Goal: Task Accomplishment & Management: Manage account settings

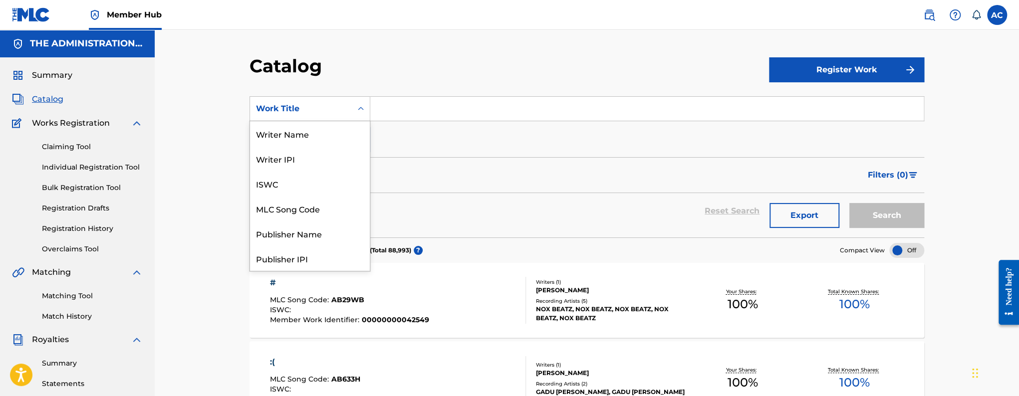
click at [366, 112] on div "Search Form" at bounding box center [361, 109] width 18 height 18
click at [307, 205] on div "MLC Song Code" at bounding box center [310, 208] width 120 height 25
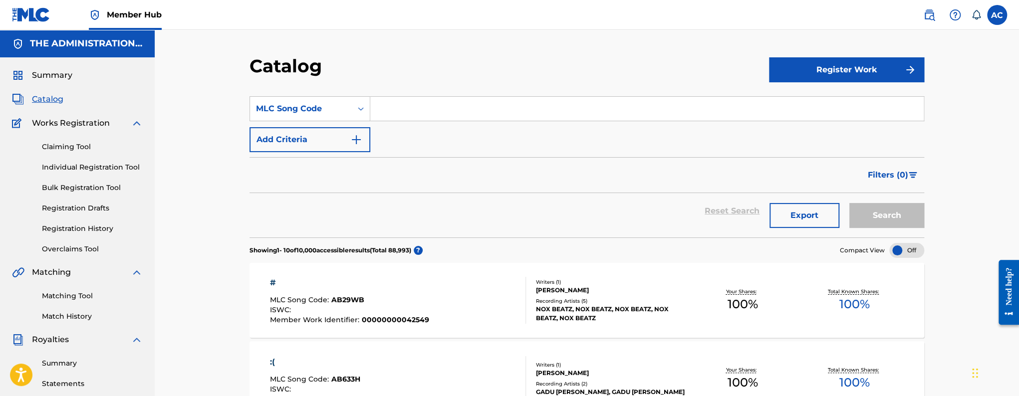
click at [436, 115] on input "Search Form" at bounding box center [647, 109] width 554 height 24
paste input "MA8W5D"
type input "MA8W5D"
click at [850, 203] on button "Search" at bounding box center [887, 215] width 75 height 25
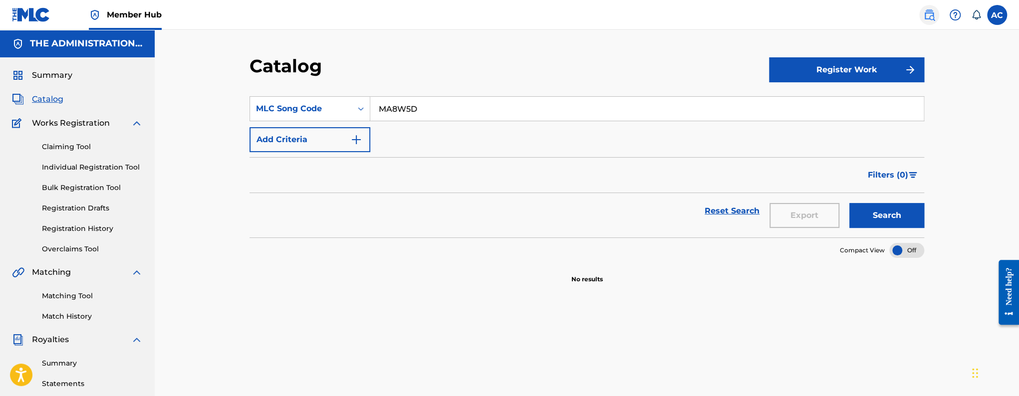
click at [931, 20] on img at bounding box center [930, 15] width 12 height 12
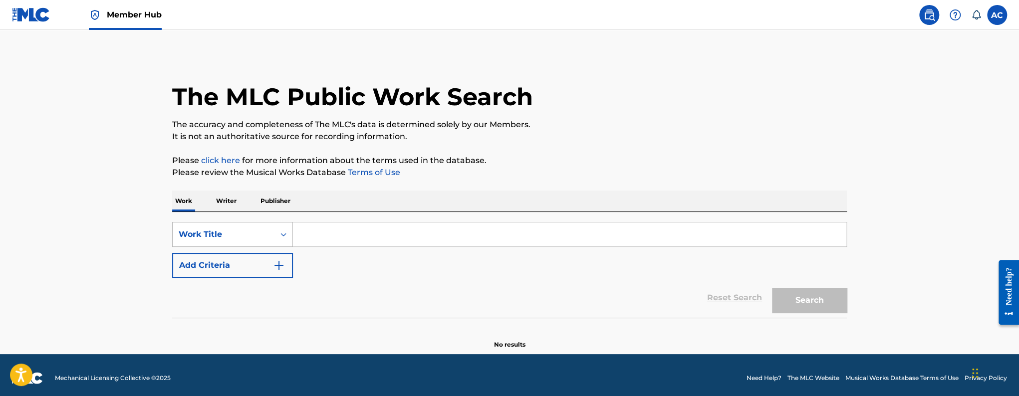
click at [288, 238] on icon "Search Form" at bounding box center [284, 235] width 10 height 10
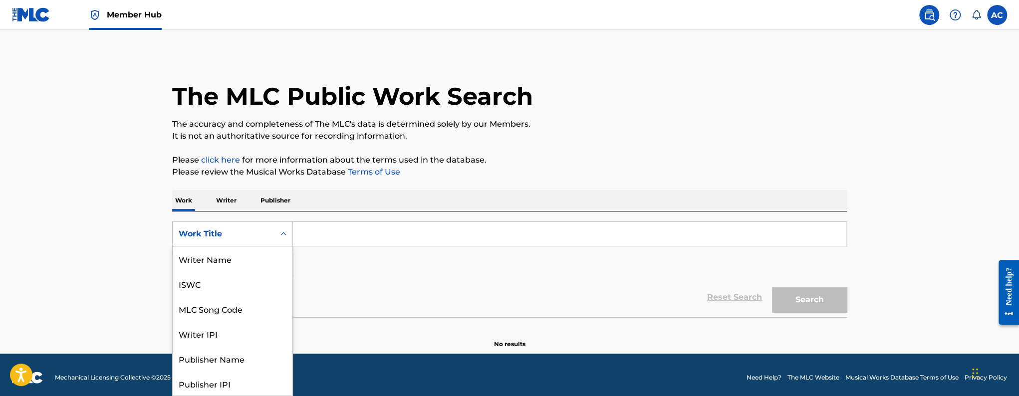
scroll to position [50, 0]
click at [214, 260] on div "MLC Song Code" at bounding box center [233, 259] width 120 height 25
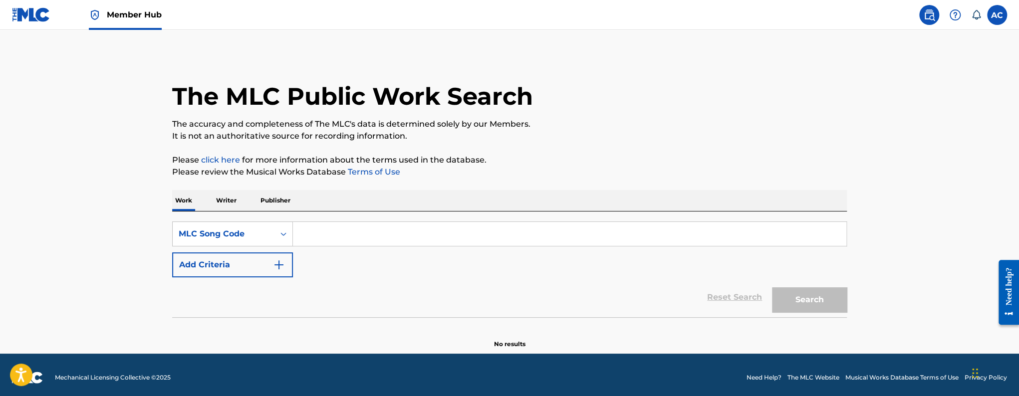
click at [329, 233] on input "Search Form" at bounding box center [570, 234] width 554 height 24
paste input "MA8W5D"
type input "MA8W5D"
click at [772, 288] on button "Search" at bounding box center [809, 300] width 75 height 25
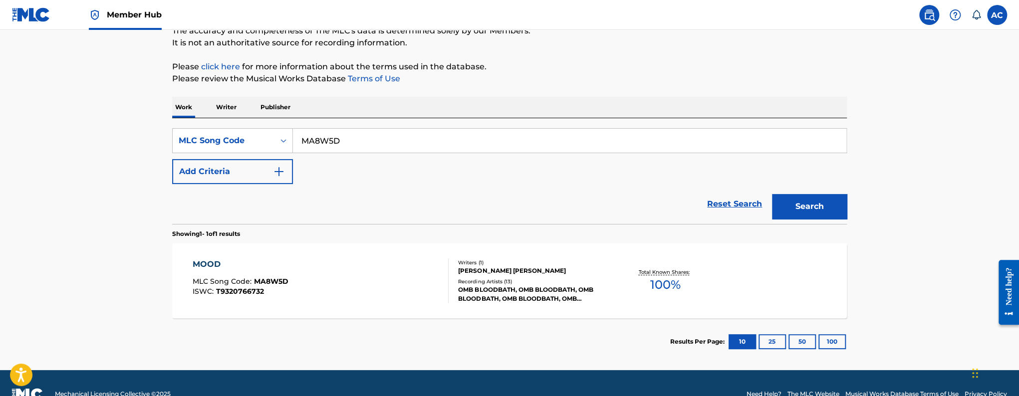
scroll to position [116, 0]
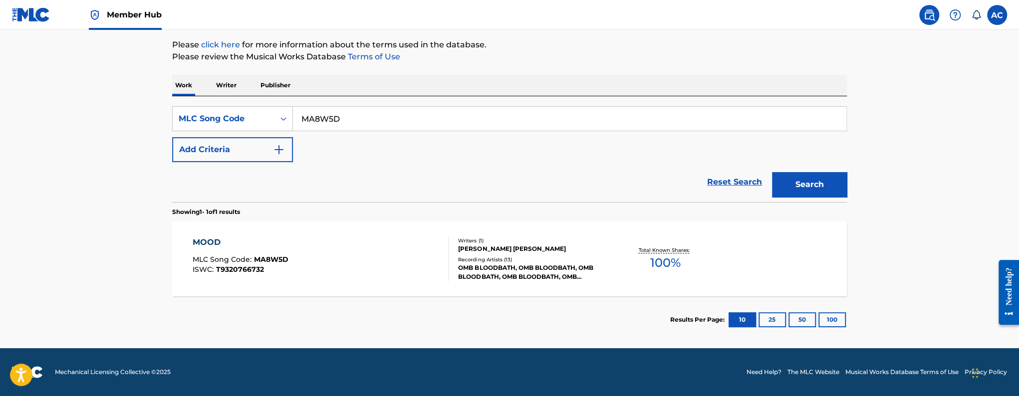
click at [337, 247] on div "MOOD MLC Song Code : MA8W5D ISWC : T9320766732" at bounding box center [321, 259] width 257 height 45
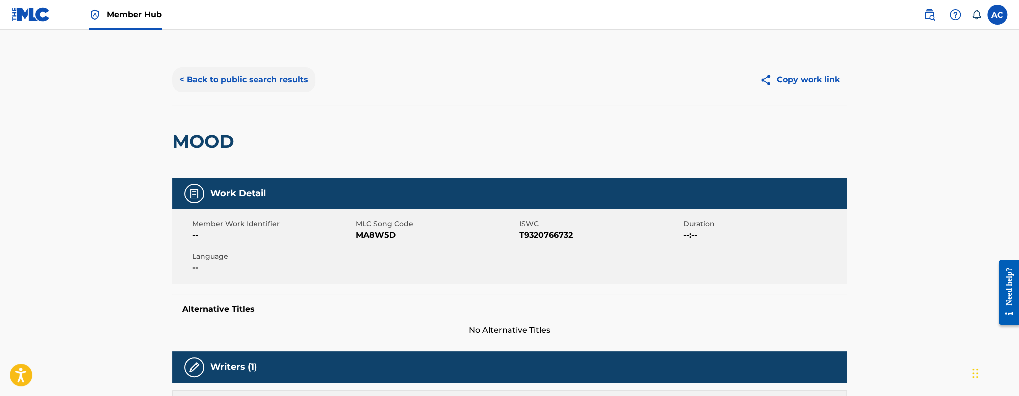
click at [265, 88] on button "< Back to public search results" at bounding box center [243, 79] width 143 height 25
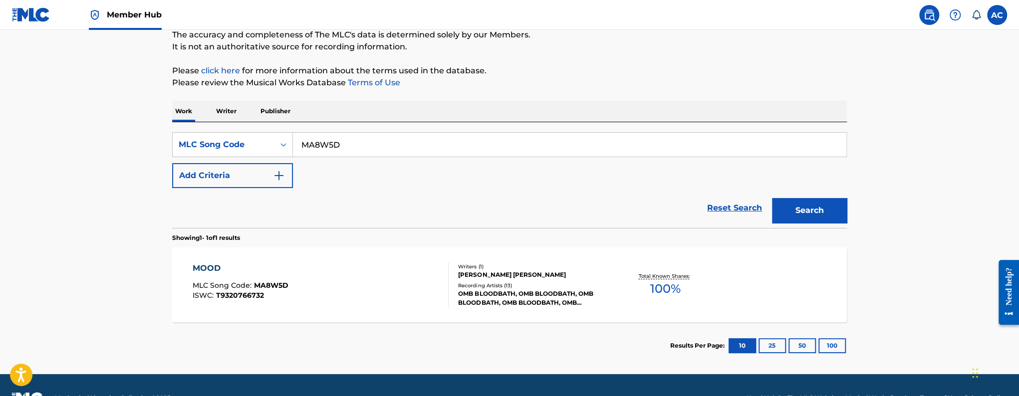
click at [317, 141] on input "MA8W5D" at bounding box center [570, 145] width 554 height 24
paste input "ND001Y"
type input "ND001Y"
click at [772, 198] on button "Search" at bounding box center [809, 210] width 75 height 25
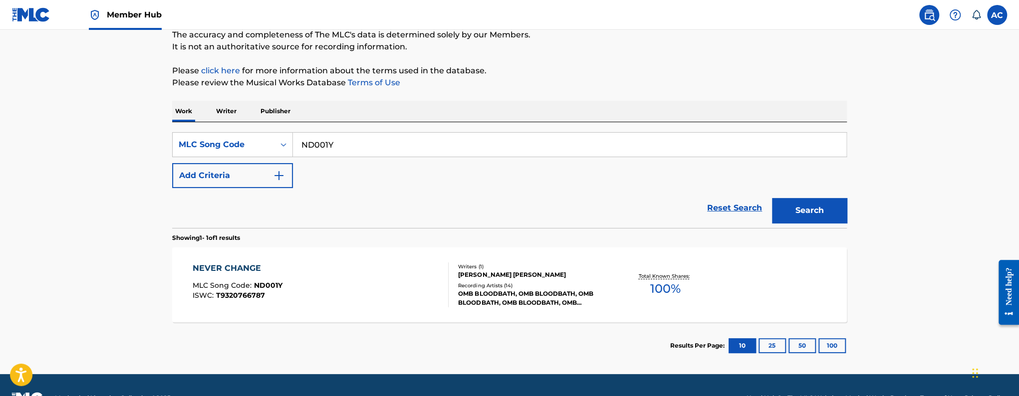
click at [362, 292] on div "NEVER CHANGE MLC Song Code : ND001Y ISWC : T9320766787" at bounding box center [321, 285] width 257 height 45
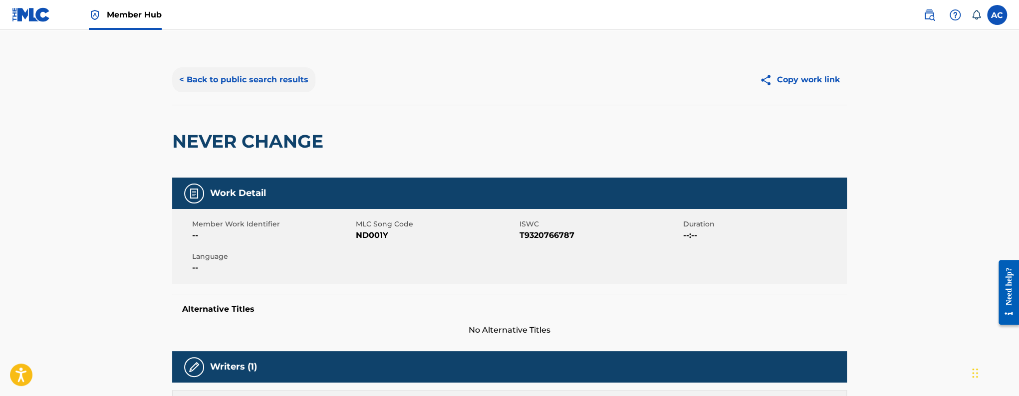
click at [262, 79] on button "< Back to public search results" at bounding box center [243, 79] width 143 height 25
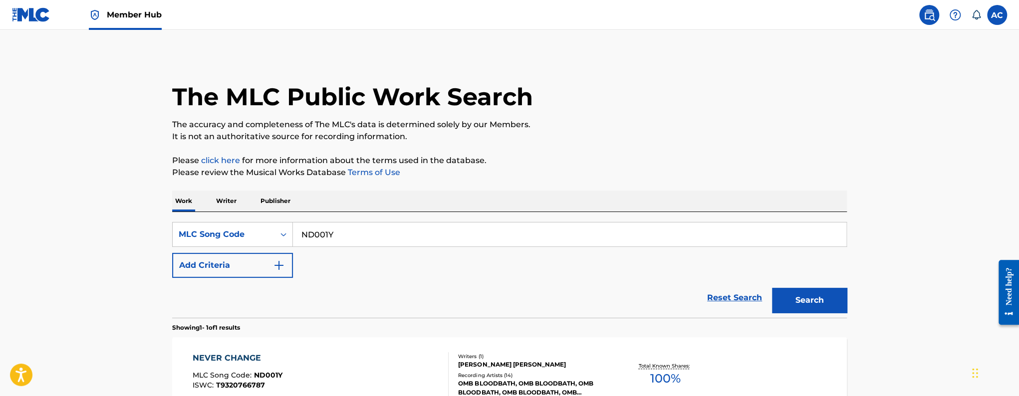
scroll to position [90, 0]
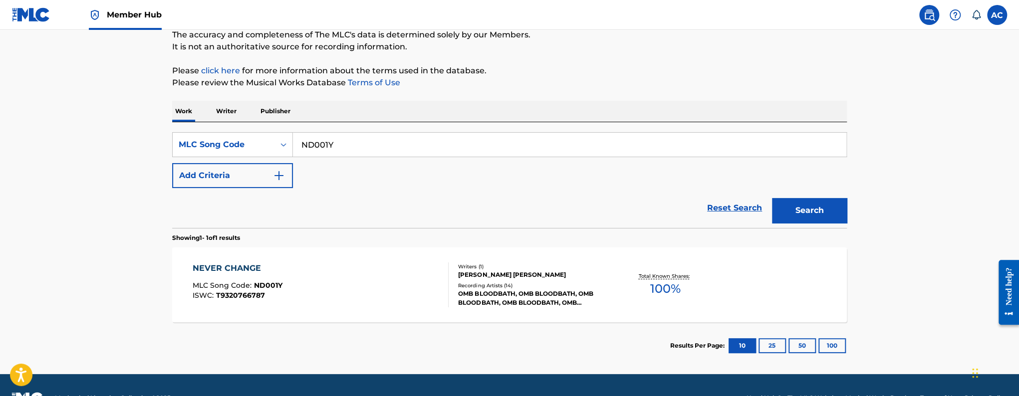
click at [315, 130] on div "SearchWithCriteriac794bfdb-40bf-4ae1-a15f-b1a3b48ad6a4 MLC Song Code ND001Y Add…" at bounding box center [509, 175] width 675 height 106
click at [315, 153] on input "ND001Y" at bounding box center [570, 145] width 554 height 24
paste input "70IAJ"
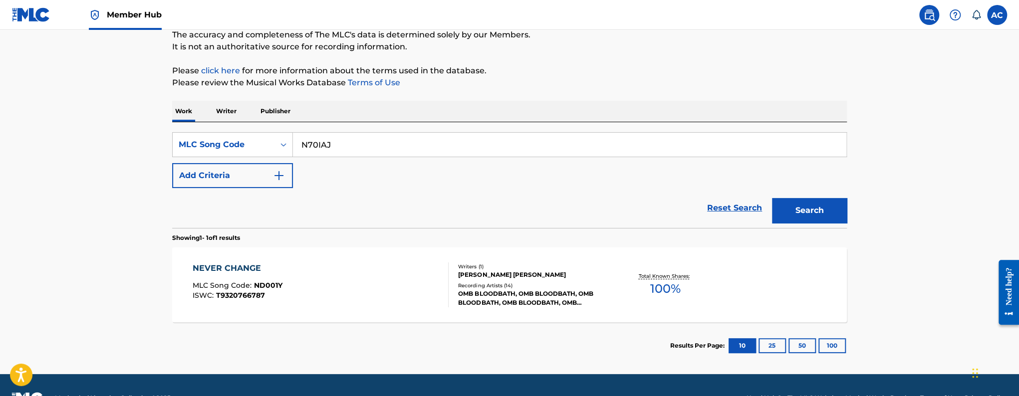
type input "N70IAJ"
click at [772, 198] on button "Search" at bounding box center [809, 210] width 75 height 25
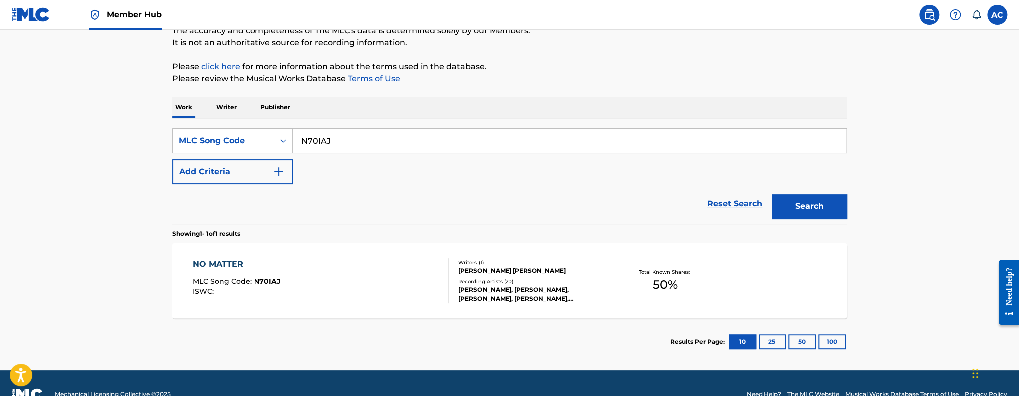
scroll to position [94, 0]
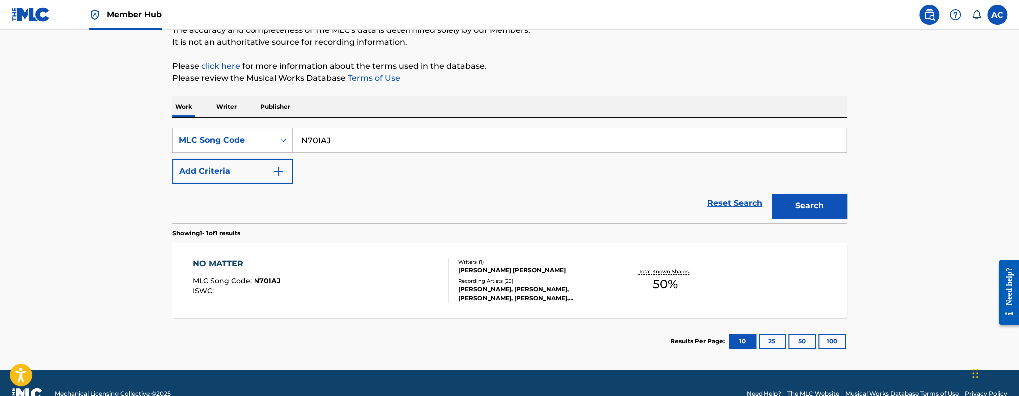
click at [394, 271] on div "NO MATTER MLC Song Code : N70IAJ ISWC :" at bounding box center [321, 280] width 257 height 45
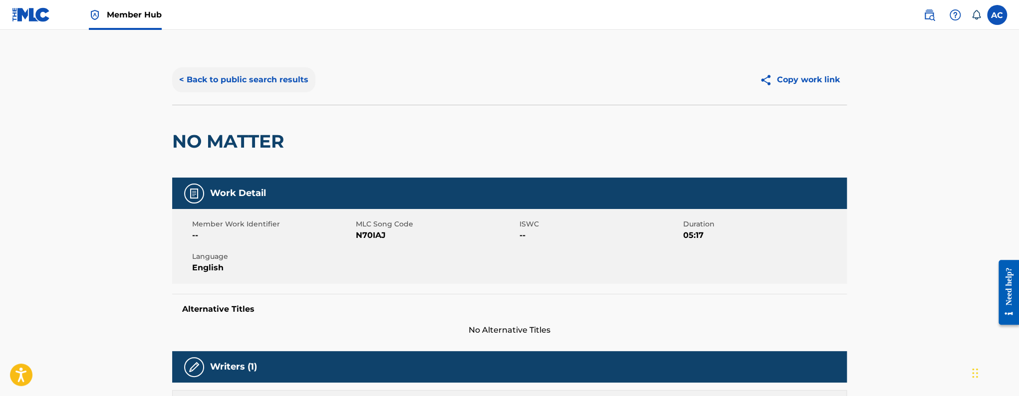
click at [260, 73] on button "< Back to public search results" at bounding box center [243, 79] width 143 height 25
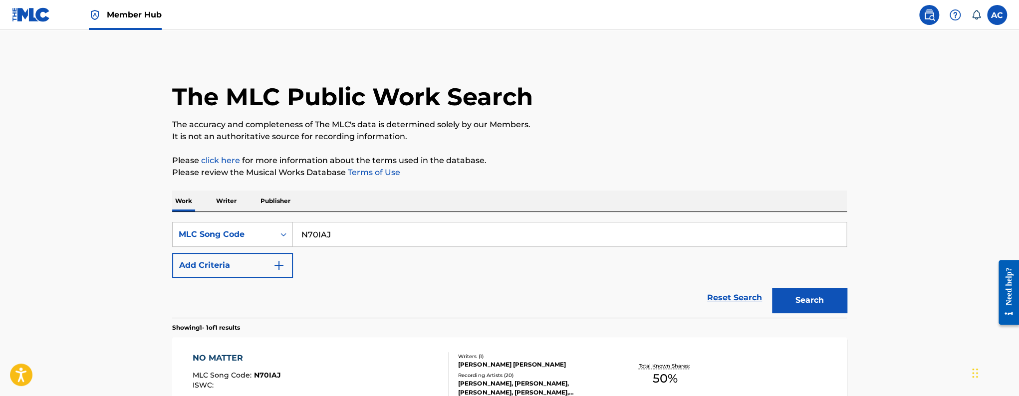
scroll to position [90, 0]
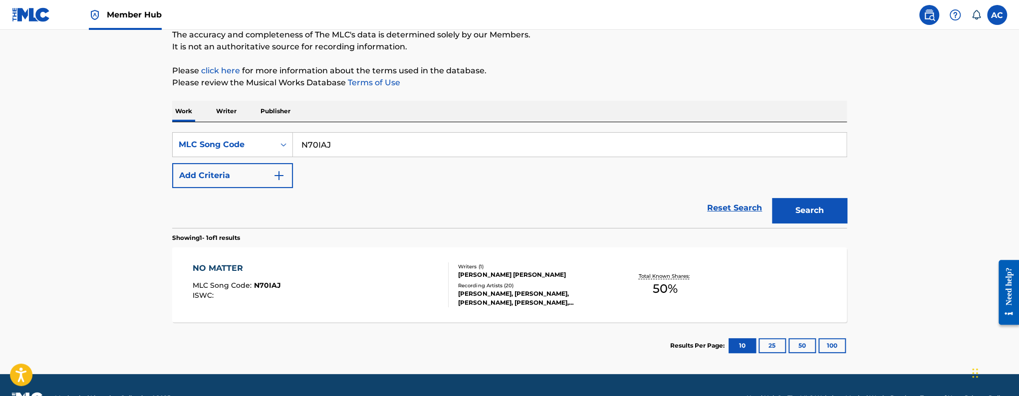
click at [321, 155] on input "N70IAJ" at bounding box center [570, 145] width 554 height 24
paste input "OD1WSW"
type input "OD1WSW"
click at [772, 198] on button "Search" at bounding box center [809, 210] width 75 height 25
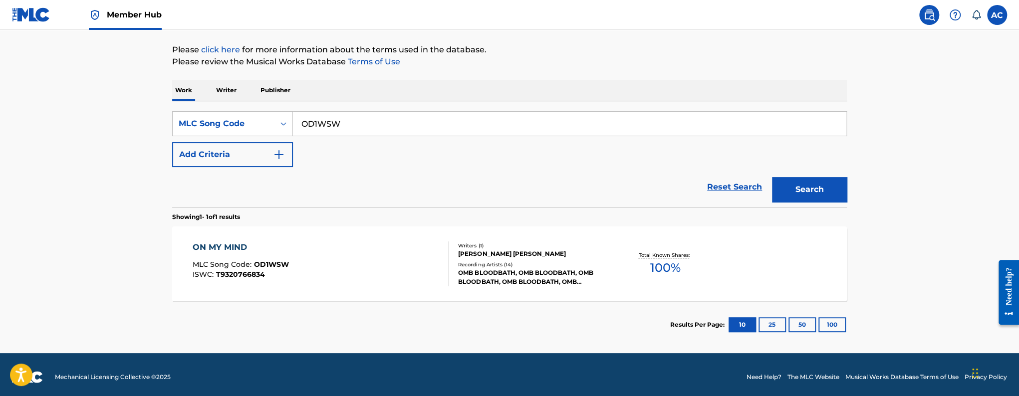
scroll to position [116, 0]
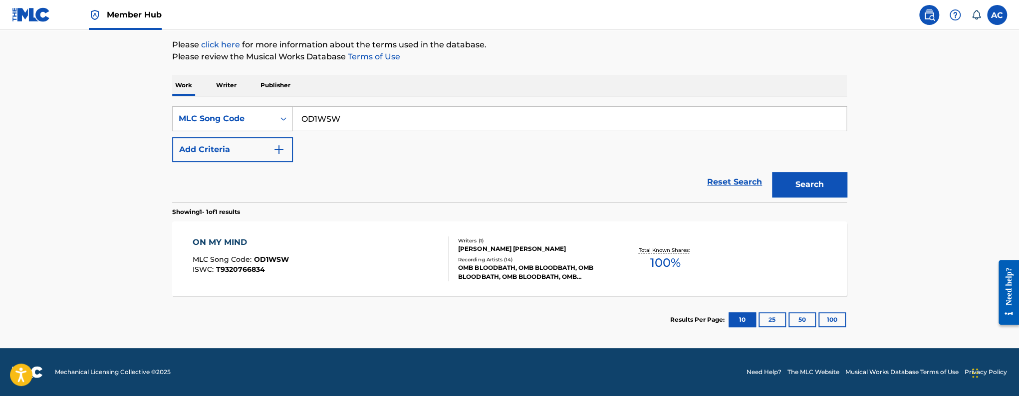
click at [333, 265] on div "ON MY MIND MLC Song Code : OD1WSW ISWC : T9320766834" at bounding box center [321, 259] width 257 height 45
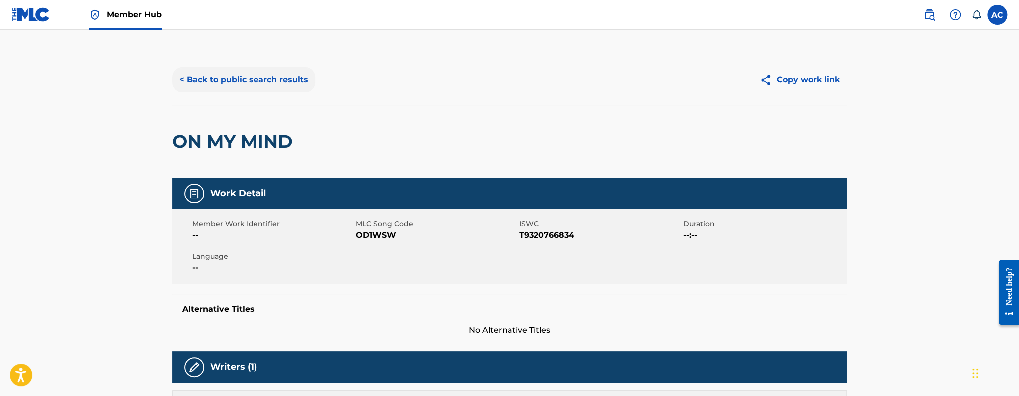
click at [244, 85] on button "< Back to public search results" at bounding box center [243, 79] width 143 height 25
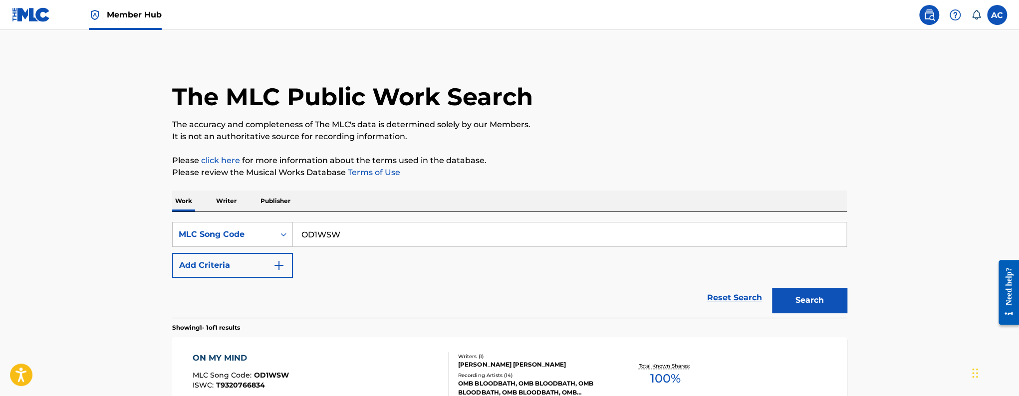
scroll to position [90, 0]
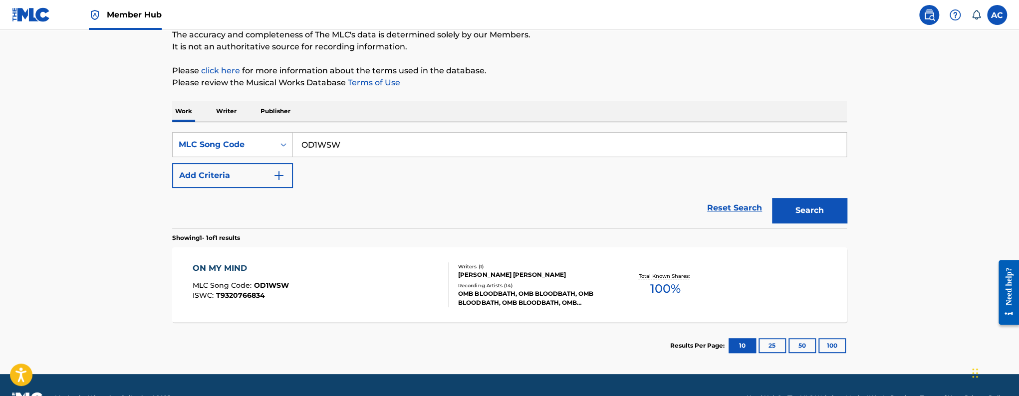
click at [310, 148] on input "OD1WSW" at bounding box center [570, 145] width 554 height 24
paste input "HP583N"
type input "HP583N"
click at [772, 198] on button "Search" at bounding box center [809, 210] width 75 height 25
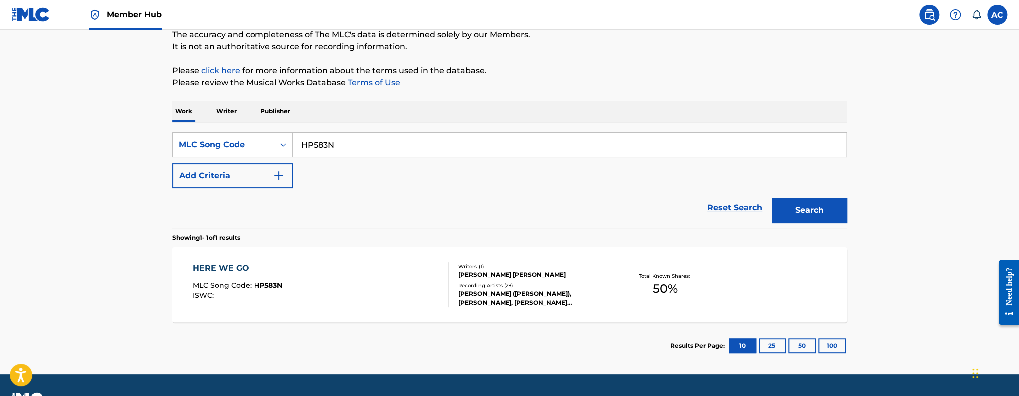
scroll to position [102, 0]
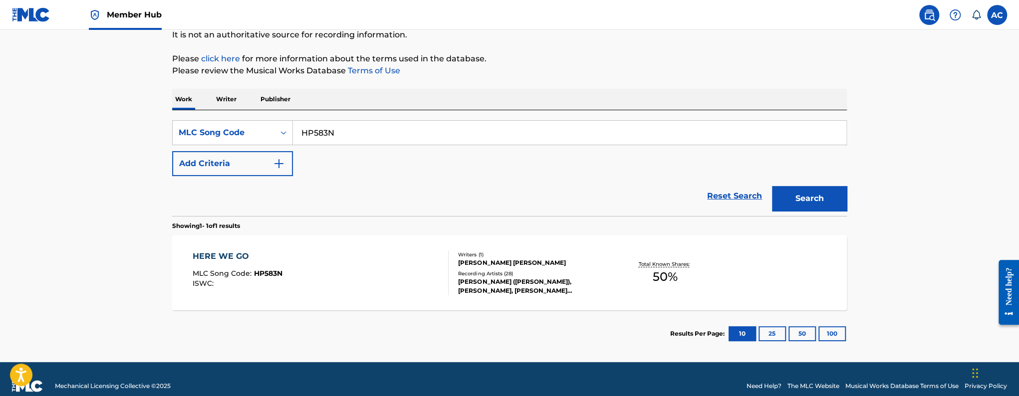
click at [358, 270] on div "HERE WE GO MLC Song Code : HP583N ISWC :" at bounding box center [321, 273] width 257 height 45
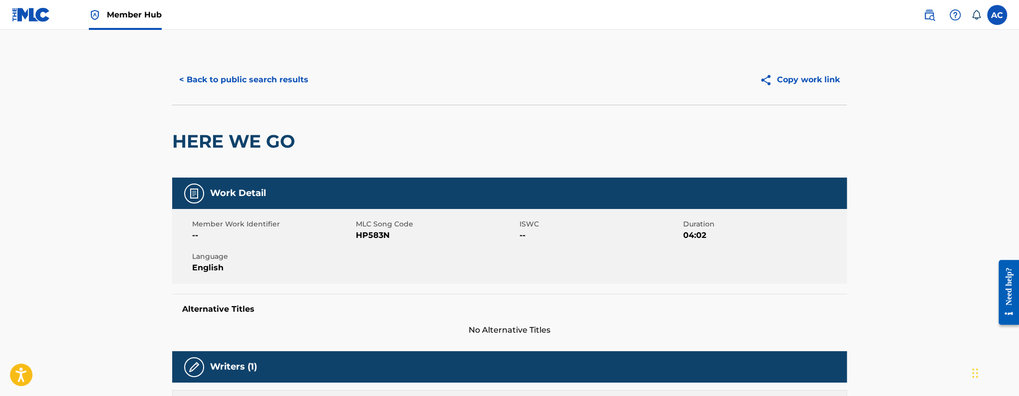
click at [261, 64] on div "< Back to public search results Copy work link" at bounding box center [509, 80] width 675 height 50
click at [257, 76] on button "< Back to public search results" at bounding box center [243, 79] width 143 height 25
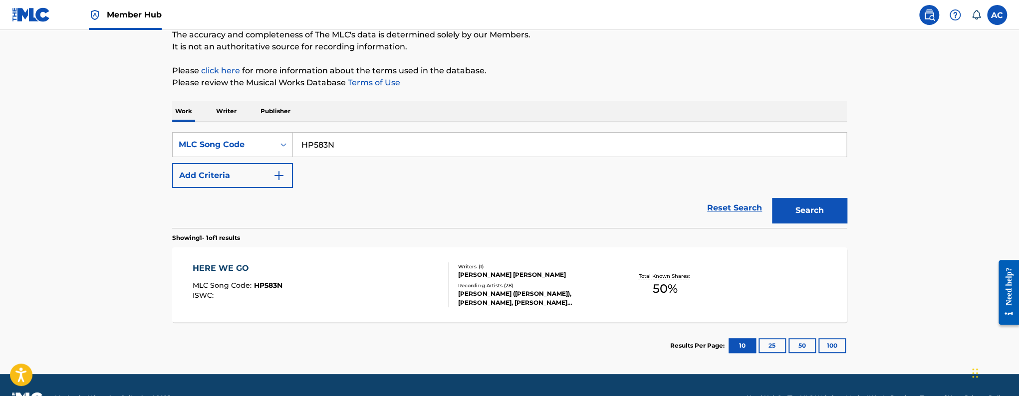
click at [328, 145] on input "HP583N" at bounding box center [570, 145] width 554 height 24
paste input "MH2Q8V"
type input "MH2Q8V"
click at [772, 198] on button "Search" at bounding box center [809, 210] width 75 height 25
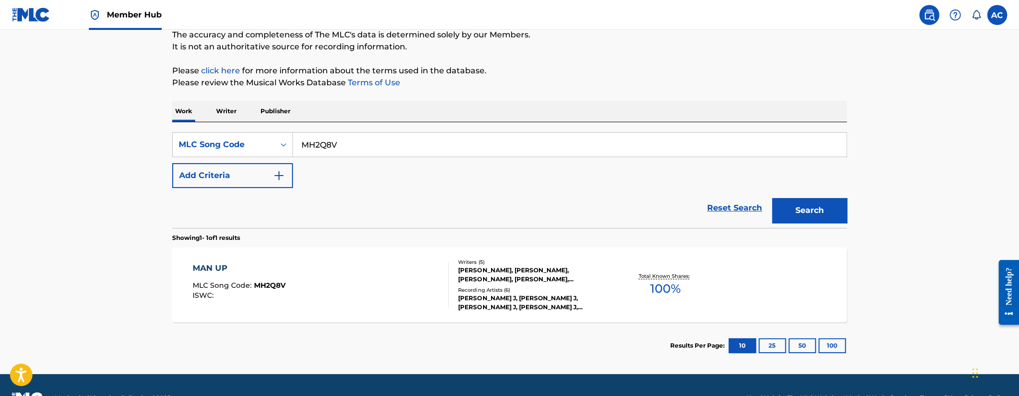
click at [322, 276] on div "MAN UP MLC Song Code : MH2Q8V ISWC :" at bounding box center [321, 285] width 257 height 45
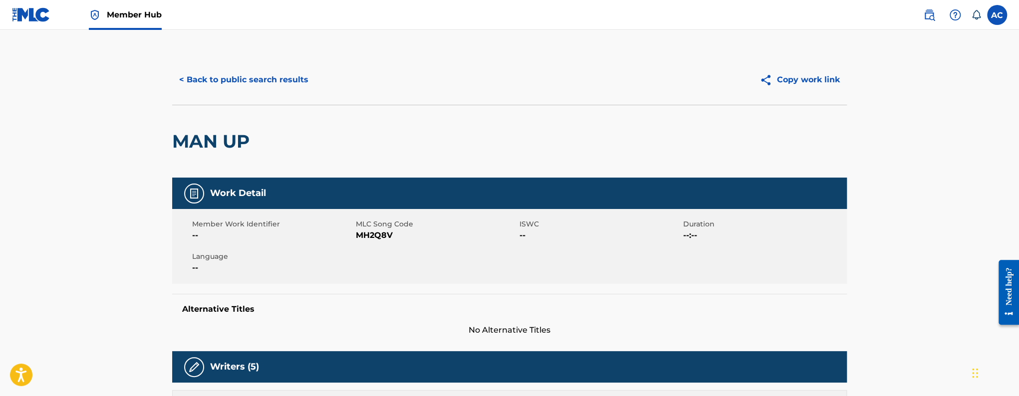
click at [216, 143] on h2 "MAN UP" at bounding box center [213, 141] width 82 height 22
copy div "MAN UP"
click at [223, 77] on button "< Back to public search results" at bounding box center [243, 79] width 143 height 25
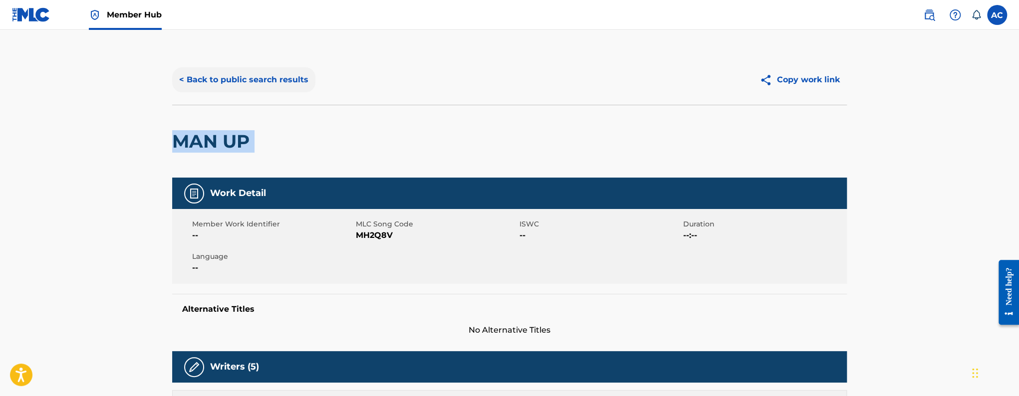
scroll to position [90, 0]
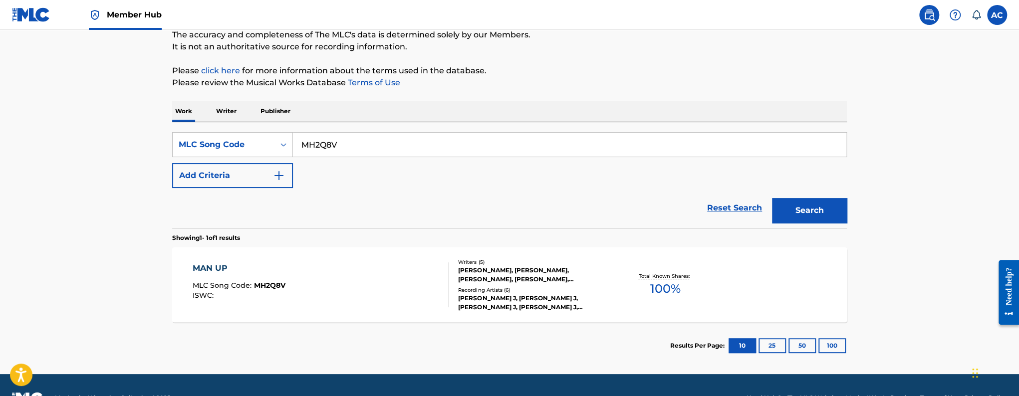
click at [316, 152] on input "MH2Q8V" at bounding box center [570, 145] width 554 height 24
paste input "TC6A2Z"
type input "TC6A2Z"
click at [772, 198] on button "Search" at bounding box center [809, 210] width 75 height 25
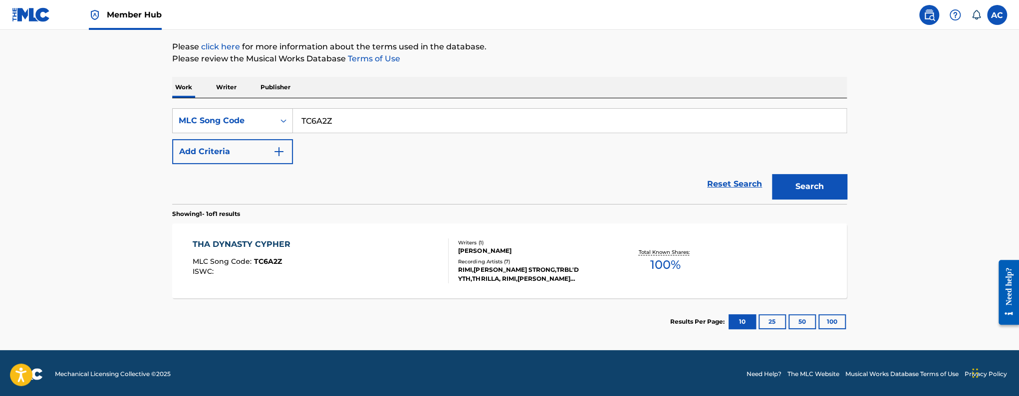
scroll to position [116, 0]
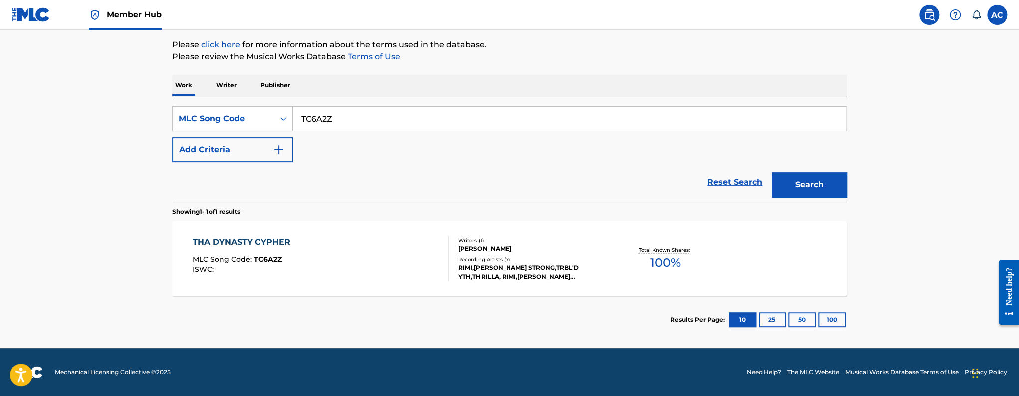
click at [373, 239] on div "THA DYNASTY CYPHER MLC Song Code : TC6A2Z ISWC :" at bounding box center [321, 259] width 257 height 45
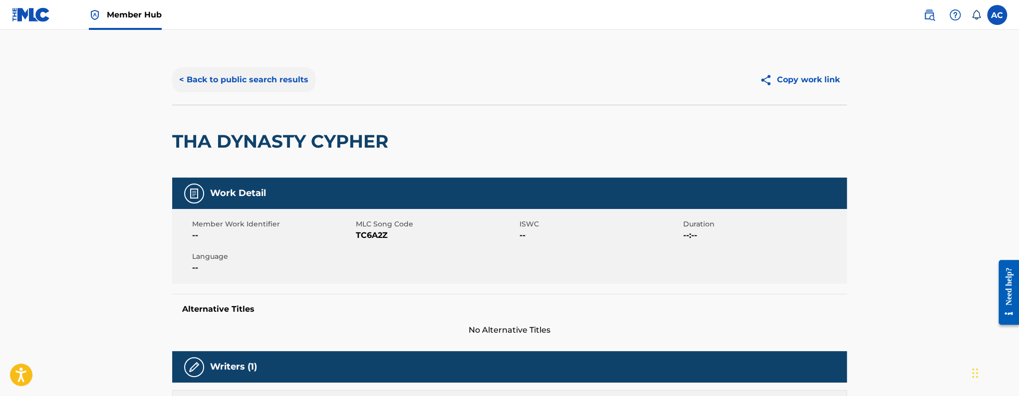
click at [201, 80] on button "< Back to public search results" at bounding box center [243, 79] width 143 height 25
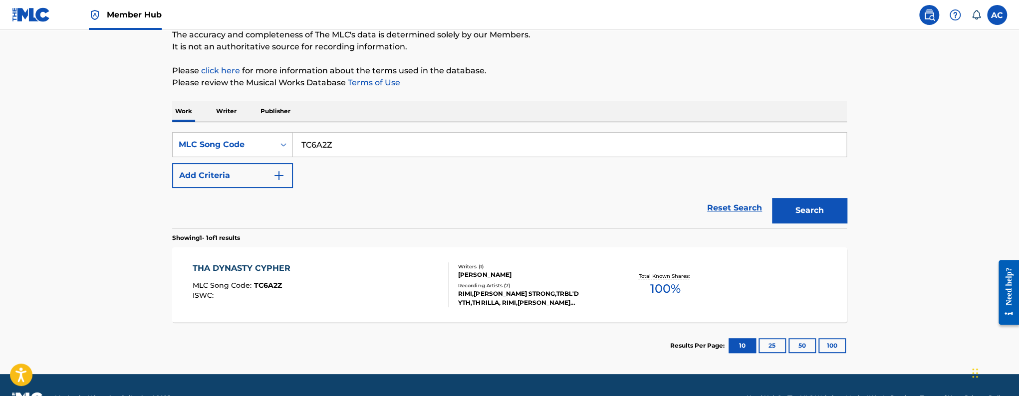
click at [324, 141] on input "TC6A2Z" at bounding box center [570, 145] width 554 height 24
paste input "WV7LPM"
type input "WV7LPM"
click at [772, 198] on button "Search" at bounding box center [809, 210] width 75 height 25
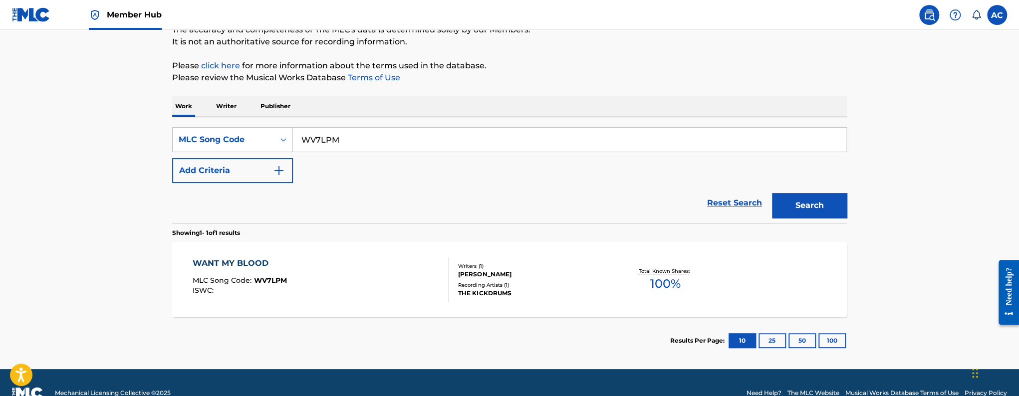
click at [376, 263] on div "WANT MY BLOOD MLC Song Code : WV7LPM ISWC :" at bounding box center [321, 280] width 257 height 45
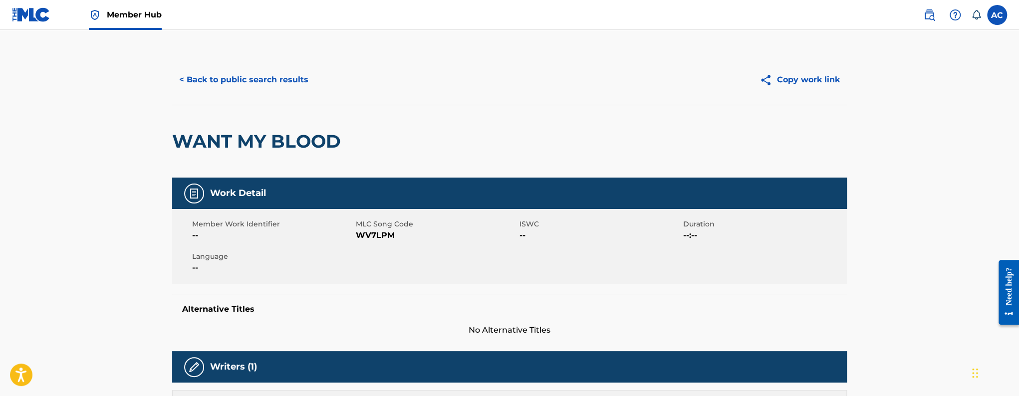
click at [244, 97] on div "< Back to public search results Copy work link" at bounding box center [509, 80] width 675 height 50
click at [247, 87] on button "< Back to public search results" at bounding box center [243, 79] width 143 height 25
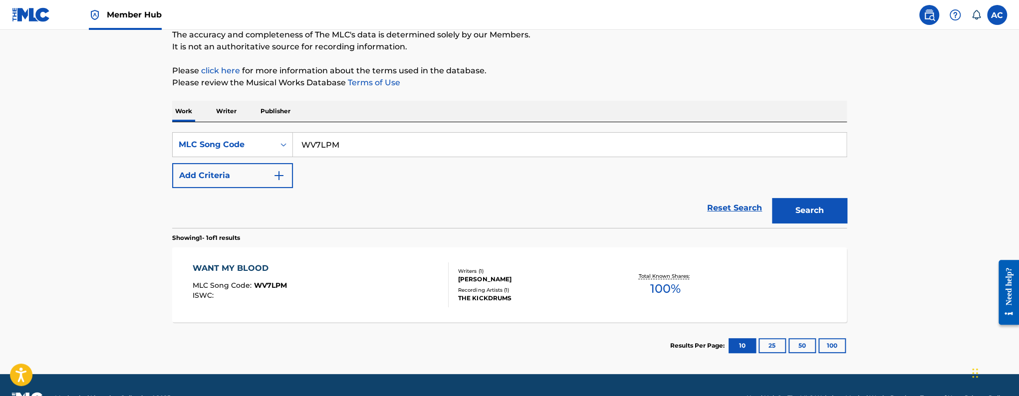
click at [319, 150] on input "WV7LPM" at bounding box center [570, 145] width 554 height 24
paste input "BB53W5"
type input "BB53W5"
click at [772, 198] on button "Search" at bounding box center [809, 210] width 75 height 25
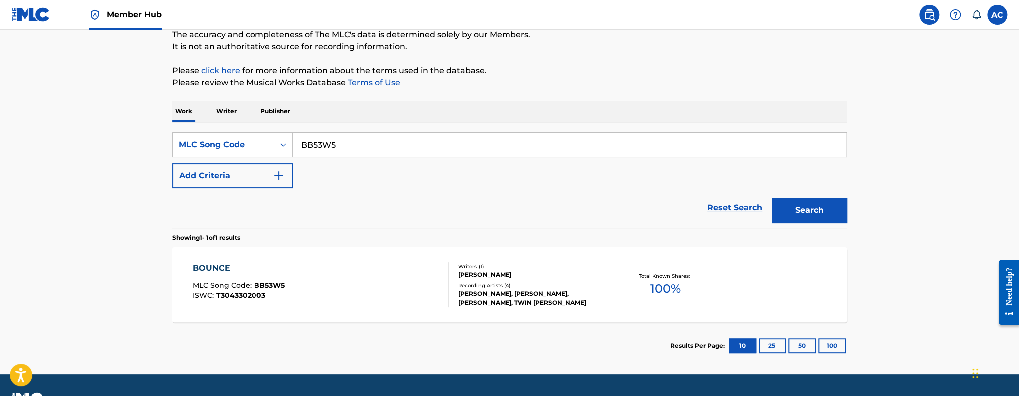
click at [389, 294] on div "BOUNCE MLC Song Code : BB53W5 ISWC : T3043302003" at bounding box center [321, 285] width 257 height 45
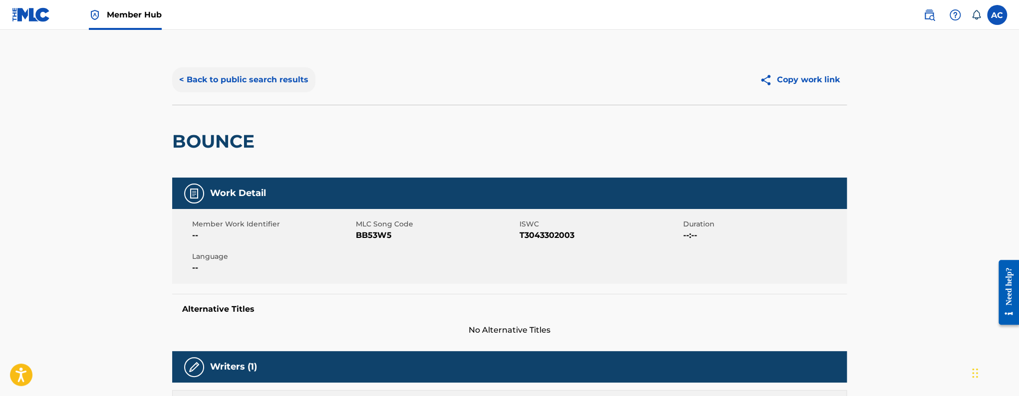
click at [269, 78] on button "< Back to public search results" at bounding box center [243, 79] width 143 height 25
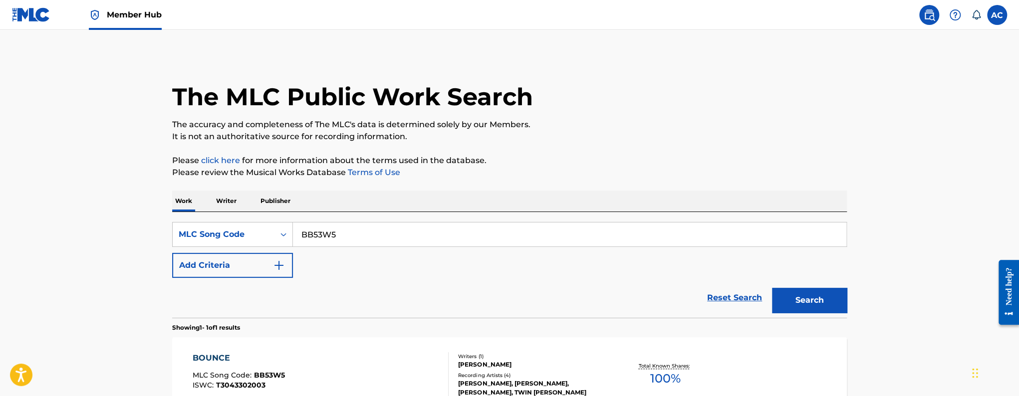
scroll to position [90, 0]
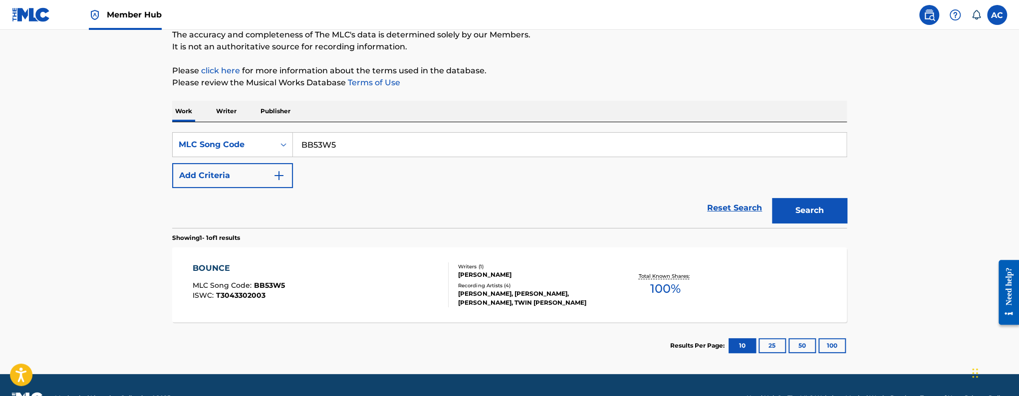
click at [303, 146] on input "BB53W5" at bounding box center [570, 145] width 554 height 24
paste input "LE9PCL"
type input "LE9PCL"
click at [772, 198] on button "Search" at bounding box center [809, 210] width 75 height 25
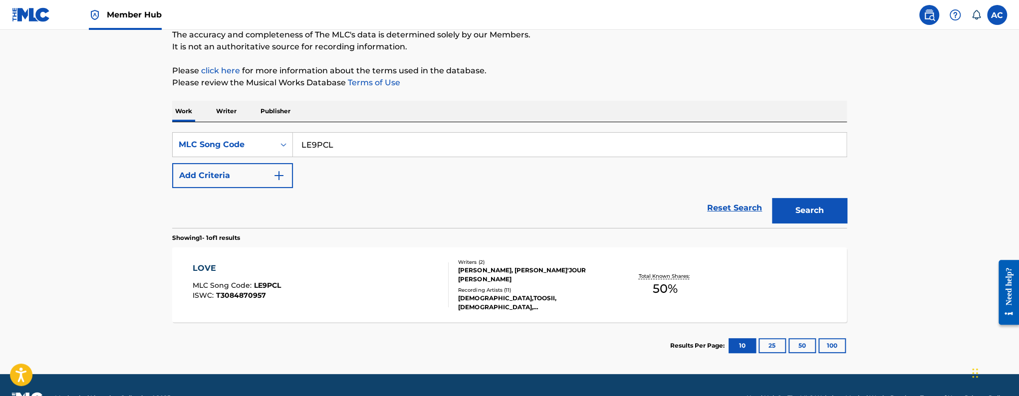
scroll to position [91, 0]
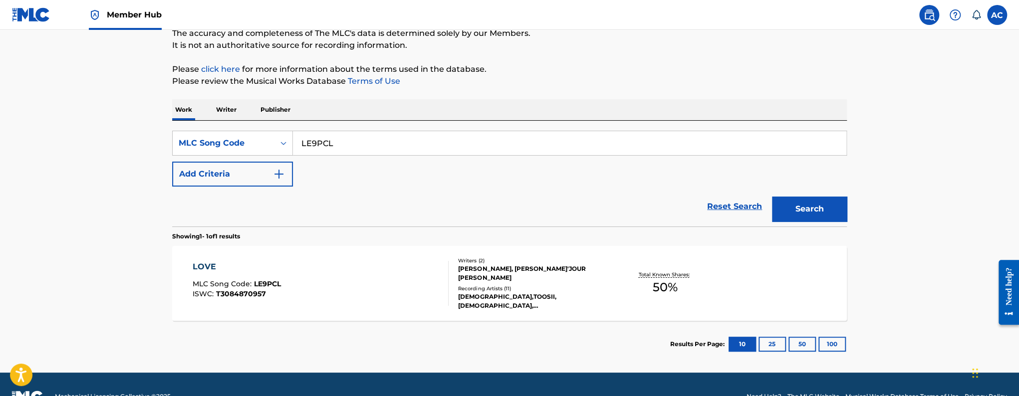
click at [262, 273] on div "LOVE MLC Song Code : LE9PCL ISWC : T3084870957" at bounding box center [237, 283] width 88 height 45
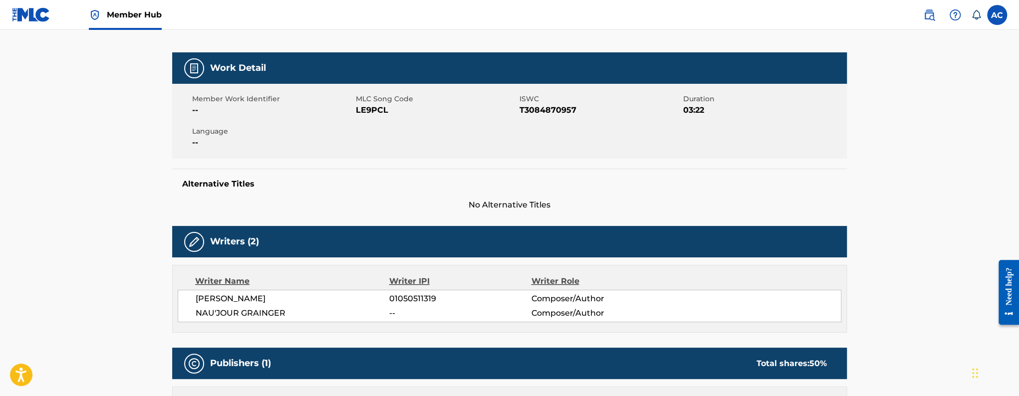
scroll to position [138, 0]
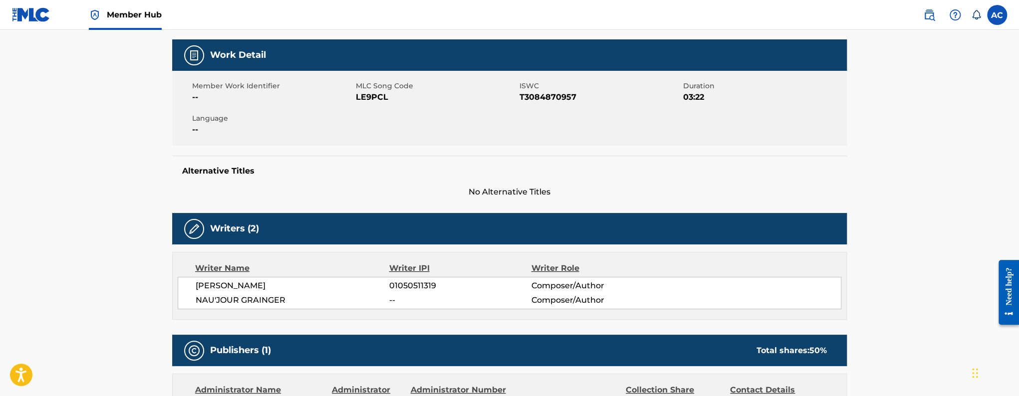
drag, startPoint x: 193, startPoint y: 285, endPoint x: 284, endPoint y: 285, distance: 90.9
click at [284, 285] on div "SHAMAR BUCHANAN 01050511319 Composer/Author NAU'JOUR GRAINGER -- Composer/Author" at bounding box center [510, 293] width 664 height 32
copy span "SHAMAR BUCHANAN"
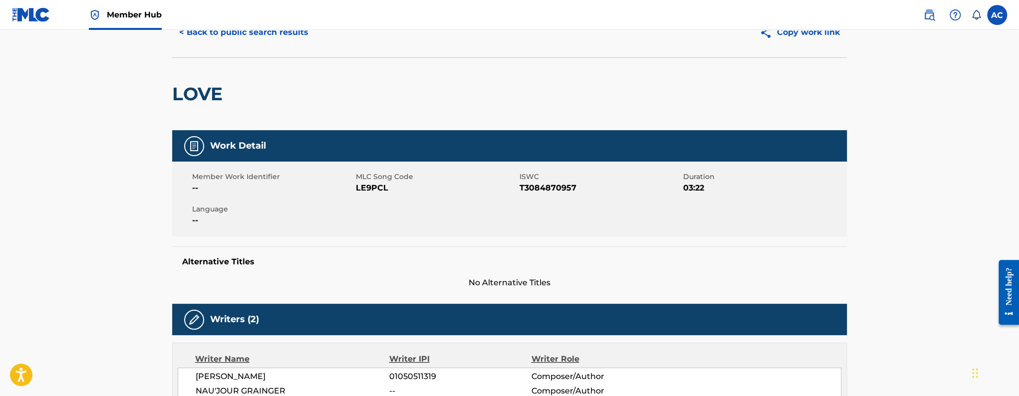
scroll to position [0, 0]
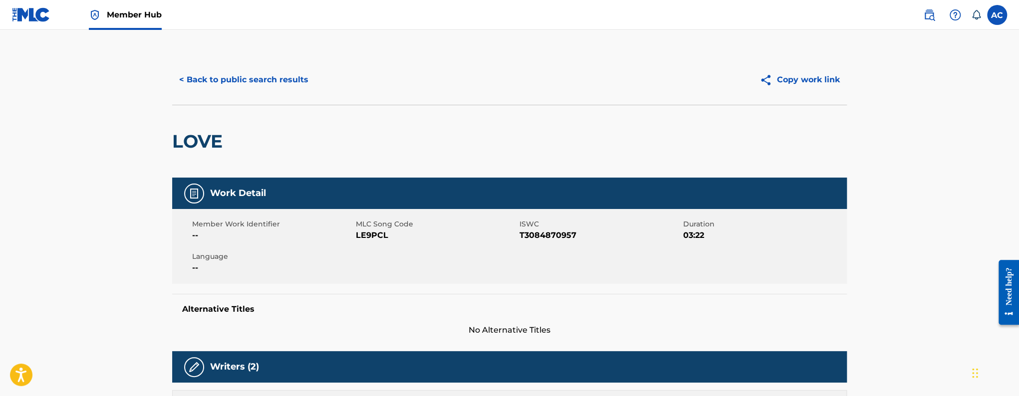
click at [197, 140] on h2 "LOVE" at bounding box center [199, 141] width 55 height 22
copy h2 "LOVE"
click at [262, 84] on button "< Back to public search results" at bounding box center [243, 79] width 143 height 25
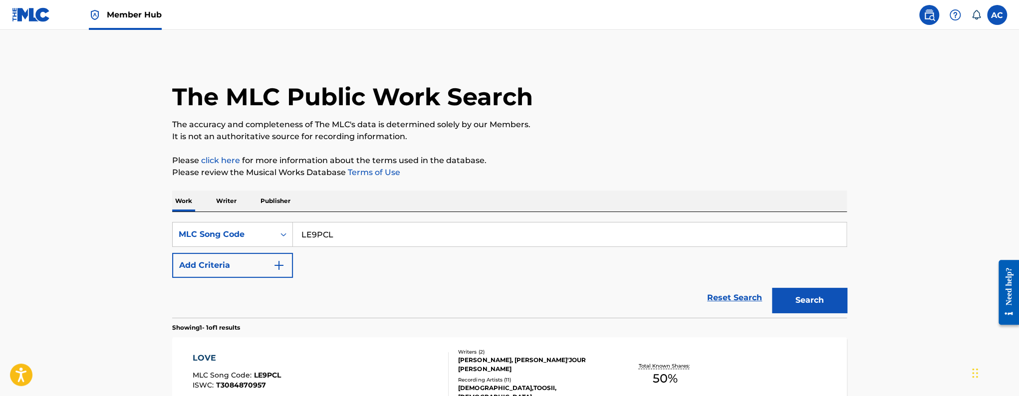
scroll to position [90, 0]
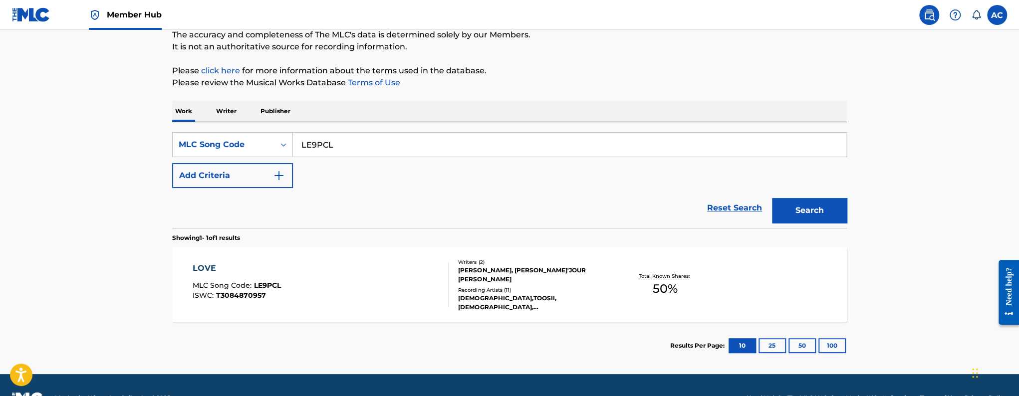
click at [321, 150] on input "LE9PCL" at bounding box center [570, 145] width 554 height 24
paste input "IG9MAT"
type input "IG9MAT"
click at [772, 198] on button "Search" at bounding box center [809, 210] width 75 height 25
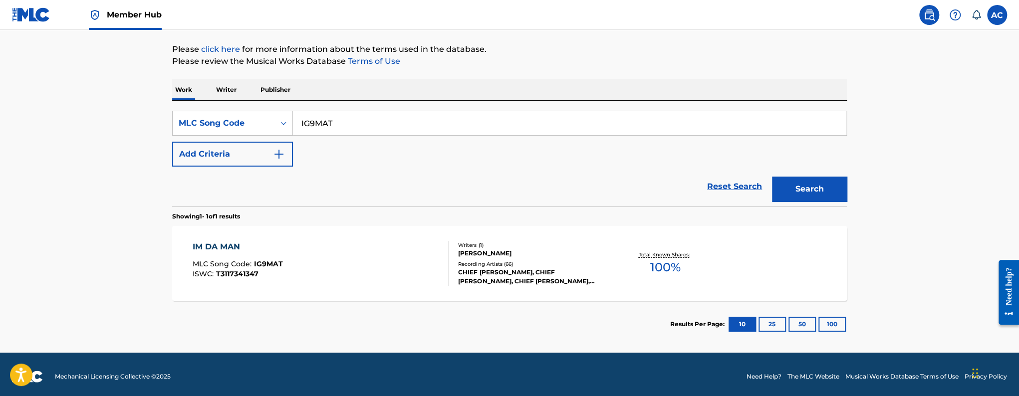
scroll to position [116, 0]
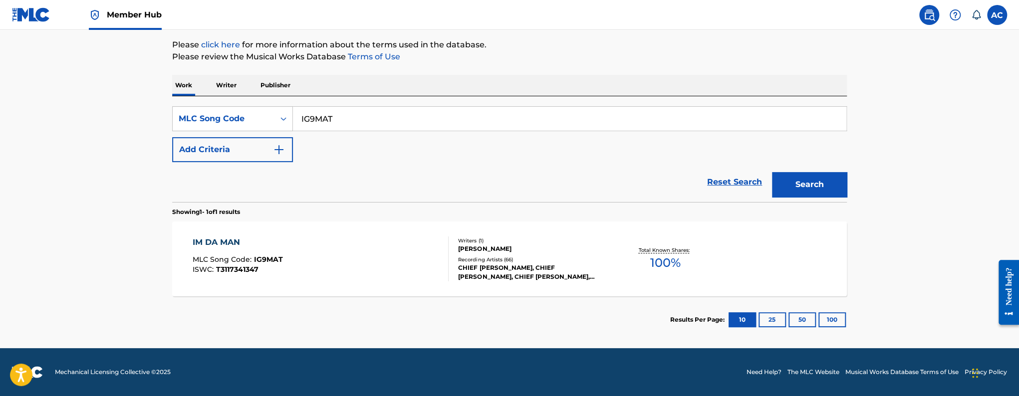
click at [357, 279] on div "IM DA MAN MLC Song Code : IG9MAT ISWC : T3117341347" at bounding box center [321, 259] width 257 height 45
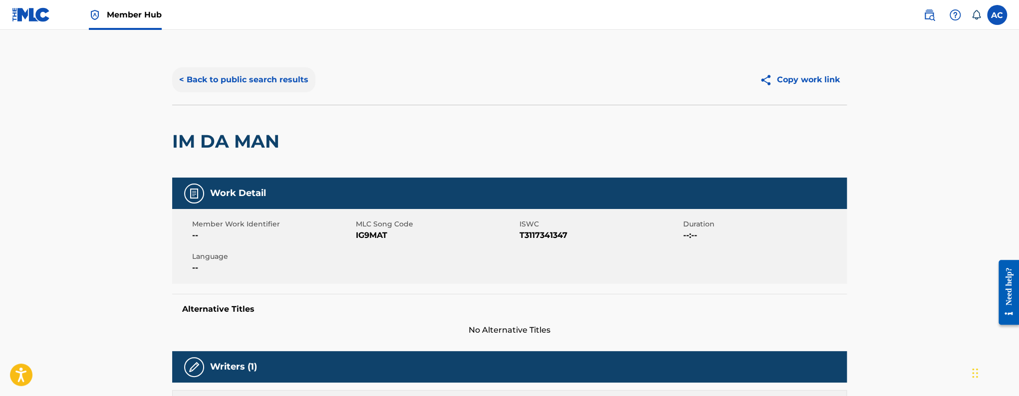
click at [259, 87] on button "< Back to public search results" at bounding box center [243, 79] width 143 height 25
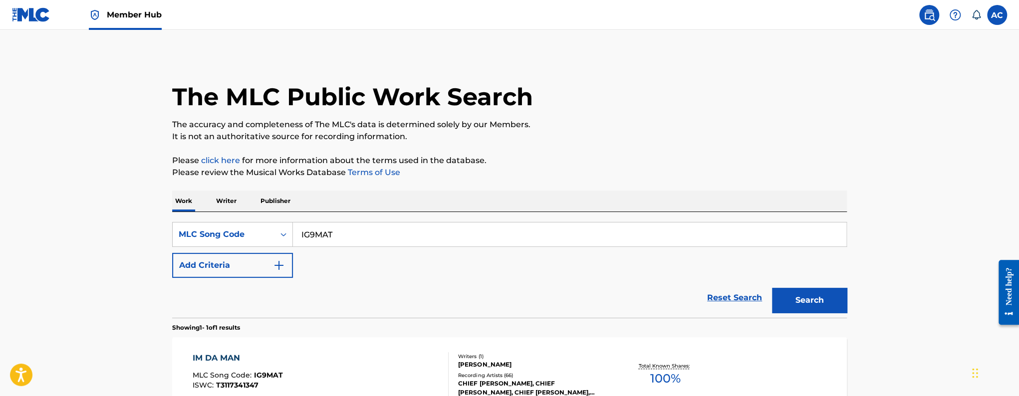
scroll to position [90, 0]
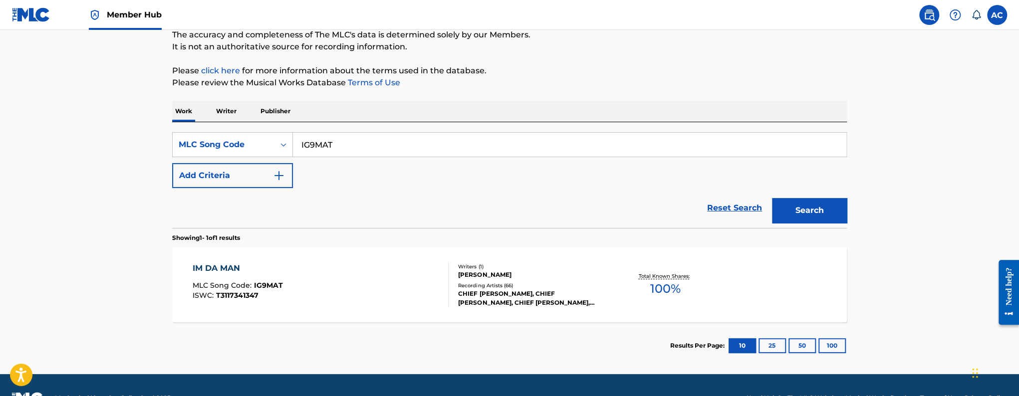
click at [303, 150] on input "IG9MAT" at bounding box center [570, 145] width 554 height 24
paste input "GA4MGD"
type input "GA4MGD"
click at [772, 198] on button "Search" at bounding box center [809, 210] width 75 height 25
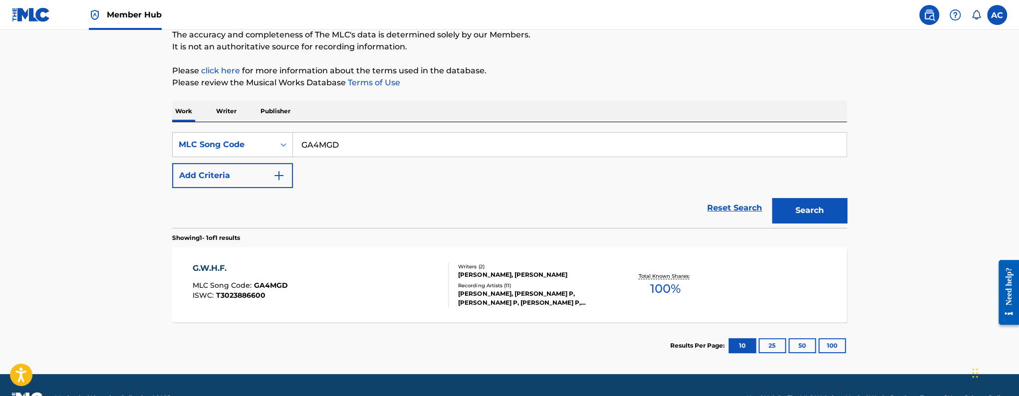
scroll to position [91, 0]
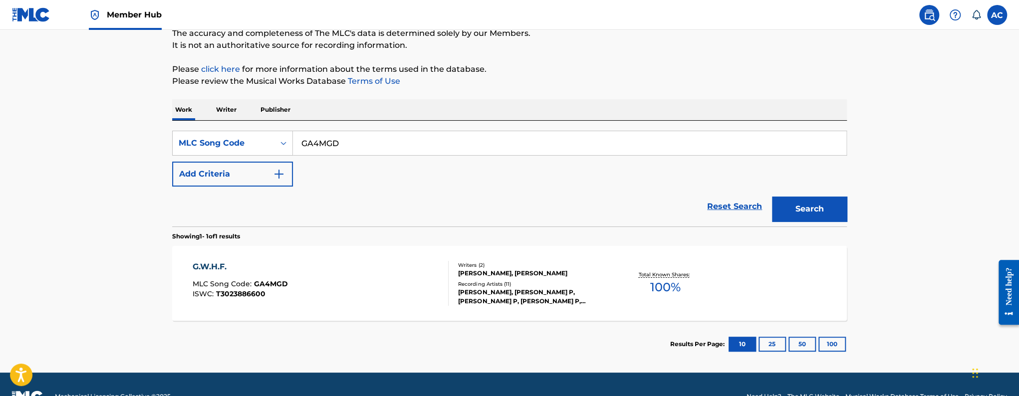
click at [422, 284] on div "G.W.H.F. MLC Song Code : GA4MGD ISWC : T3023886600" at bounding box center [321, 283] width 257 height 45
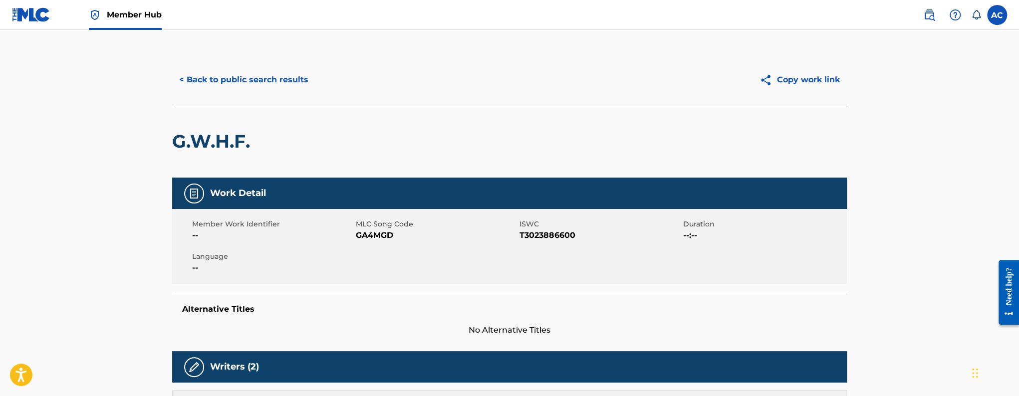
click at [219, 143] on h2 "G.W.H.F." at bounding box center [213, 141] width 83 height 22
copy div "G.W.H.F."
click at [281, 71] on button "< Back to public search results" at bounding box center [243, 79] width 143 height 25
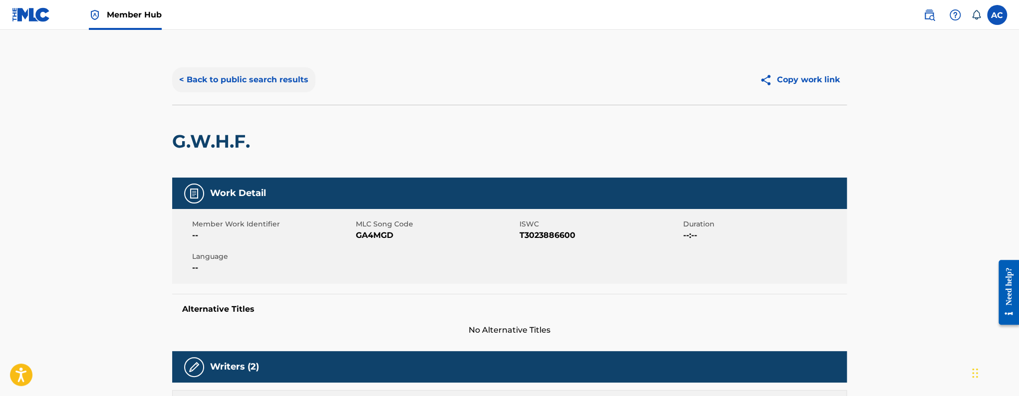
scroll to position [90, 0]
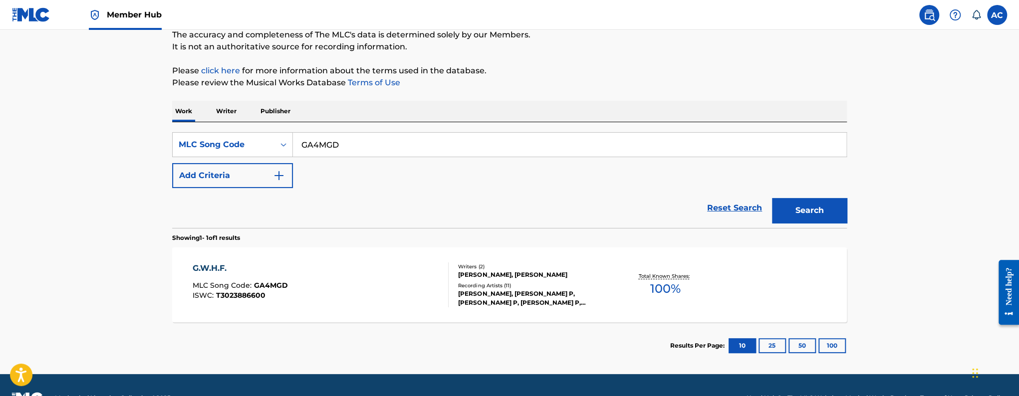
click at [322, 138] on input "GA4MGD" at bounding box center [570, 145] width 554 height 24
click at [321, 140] on input "GA4MGD" at bounding box center [570, 145] width 554 height 24
paste input "HA1D1"
type input "HA1D1D"
click at [772, 198] on button "Search" at bounding box center [809, 210] width 75 height 25
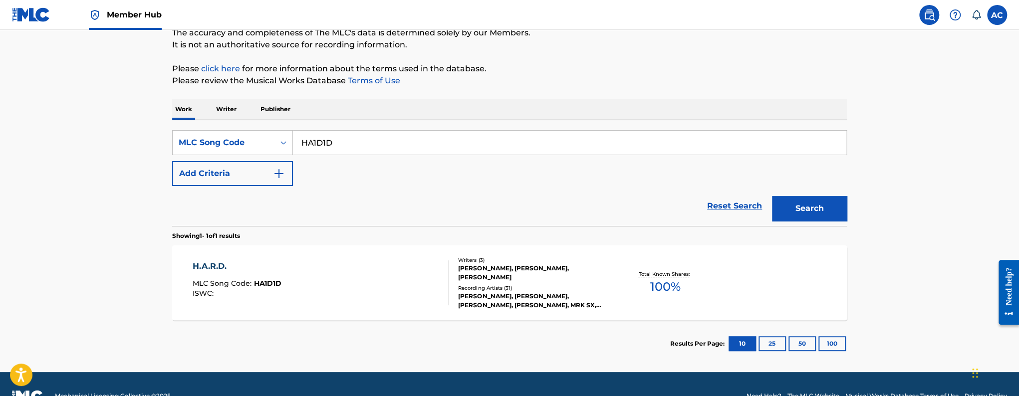
scroll to position [97, 0]
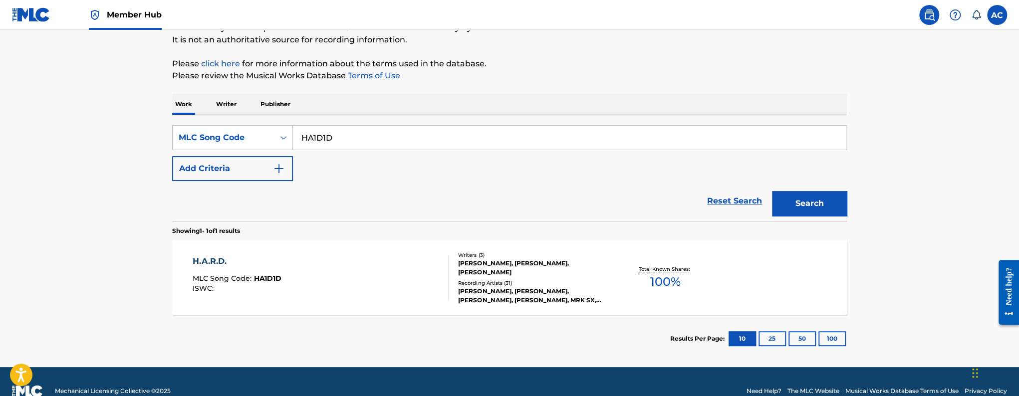
click at [350, 228] on section "Showing 1 - 1 of 1 results" at bounding box center [509, 228] width 675 height 14
click at [348, 246] on div "H.A.R.D. MLC Song Code : HA1D1D ISWC : Writers ( 3 ) DOMINIC WICKLIFFE, JOELL O…" at bounding box center [509, 278] width 675 height 75
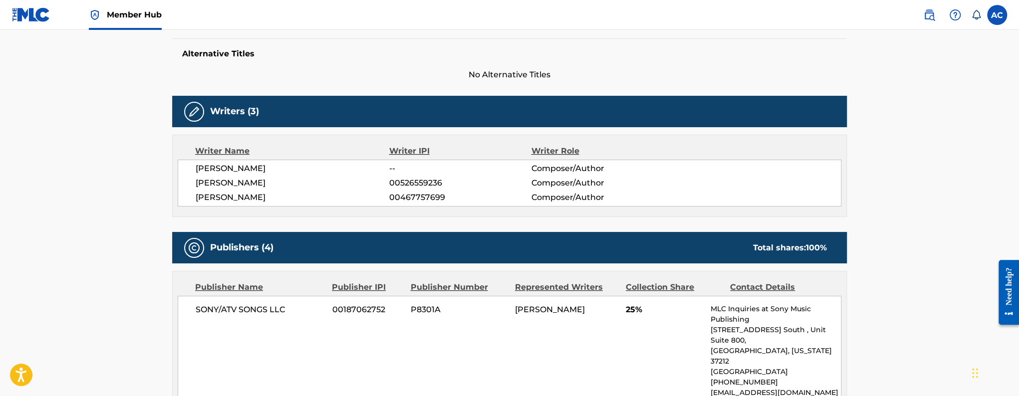
scroll to position [150, 0]
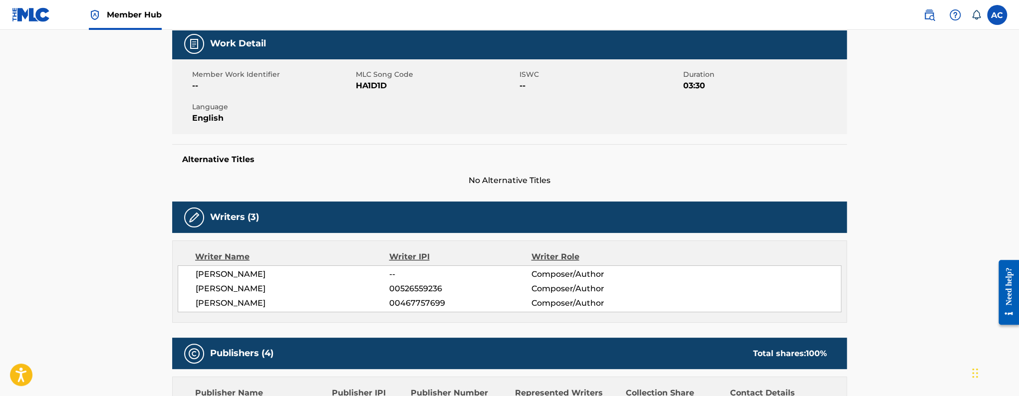
drag, startPoint x: 187, startPoint y: 278, endPoint x: 303, endPoint y: 277, distance: 116.3
click at [303, 277] on div "DOMINIC WICKLIFFE -- Composer/Author JOELL ORTIZ 00526559236 Composer/Author GR…" at bounding box center [510, 289] width 664 height 47
copy span "DOMINIC WICKLIFFE"
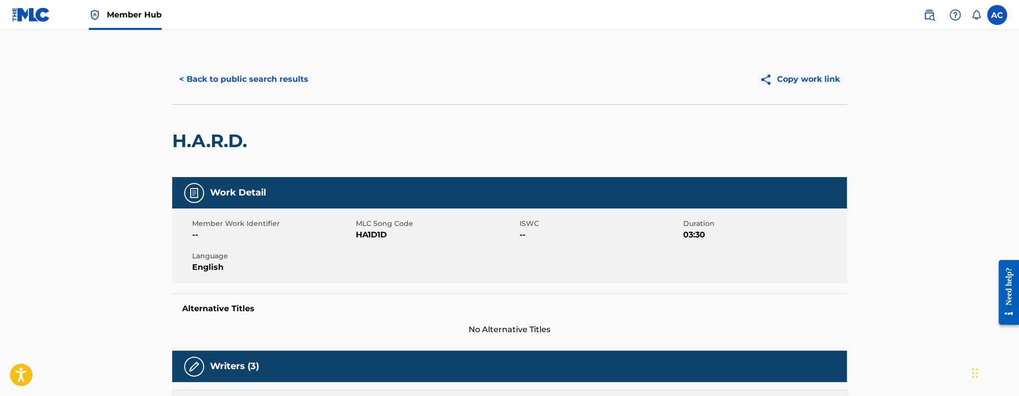
scroll to position [0, 0]
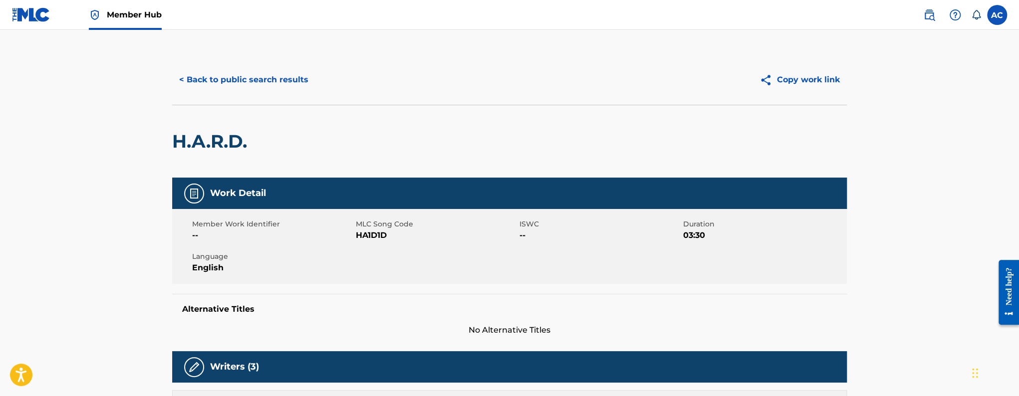
click at [215, 138] on h2 "H.A.R.D." at bounding box center [212, 141] width 80 height 22
copy div "H.A.R.D."
click at [263, 71] on button "< Back to public search results" at bounding box center [243, 79] width 143 height 25
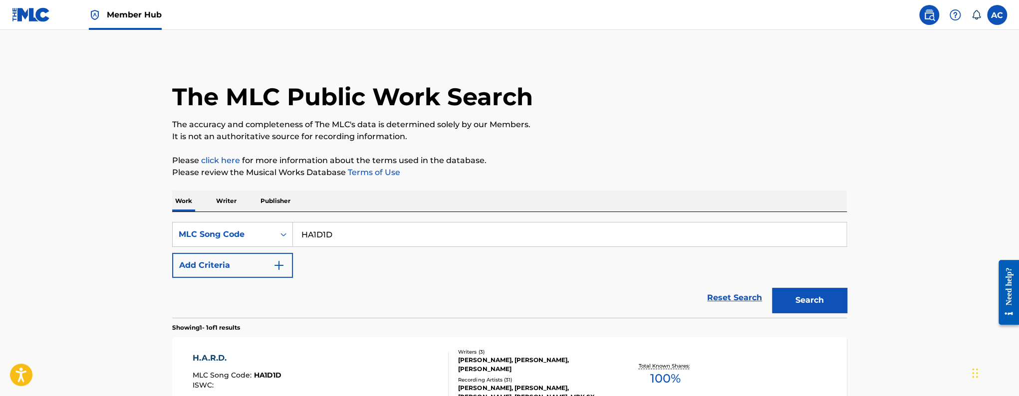
scroll to position [90, 0]
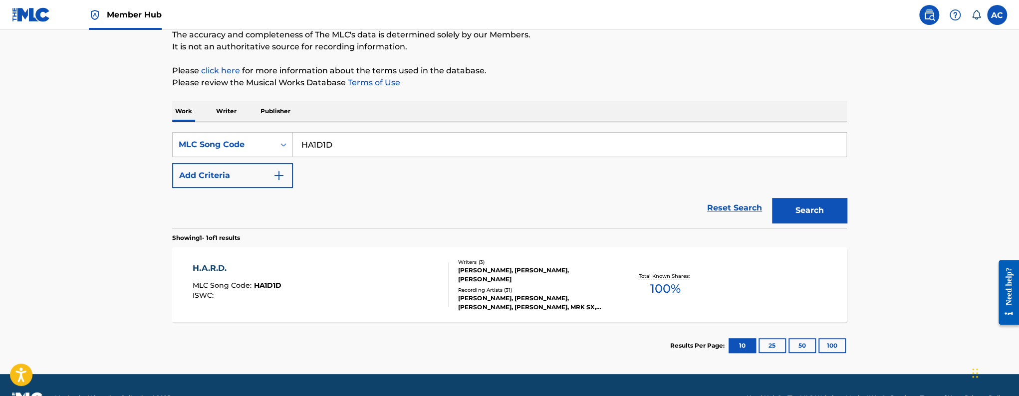
click at [320, 143] on input "HA1D1D" at bounding box center [570, 145] width 554 height 24
paste input "BC4CQG"
type input "BC4CQG"
click at [772, 198] on button "Search" at bounding box center [809, 210] width 75 height 25
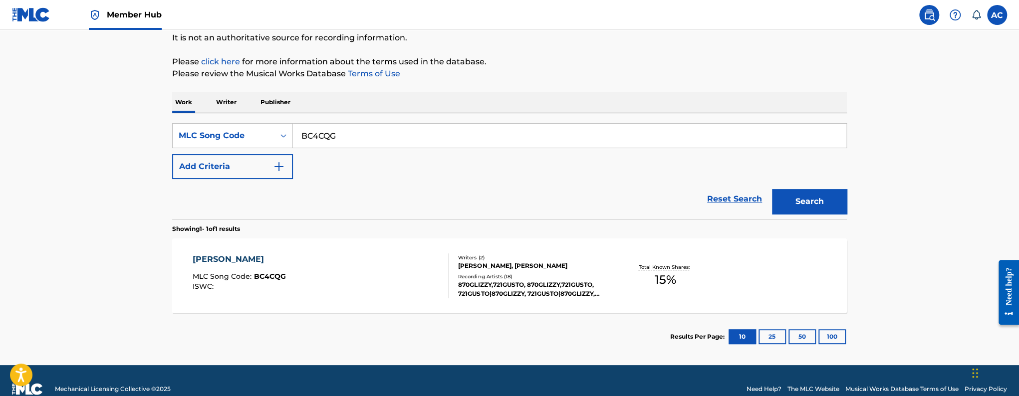
scroll to position [99, 0]
click at [390, 253] on div "BLATT MLC Song Code : BC4CQG ISWC :" at bounding box center [321, 275] width 257 height 45
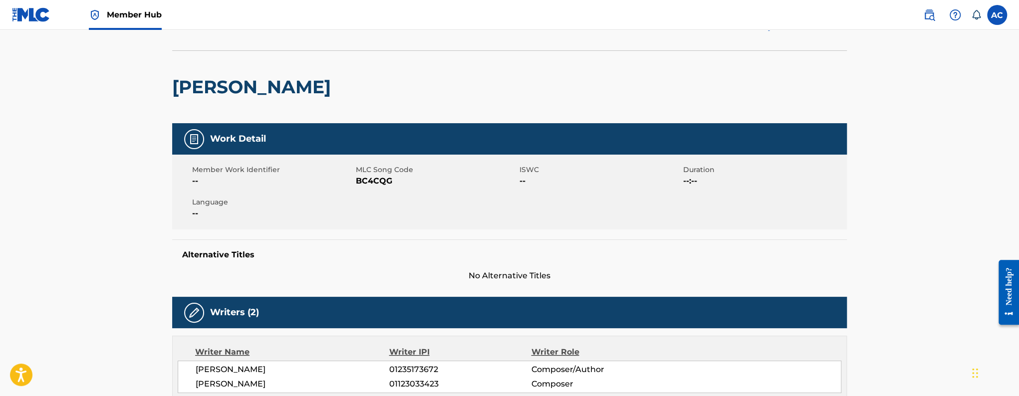
scroll to position [190, 0]
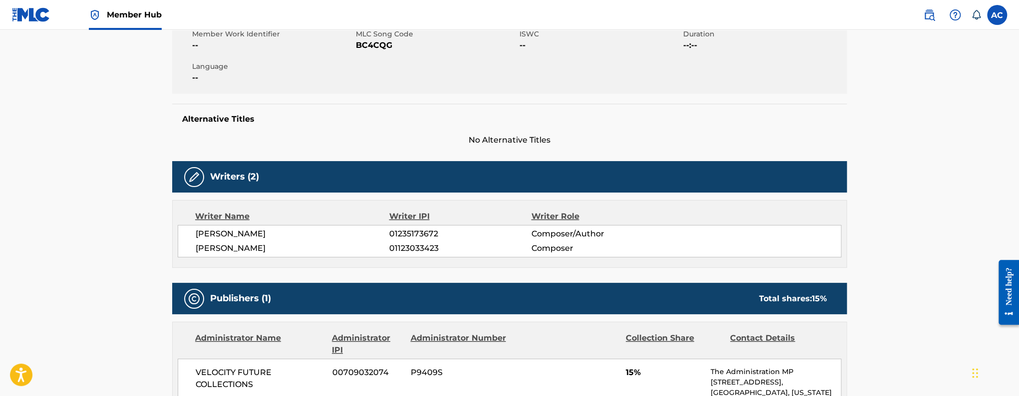
drag, startPoint x: 190, startPoint y: 234, endPoint x: 288, endPoint y: 228, distance: 98.0
click at [288, 228] on div "ROBELL TSEGAYE 01235173672 Composer/Author CAMERON DILLARD 01123033423 Composer" at bounding box center [510, 241] width 664 height 32
copy span "ROBELL TSEGAYE"
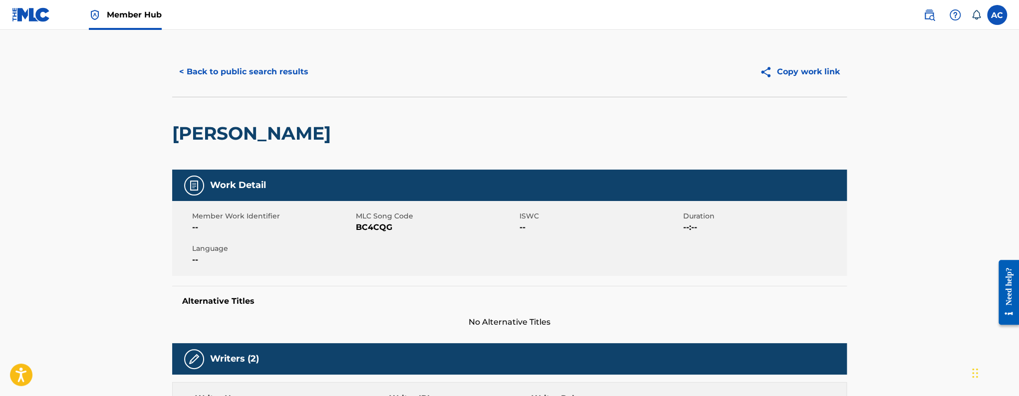
scroll to position [0, 0]
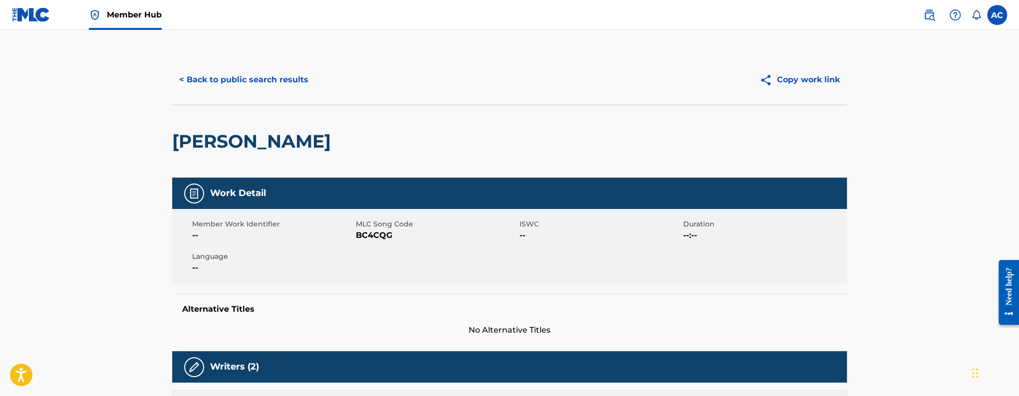
click at [188, 137] on h2 "BLATT" at bounding box center [254, 141] width 164 height 22
click at [199, 150] on h2 "BLATT" at bounding box center [254, 141] width 164 height 22
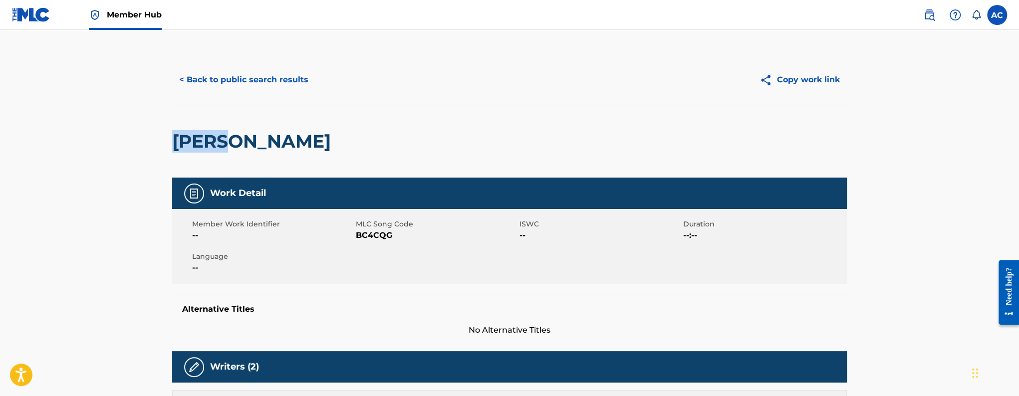
copy h2 "BLATT"
click at [226, 88] on button "< Back to public search results" at bounding box center [243, 79] width 143 height 25
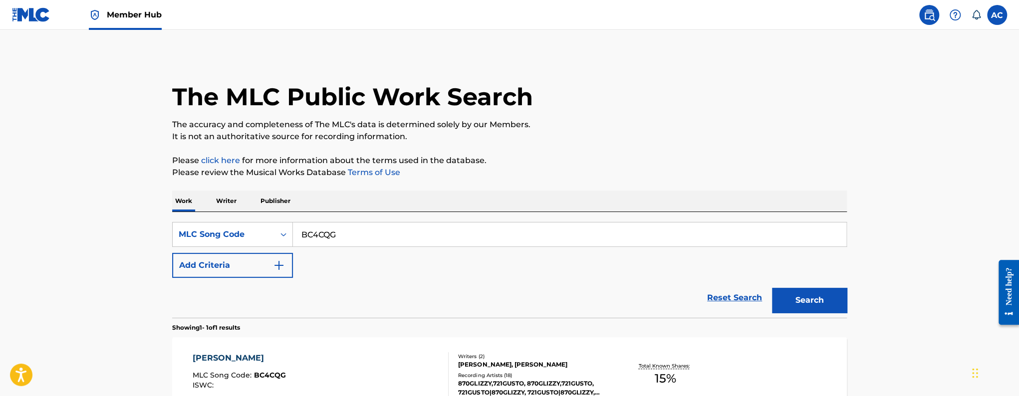
scroll to position [90, 0]
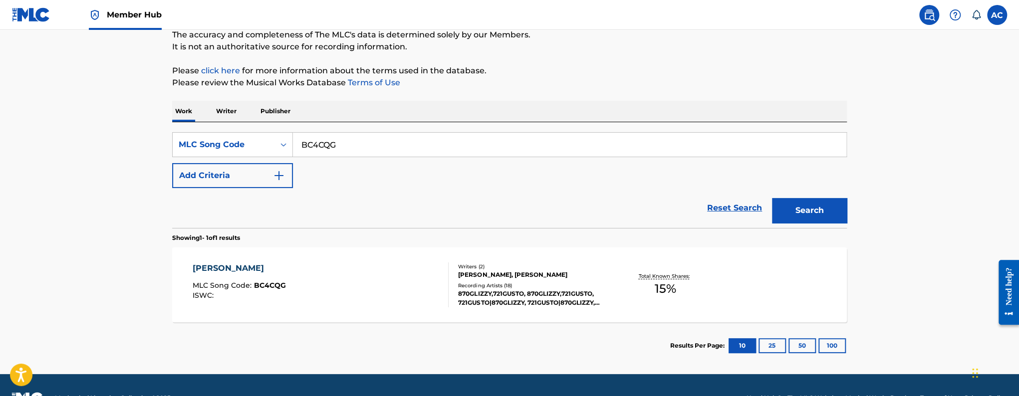
click at [322, 138] on input "BC4CQG" at bounding box center [570, 145] width 554 height 24
paste input "CD2BHE"
type input "CD2BHE"
click at [772, 198] on button "Search" at bounding box center [809, 210] width 75 height 25
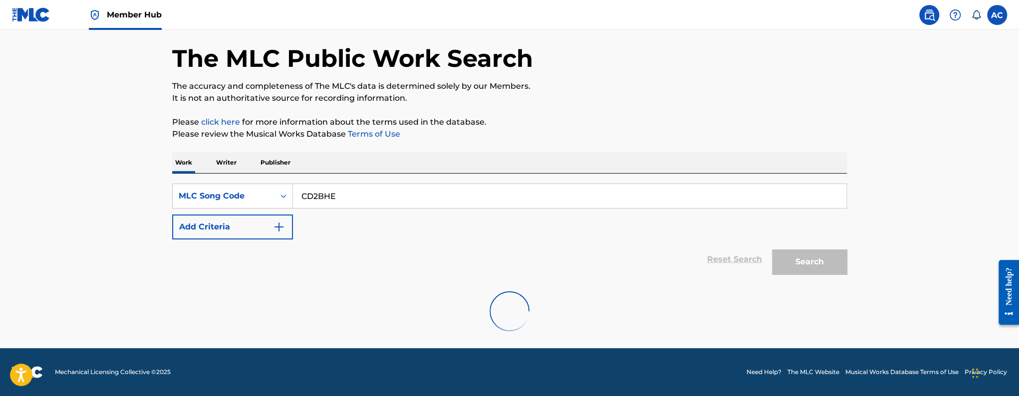
scroll to position [6, 0]
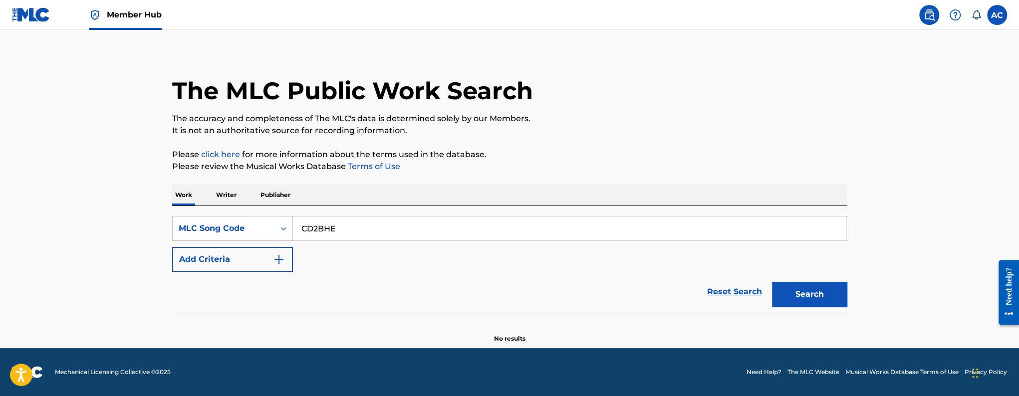
click at [772, 282] on button "Search" at bounding box center [809, 294] width 75 height 25
click at [317, 237] on input "CD2BHE" at bounding box center [570, 229] width 554 height 24
click at [319, 233] on input "CD2BHE" at bounding box center [570, 229] width 554 height 24
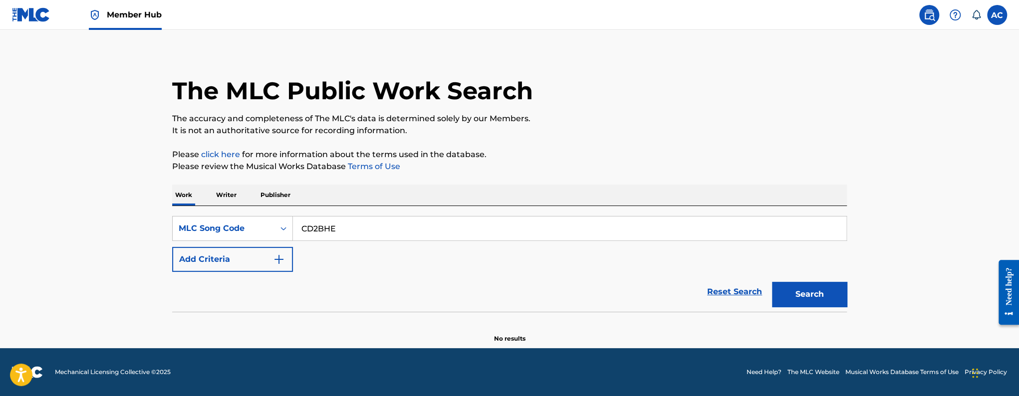
click at [319, 233] on input "CD2BHE" at bounding box center [570, 229] width 554 height 24
click at [772, 282] on button "Search" at bounding box center [809, 294] width 75 height 25
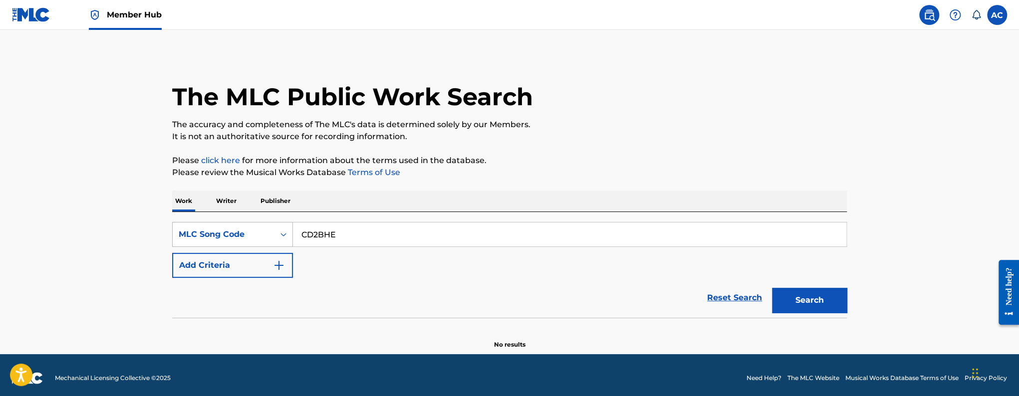
scroll to position [0, 0]
click at [229, 232] on div "MLC Song Code" at bounding box center [224, 234] width 90 height 12
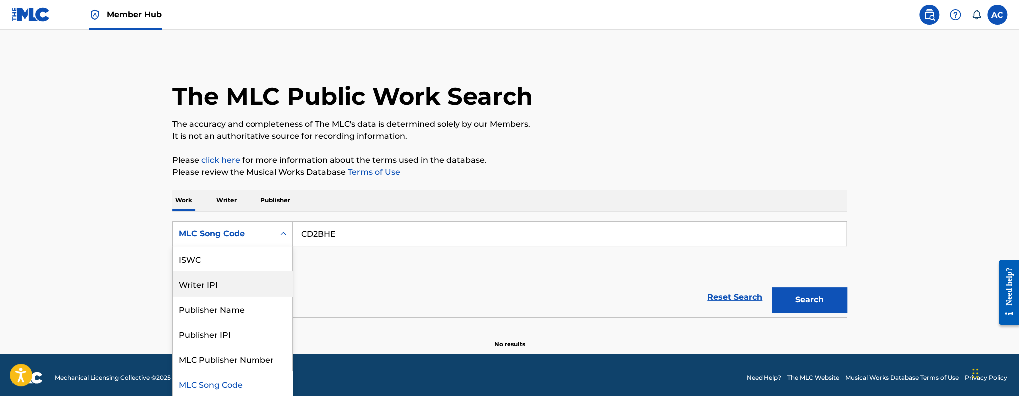
scroll to position [0, 0]
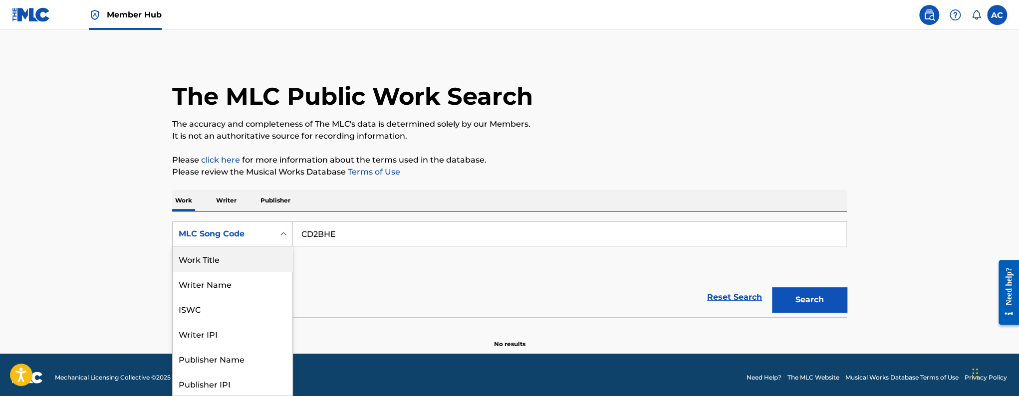
click at [251, 261] on div "Work Title" at bounding box center [233, 259] width 120 height 25
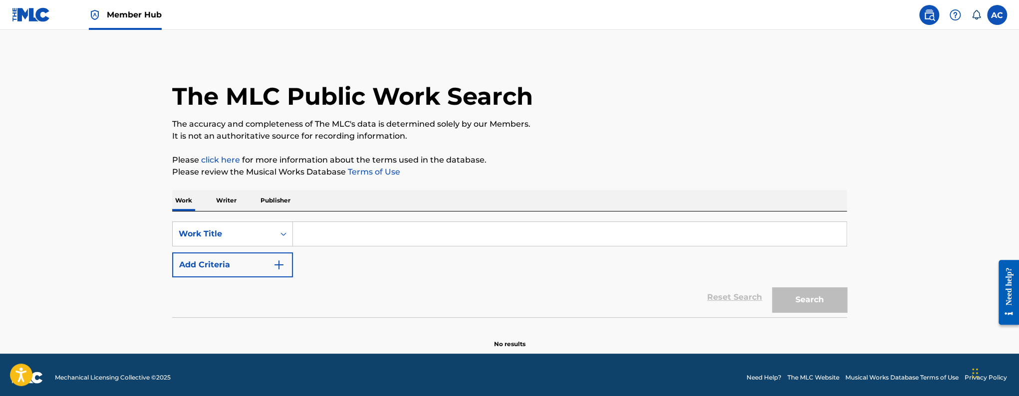
click at [322, 234] on input "Search Form" at bounding box center [570, 234] width 554 height 24
paste input "Credit Card Fraud"
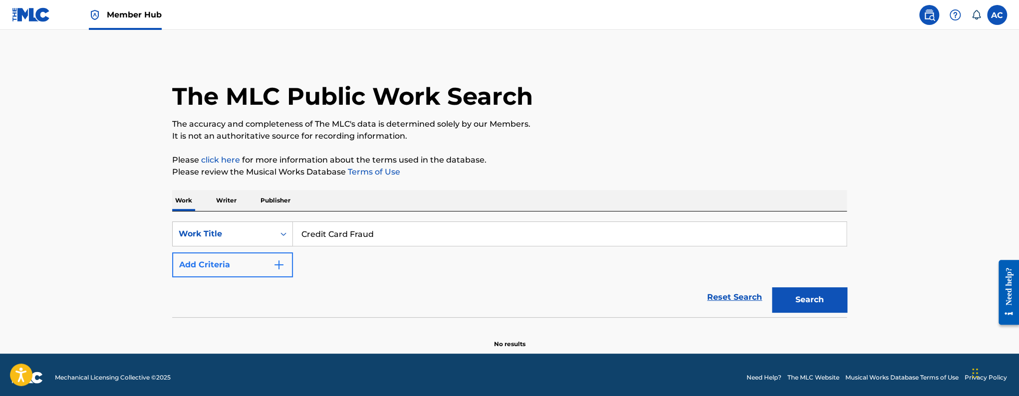
type input "Credit Card Fraud"
click at [279, 265] on img "Search Form" at bounding box center [279, 265] width 12 height 12
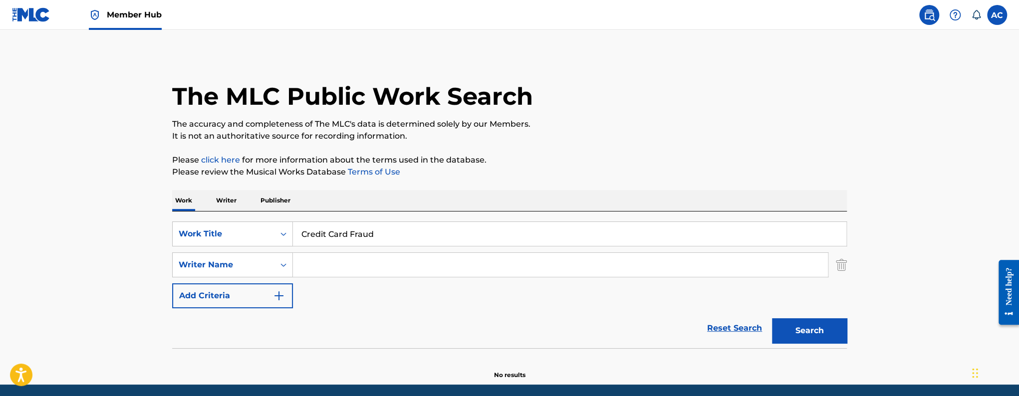
click at [307, 266] on input "Search Form" at bounding box center [560, 265] width 535 height 24
paste input "Darrell JahQui Gentry"
click at [772, 318] on button "Search" at bounding box center [809, 330] width 75 height 25
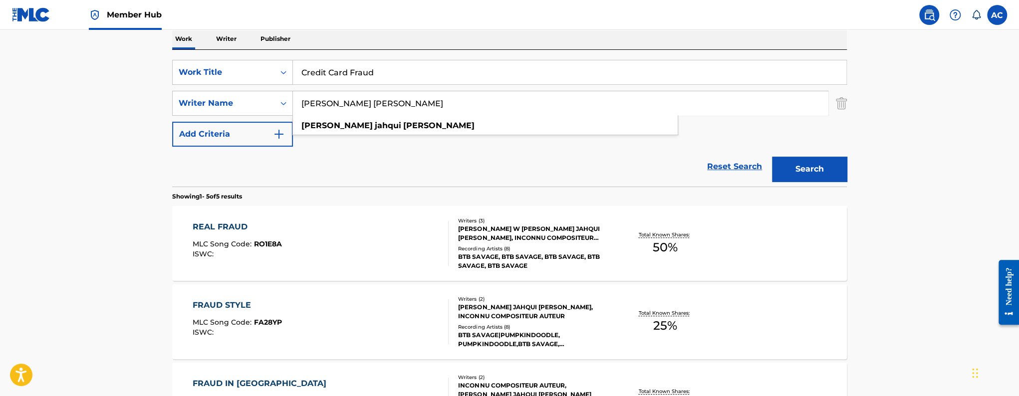
scroll to position [84, 0]
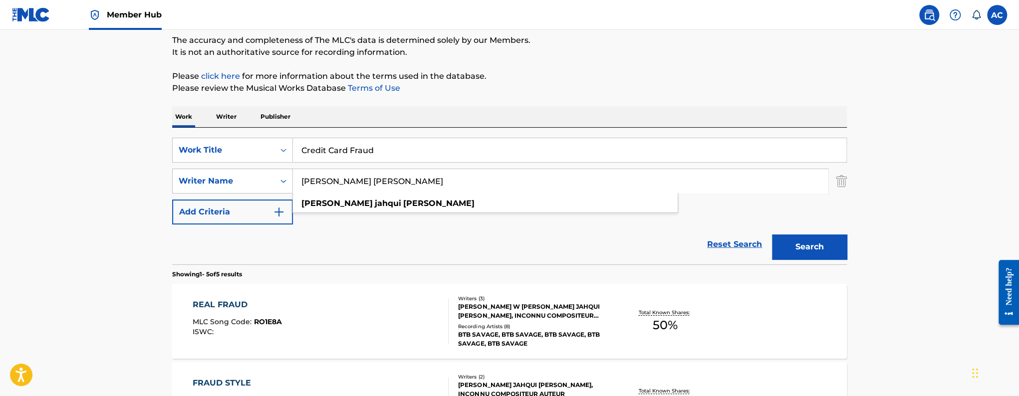
click at [362, 181] on input "Darrell JahQui Gentry" at bounding box center [560, 181] width 535 height 24
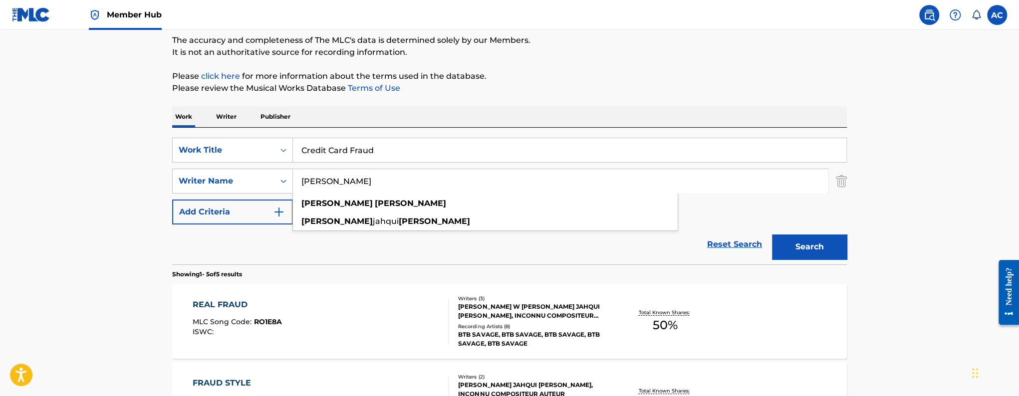
type input "Darrell Gentry"
click at [772, 235] on button "Search" at bounding box center [809, 247] width 75 height 25
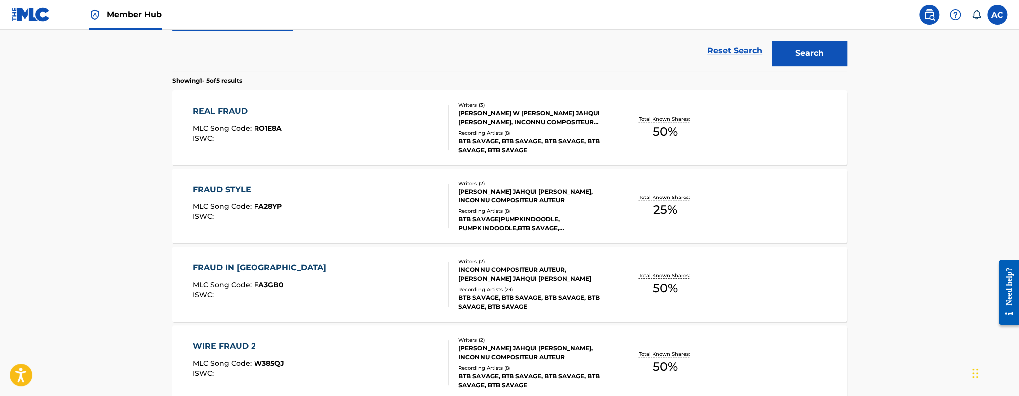
click at [772, 41] on button "Search" at bounding box center [809, 53] width 75 height 25
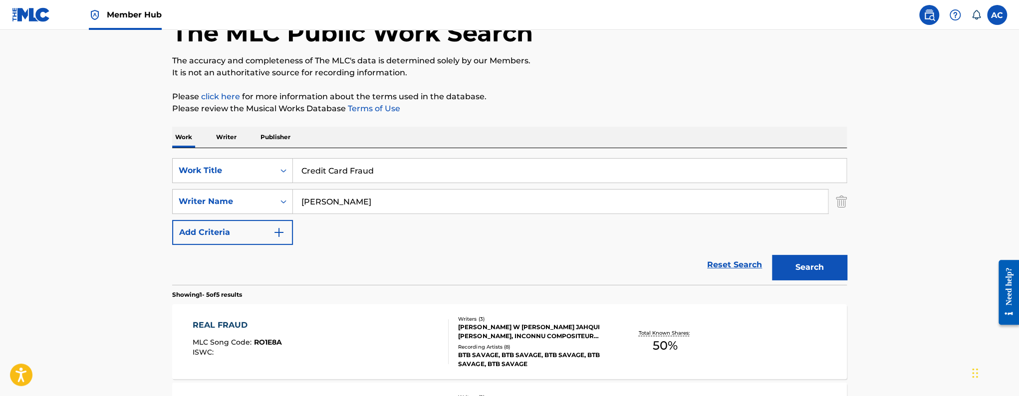
scroll to position [0, 0]
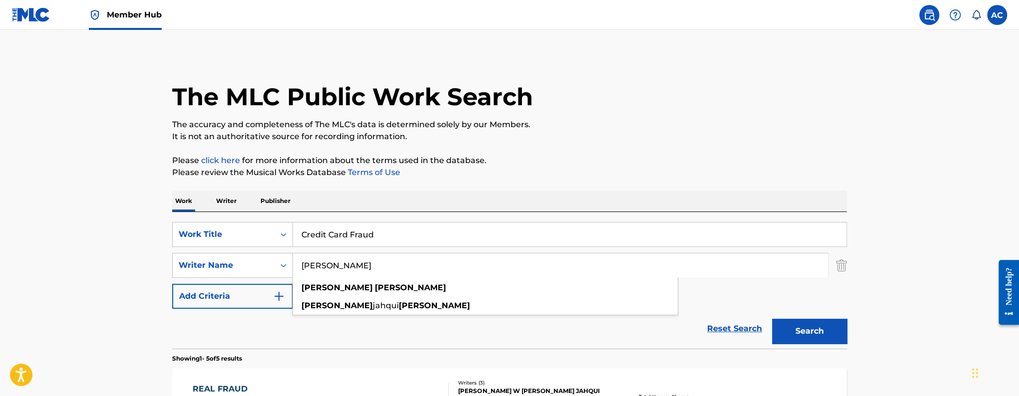
click at [118, 10] on span "Member Hub" at bounding box center [134, 14] width 55 height 11
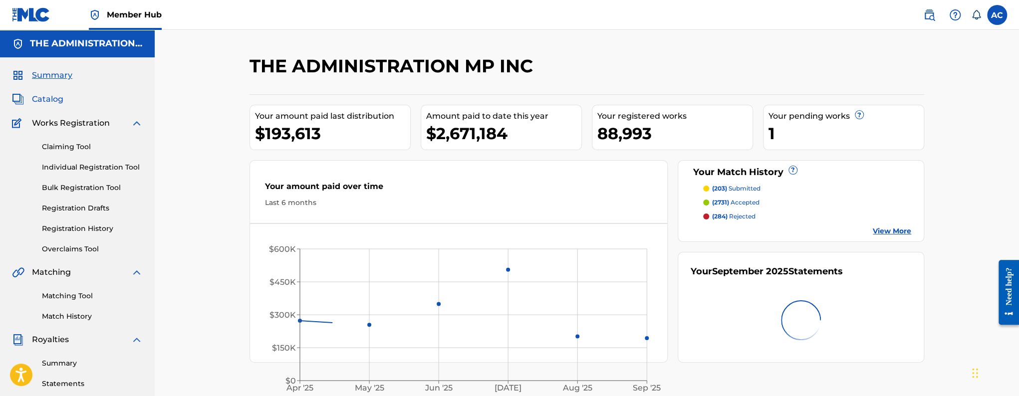
click at [60, 95] on span "Catalog" at bounding box center [47, 99] width 31 height 12
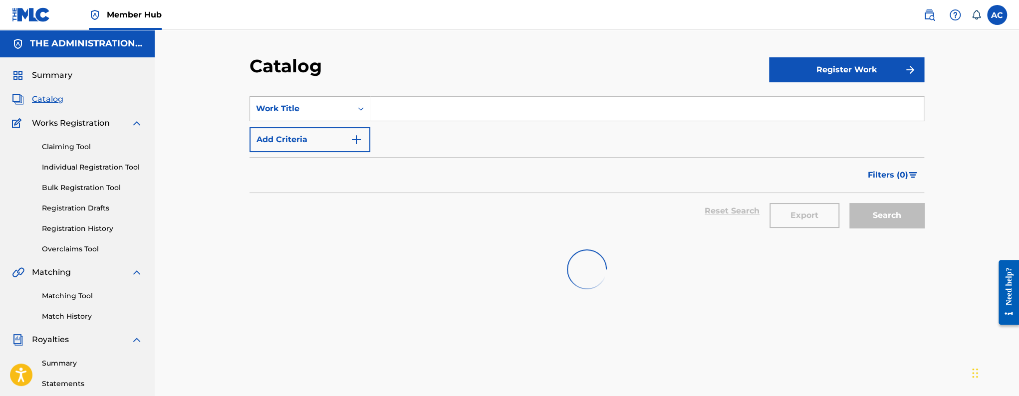
click at [332, 104] on div "Work Title" at bounding box center [301, 109] width 90 height 12
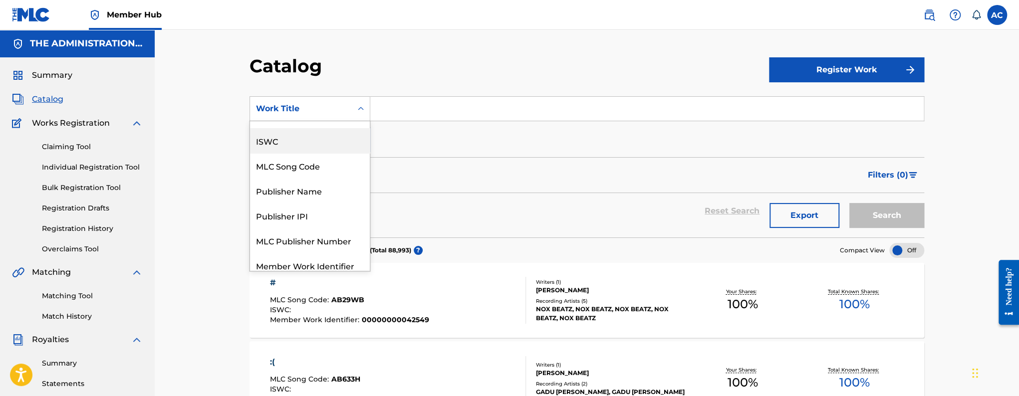
scroll to position [48, 0]
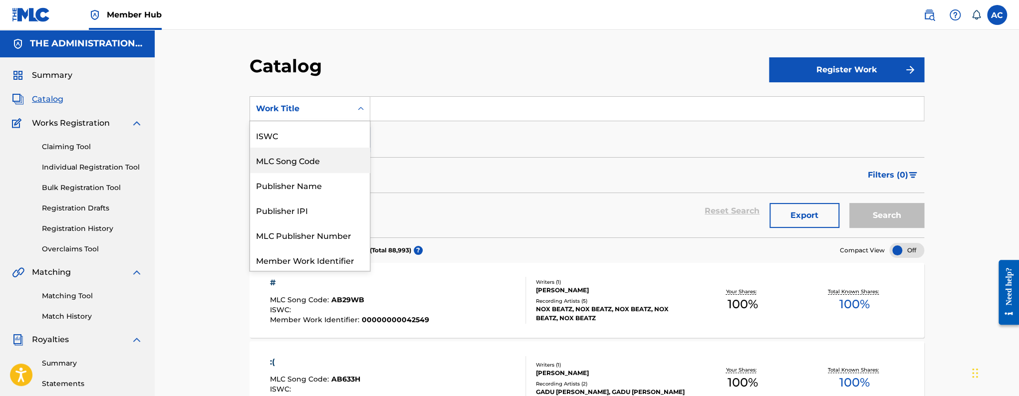
click at [331, 159] on div "MLC Song Code" at bounding box center [310, 160] width 120 height 25
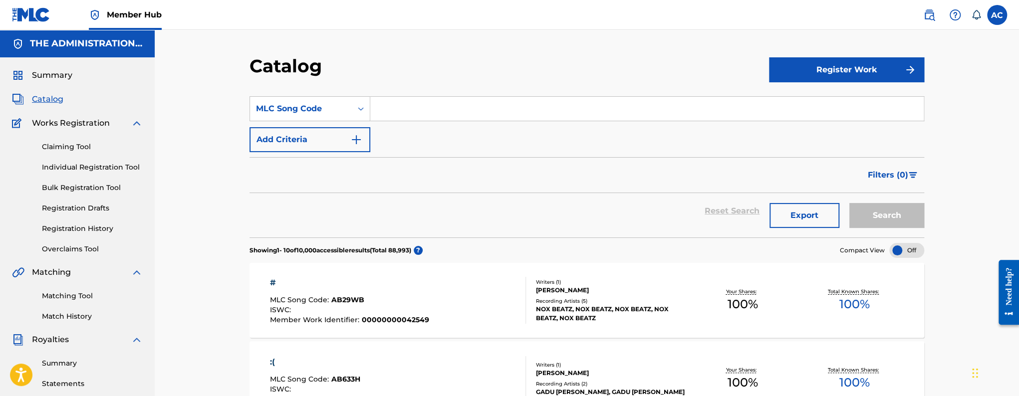
click at [405, 110] on input "Search Form" at bounding box center [647, 109] width 554 height 24
paste input "CD2BHE"
click at [850, 203] on button "Search" at bounding box center [887, 215] width 75 height 25
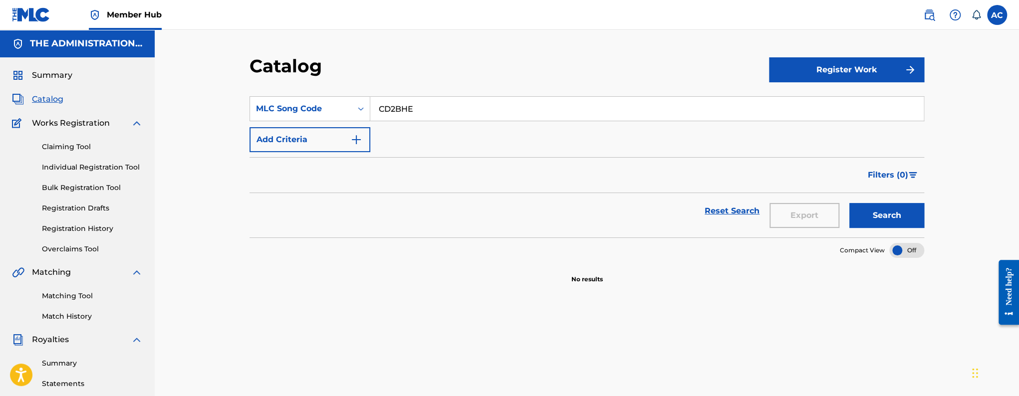
click at [382, 116] on input "CD2BHE" at bounding box center [647, 109] width 554 height 24
paste input "DD85DU"
type input "DD85DU"
click at [850, 203] on button "Search" at bounding box center [887, 215] width 75 height 25
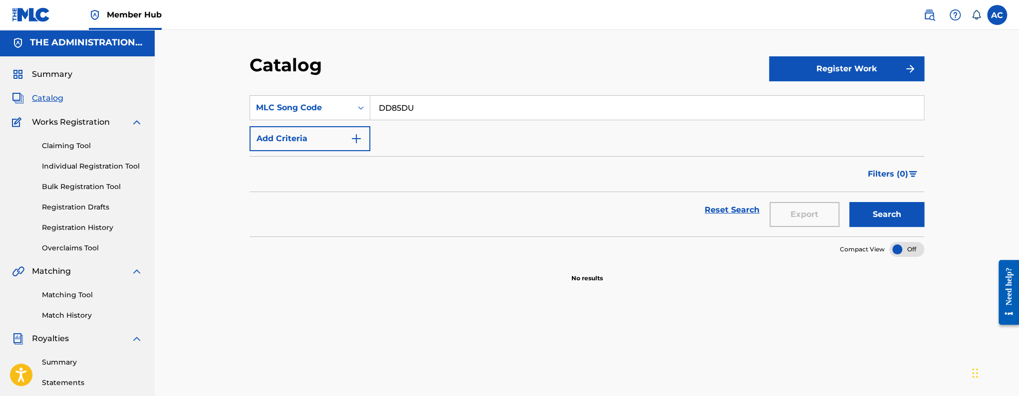
scroll to position [1, 0]
click at [935, 10] on img at bounding box center [930, 15] width 12 height 12
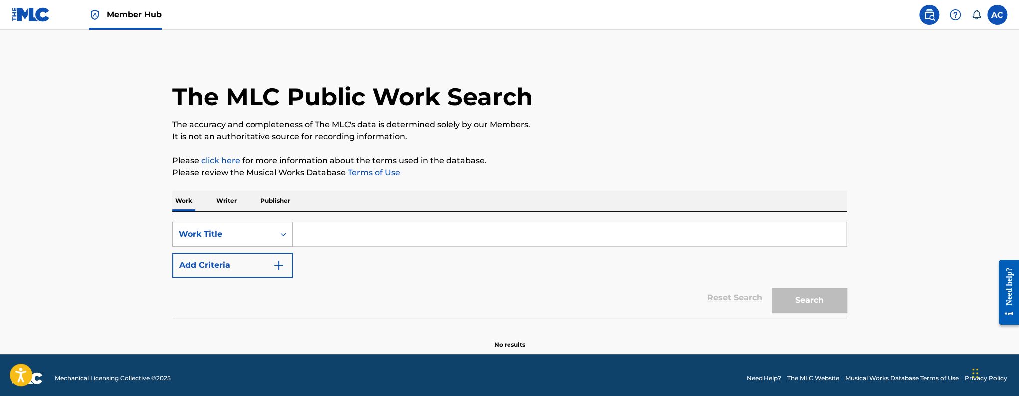
click at [221, 240] on div "Work Title" at bounding box center [224, 234] width 102 height 19
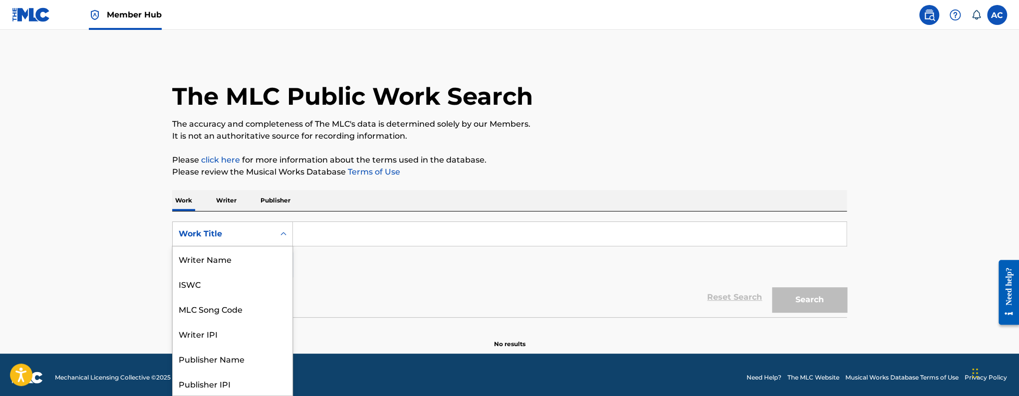
scroll to position [50, 0]
click at [224, 266] on div "MLC Song Code" at bounding box center [233, 259] width 120 height 25
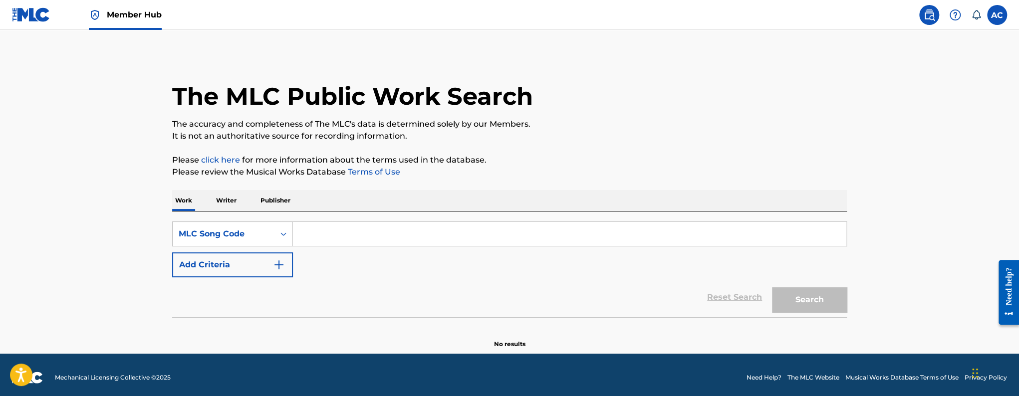
click at [311, 238] on input "Search Form" at bounding box center [570, 234] width 554 height 24
paste input "DD85DU"
type input "DD85DU"
click at [772, 288] on button "Search" at bounding box center [809, 300] width 75 height 25
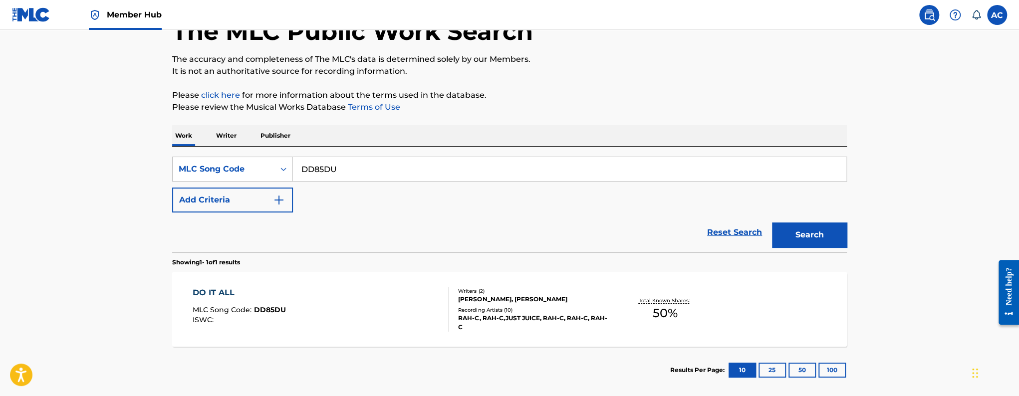
scroll to position [71, 0]
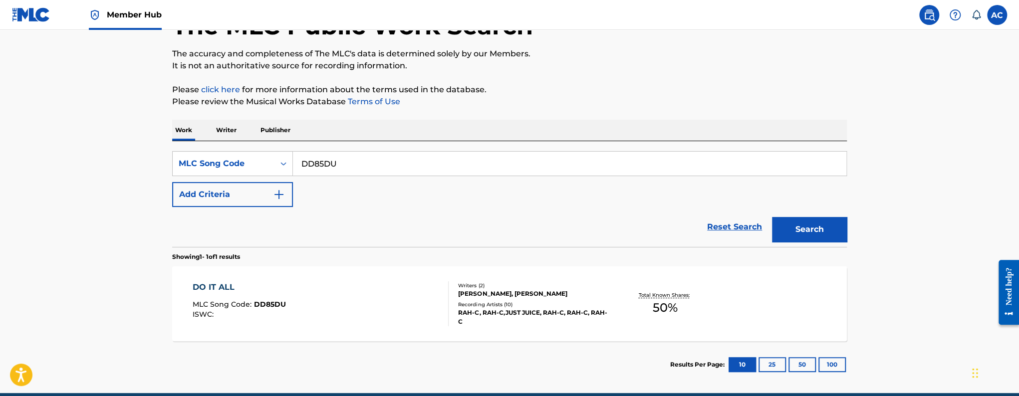
click at [311, 296] on div "DO IT ALL MLC Song Code : DD85DU ISWC :" at bounding box center [321, 304] width 257 height 45
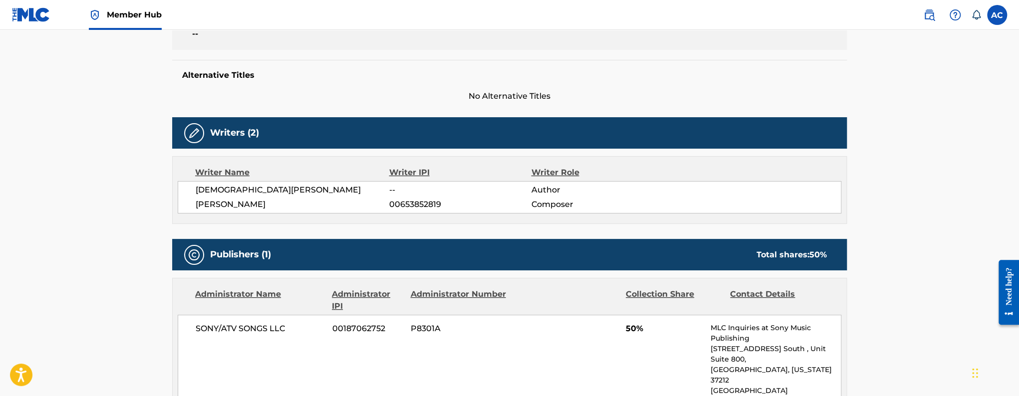
scroll to position [236, 0]
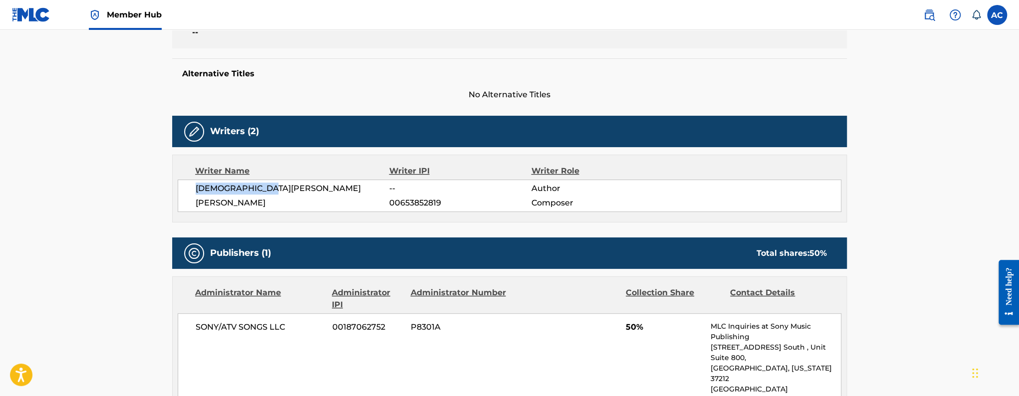
drag, startPoint x: 190, startPoint y: 186, endPoint x: 297, endPoint y: 184, distance: 107.3
click at [297, 184] on div "CHRISTIAN ROSSI -- Author ALEXANDER J TOTH 00653852819 Composer" at bounding box center [510, 196] width 664 height 32
copy span "CHRISTIAN ROSSI"
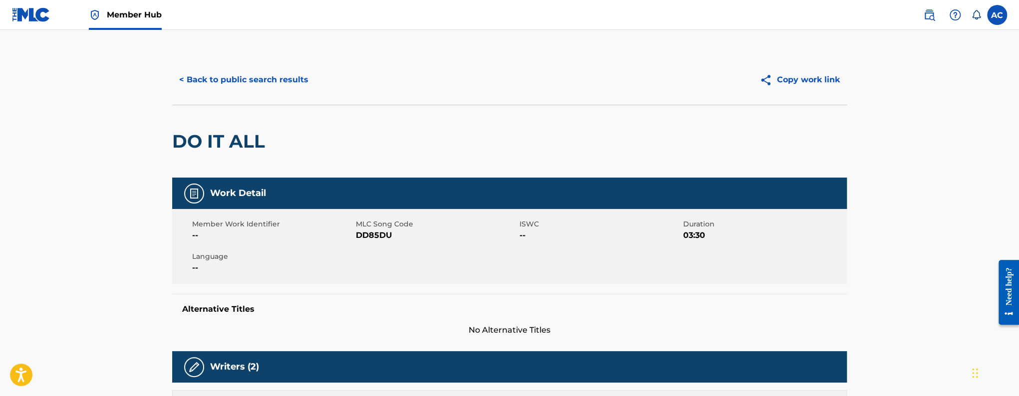
click at [211, 141] on h2 "DO IT ALL" at bounding box center [221, 141] width 98 height 22
copy div "DO IT ALL"
click at [197, 83] on button "< Back to public search results" at bounding box center [243, 79] width 143 height 25
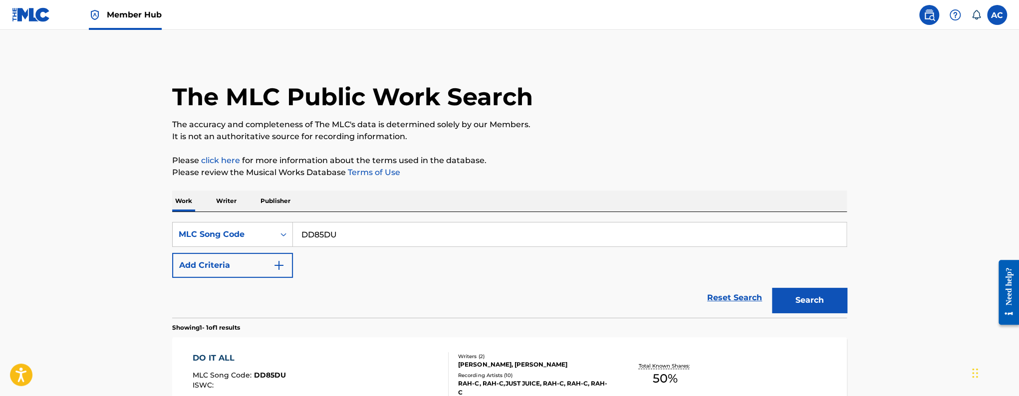
scroll to position [71, 0]
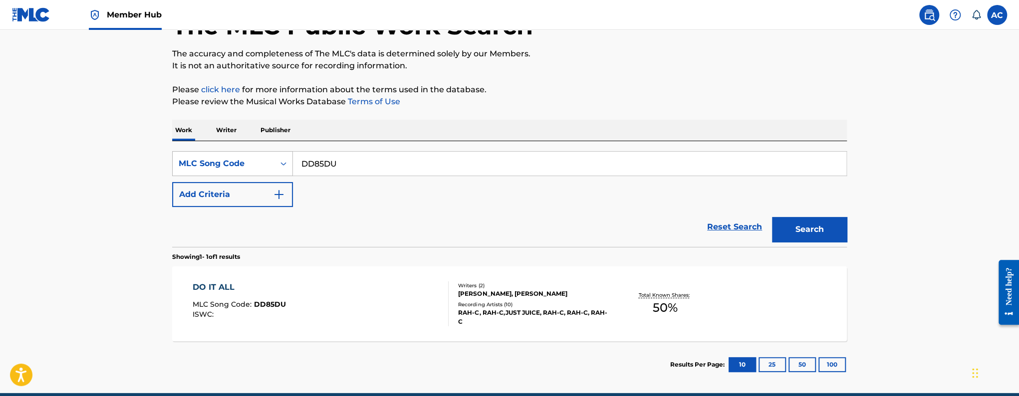
click at [289, 158] on div "Search Form" at bounding box center [284, 164] width 18 height 18
click at [302, 166] on input "DD85DU" at bounding box center [570, 164] width 554 height 24
paste input "PF2VS2"
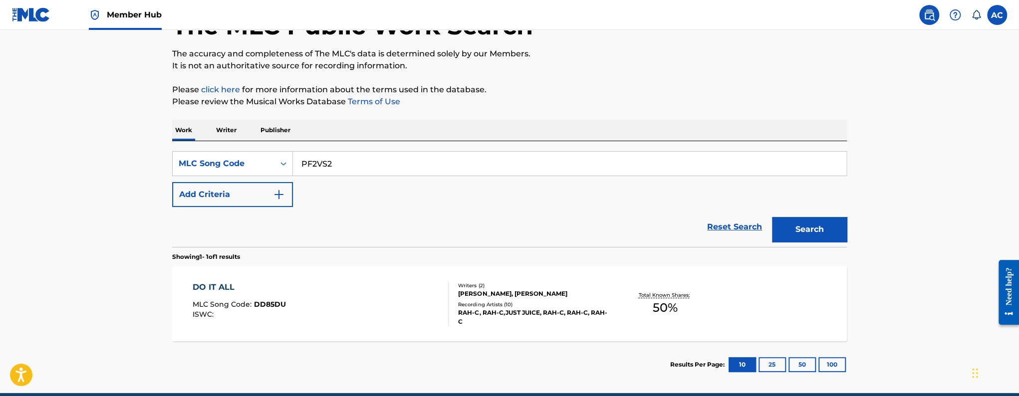
type input "PF2VS2"
click at [772, 217] on button "Search" at bounding box center [809, 229] width 75 height 25
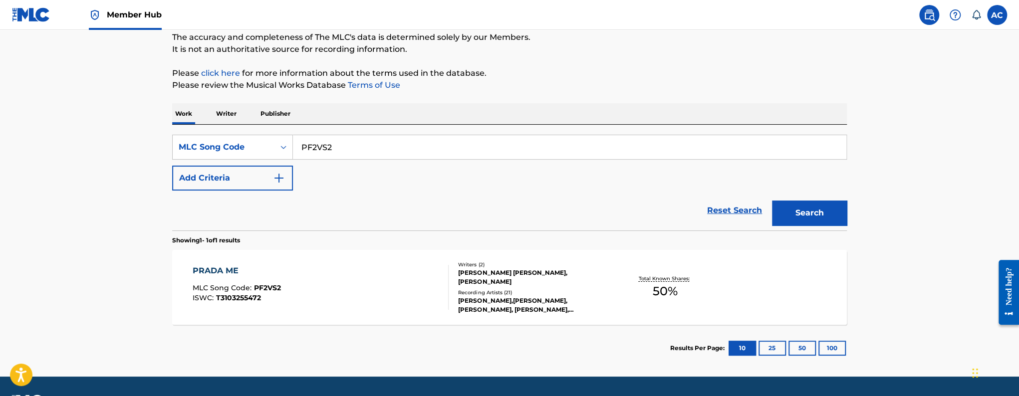
scroll to position [97, 0]
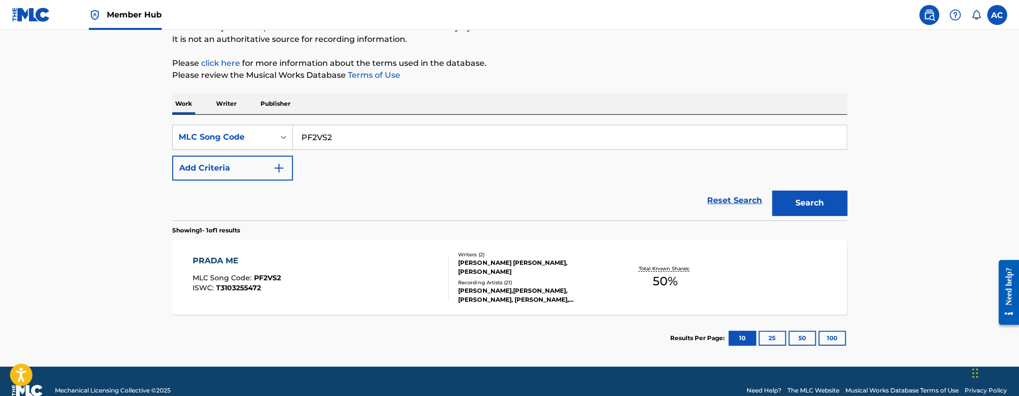
click at [340, 248] on div "PRADA ME MLC Song Code : PF2VS2 ISWC : T3103255472 Writers ( 2 ) JAMES ANDREW G…" at bounding box center [509, 277] width 675 height 75
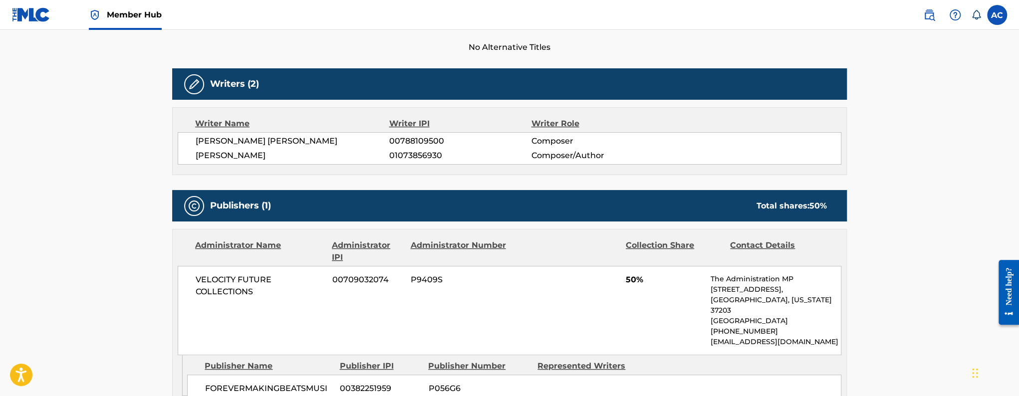
scroll to position [227, 0]
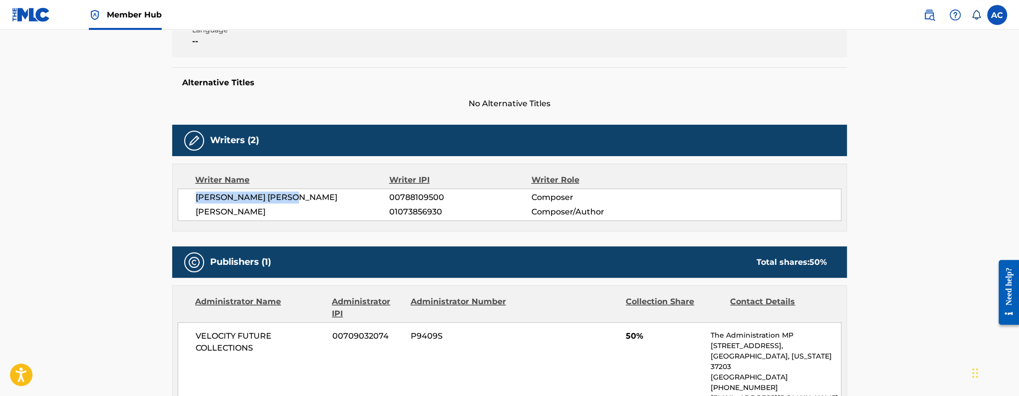
drag, startPoint x: 185, startPoint y: 195, endPoint x: 300, endPoint y: 200, distance: 114.9
click at [300, 200] on div "JAMES ANDREW G PEREZ 00788109500 Composer JOHN DUFF 01073856930 Composer/Author" at bounding box center [510, 205] width 664 height 32
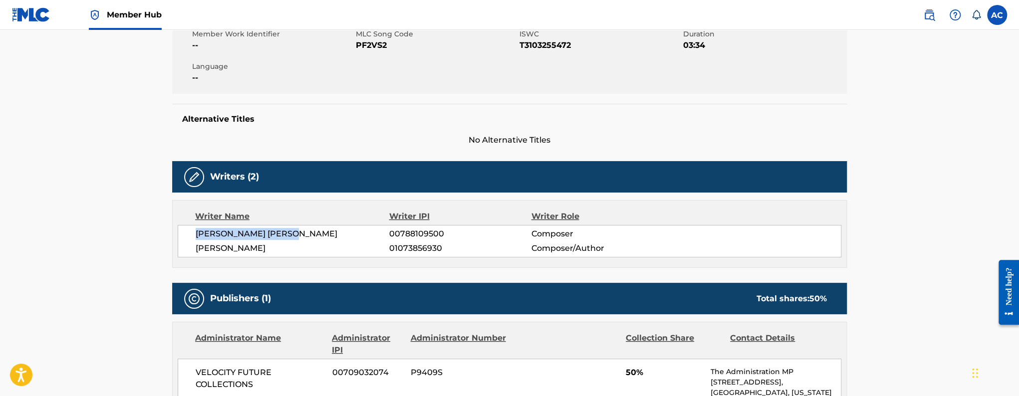
scroll to position [0, 0]
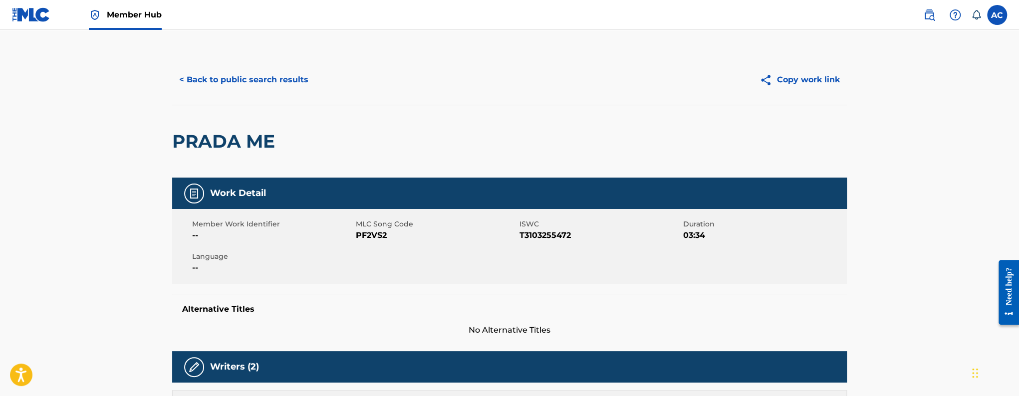
click at [218, 148] on h2 "PRADA ME" at bounding box center [226, 141] width 108 height 22
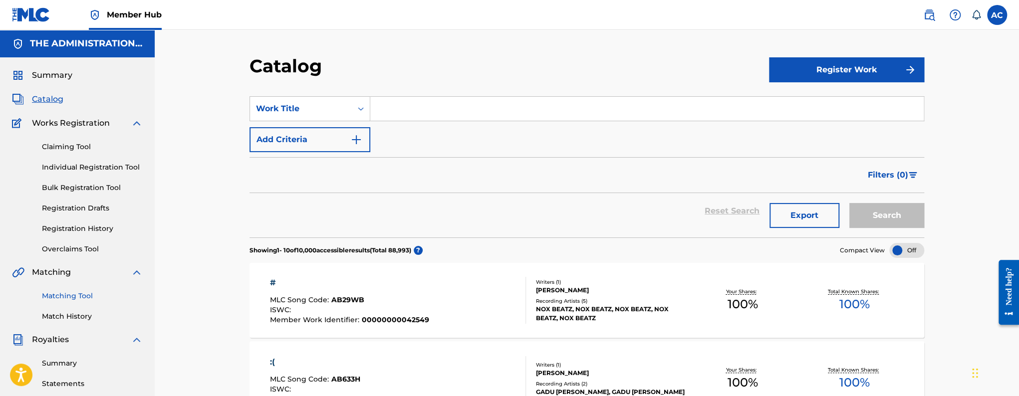
click at [72, 297] on link "Matching Tool" at bounding box center [92, 296] width 101 height 10
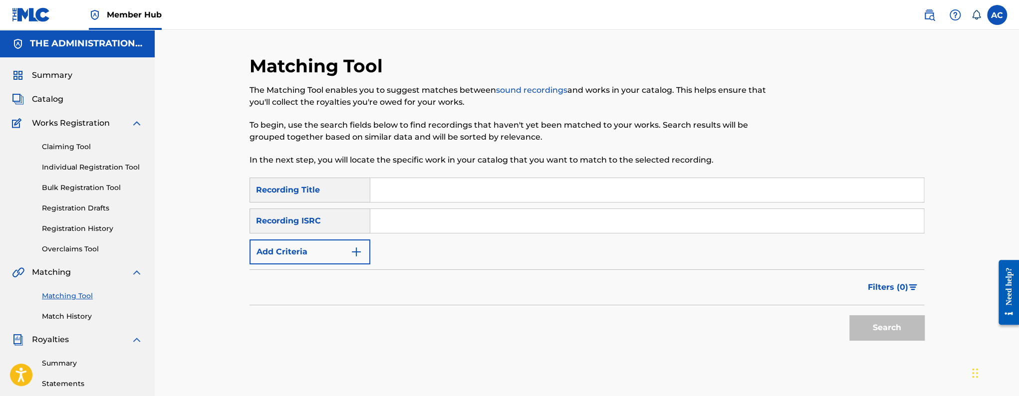
click at [407, 225] on input "Search Form" at bounding box center [647, 221] width 554 height 24
paste input "TCAFG2001503"
type input "TCAFG2001503"
click at [850, 316] on button "Search" at bounding box center [887, 328] width 75 height 25
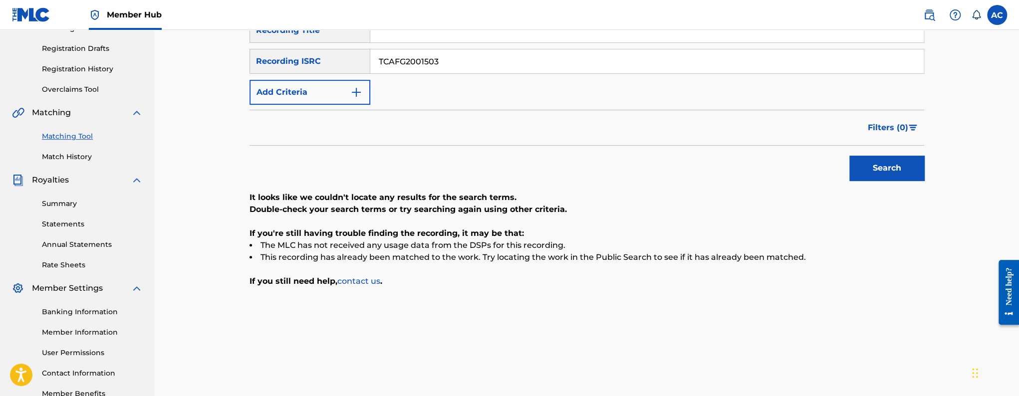
scroll to position [209, 0]
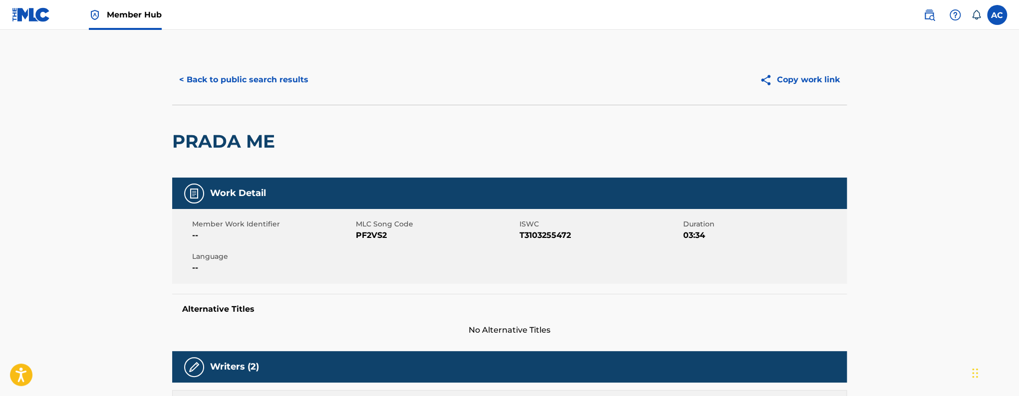
click at [258, 145] on h2 "PRADA ME" at bounding box center [226, 141] width 108 height 22
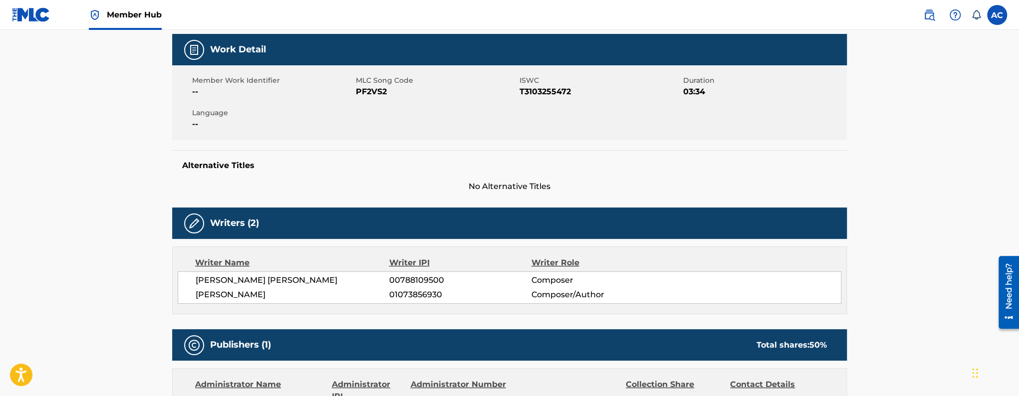
scroll to position [150, 0]
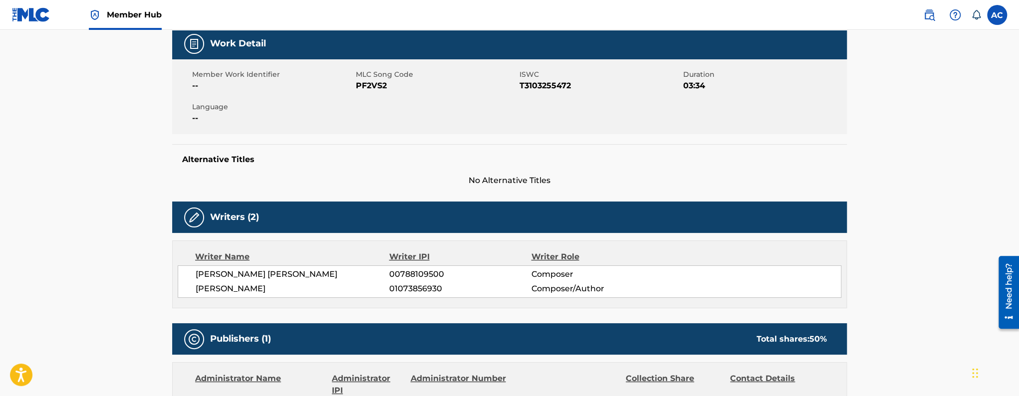
copy div "PRADA ME"
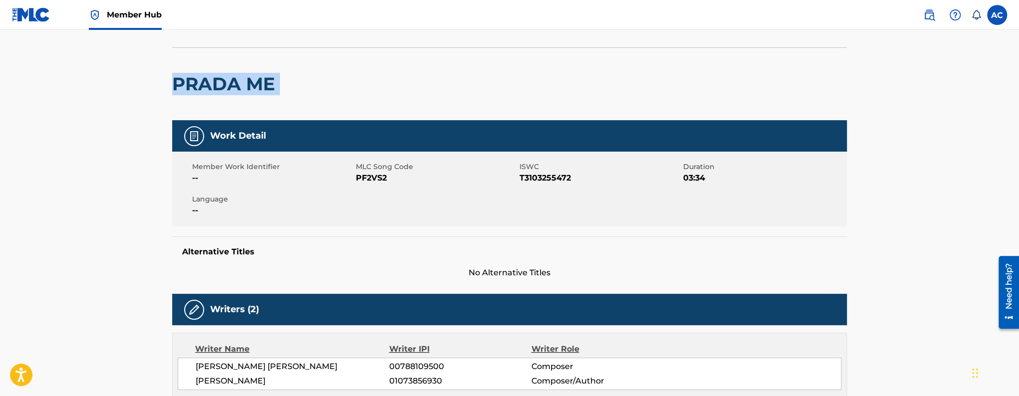
scroll to position [0, 0]
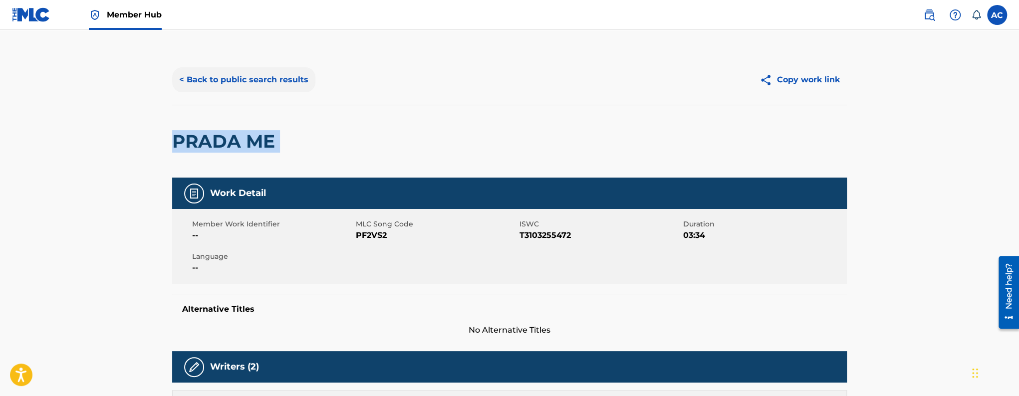
click at [209, 91] on button "< Back to public search results" at bounding box center [243, 79] width 143 height 25
click at [258, 72] on button "< Back to public search results" at bounding box center [243, 79] width 143 height 25
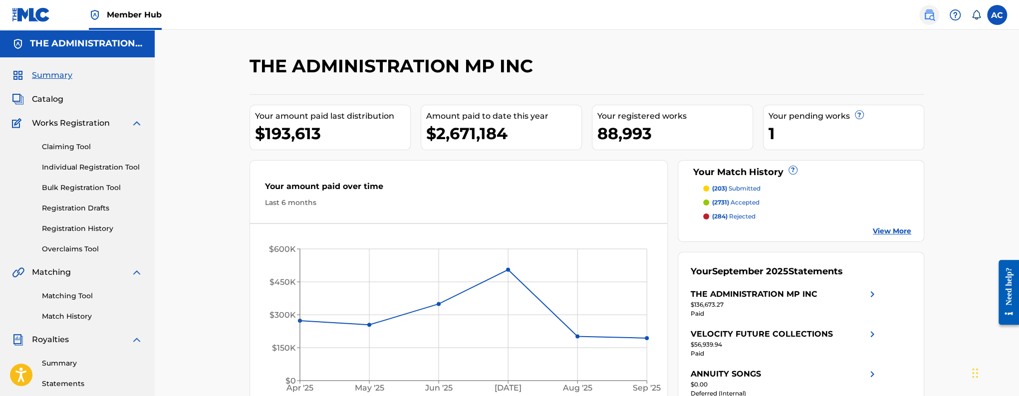
click at [925, 21] on link at bounding box center [930, 15] width 20 height 20
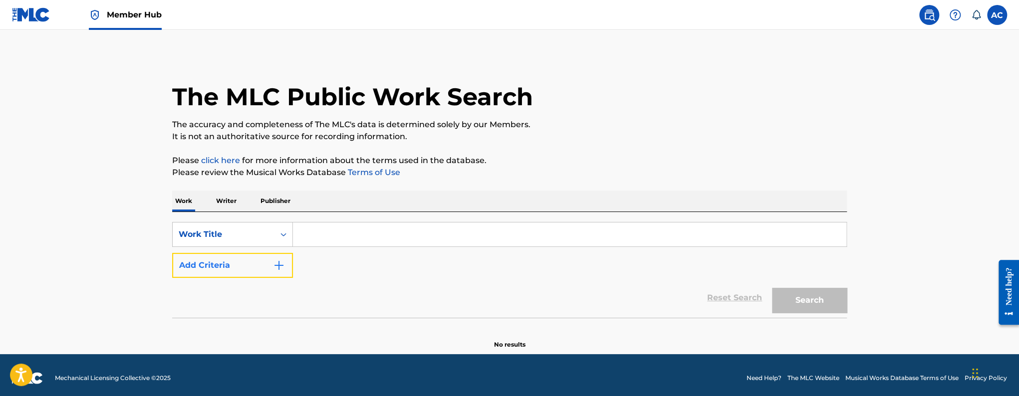
click at [266, 253] on button "Add Criteria" at bounding box center [232, 265] width 121 height 25
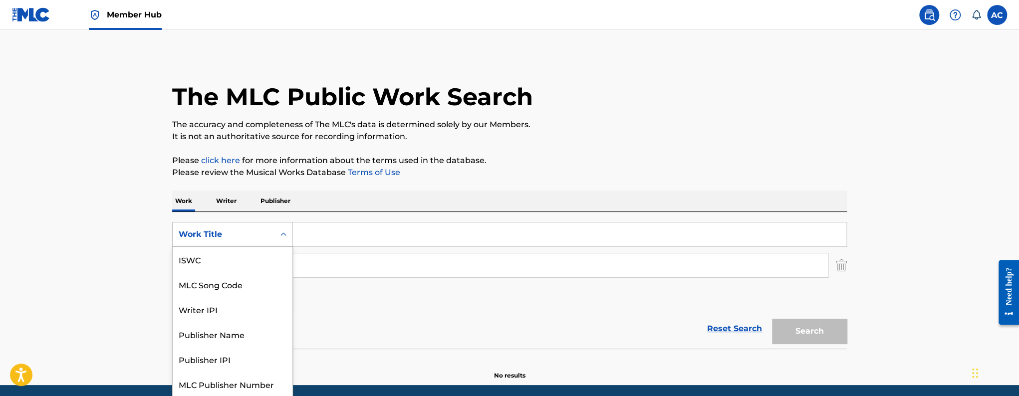
scroll to position [0, 0]
click at [268, 245] on div "Work Title" at bounding box center [232, 234] width 121 height 25
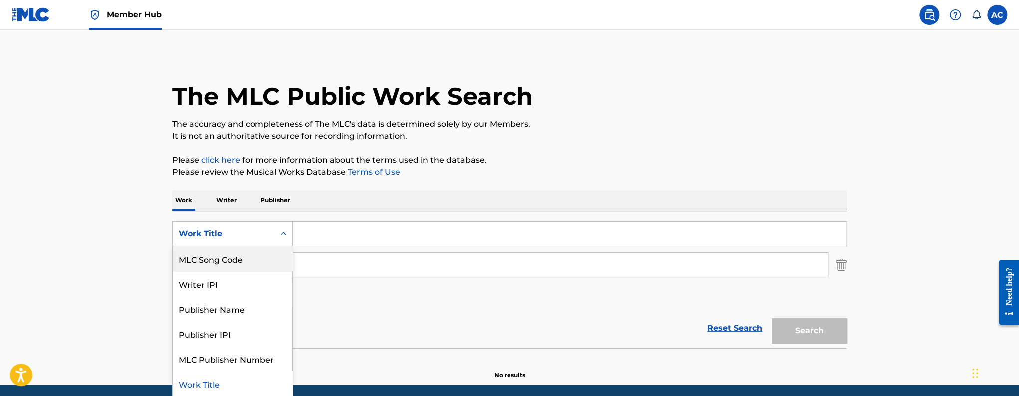
scroll to position [0, 0]
click at [245, 267] on div "MLC Song Code" at bounding box center [233, 259] width 120 height 25
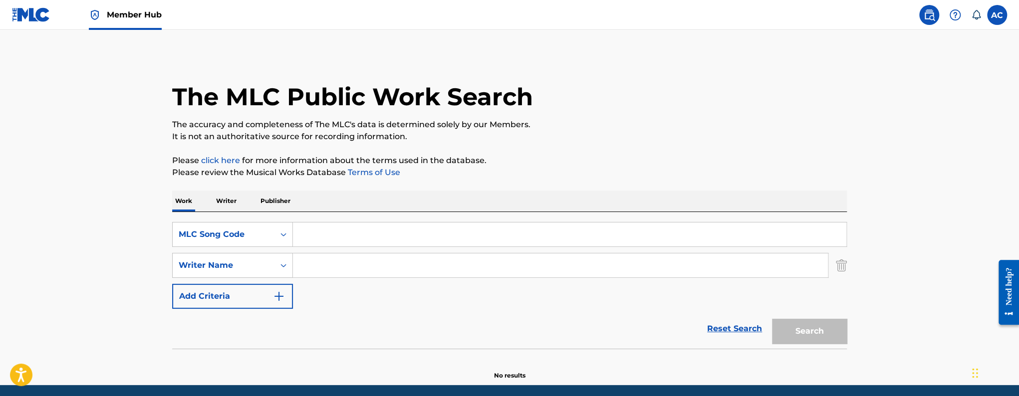
click at [315, 237] on input "Search Form" at bounding box center [570, 235] width 554 height 24
paste input "BC96ZW"
type input "BC96ZW"
click at [772, 319] on button "Search" at bounding box center [809, 331] width 75 height 25
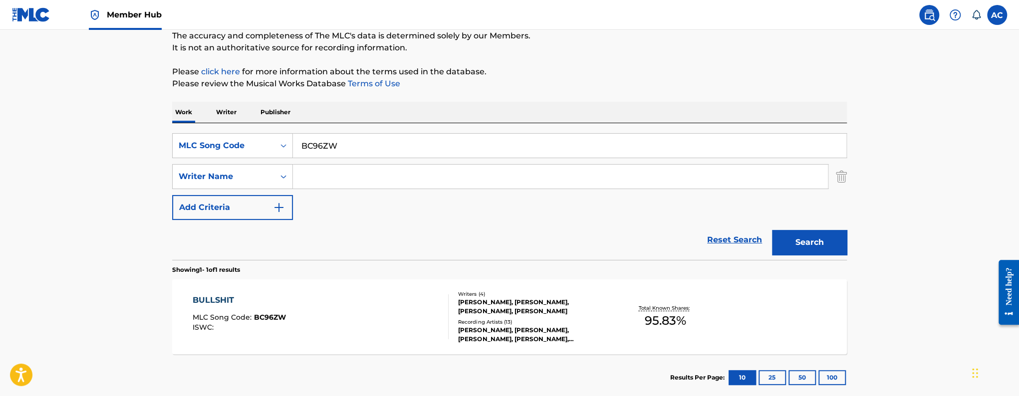
scroll to position [147, 0]
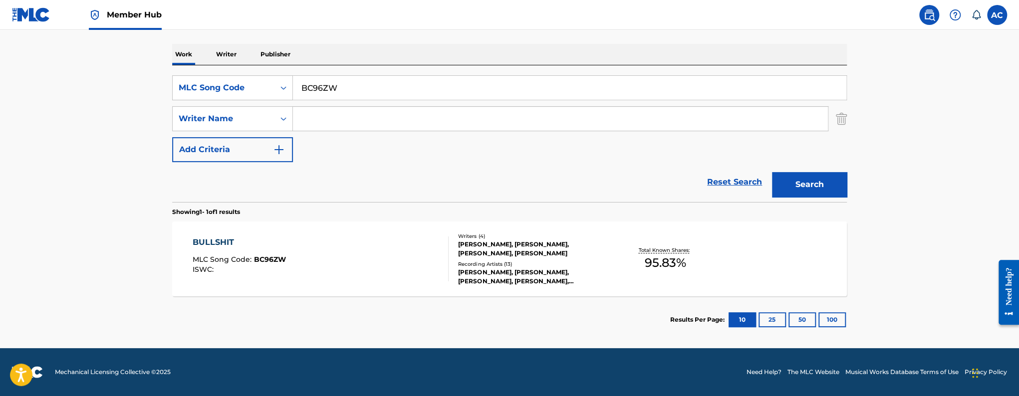
click at [295, 281] on div "BULLSHIT MLC Song Code : BC96ZW ISWC :" at bounding box center [321, 259] width 257 height 45
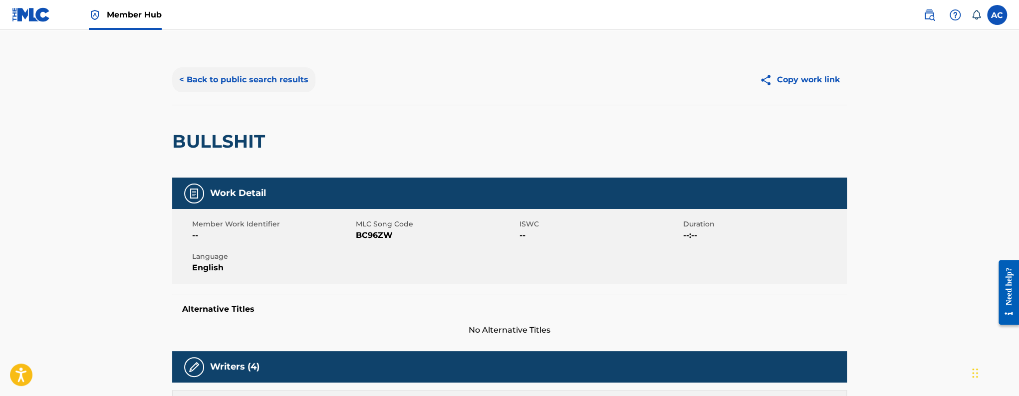
click at [237, 72] on button "< Back to public search results" at bounding box center [243, 79] width 143 height 25
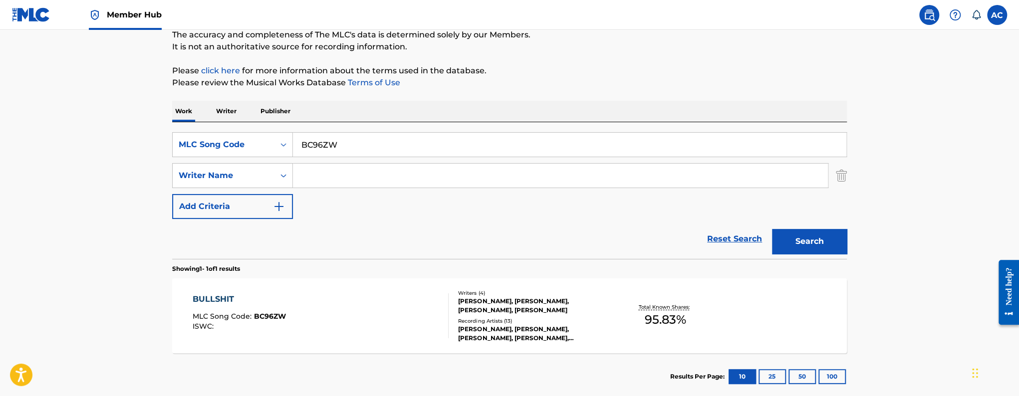
click at [316, 150] on input "BC96ZW" at bounding box center [570, 145] width 554 height 24
paste input "PN55QY"
type input "PN55QY"
click at [772, 229] on button "Search" at bounding box center [809, 241] width 75 height 25
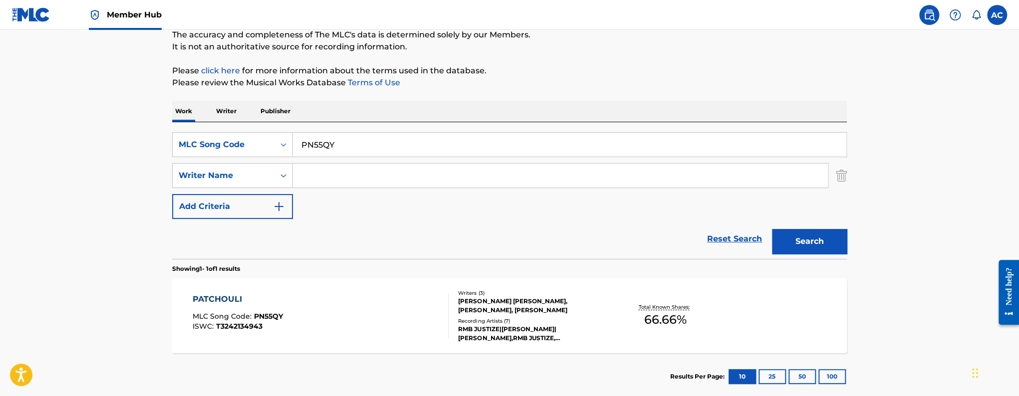
click at [352, 279] on div "PATCHOULI MLC Song Code : PN55QY ISWC : T3242134943 Writers ( 3 ) KEITH JAHLIL …" at bounding box center [509, 316] width 675 height 75
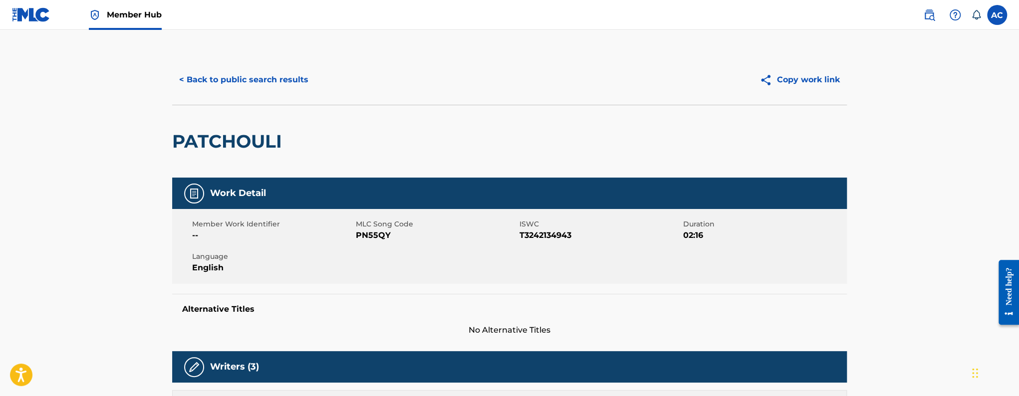
click at [246, 150] on h2 "PATCHOULI" at bounding box center [229, 141] width 115 height 22
copy div "PATCHOULI"
click at [257, 85] on button "< Back to public search results" at bounding box center [243, 79] width 143 height 25
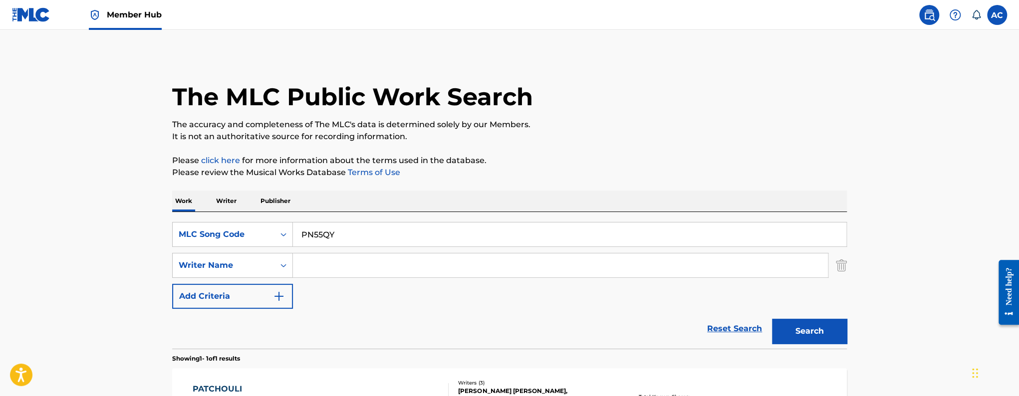
scroll to position [90, 0]
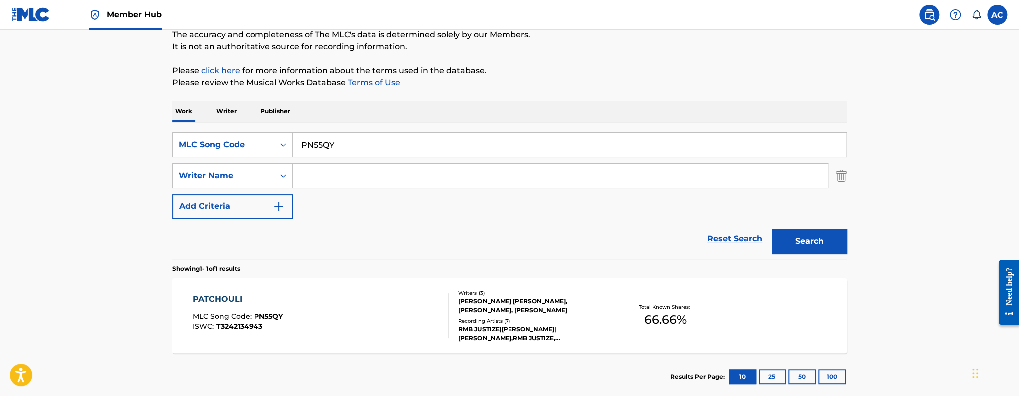
click at [308, 143] on input "PN55QY" at bounding box center [570, 145] width 554 height 24
paste input "L8988"
type input "L8988Y"
click at [772, 229] on button "Search" at bounding box center [809, 241] width 75 height 25
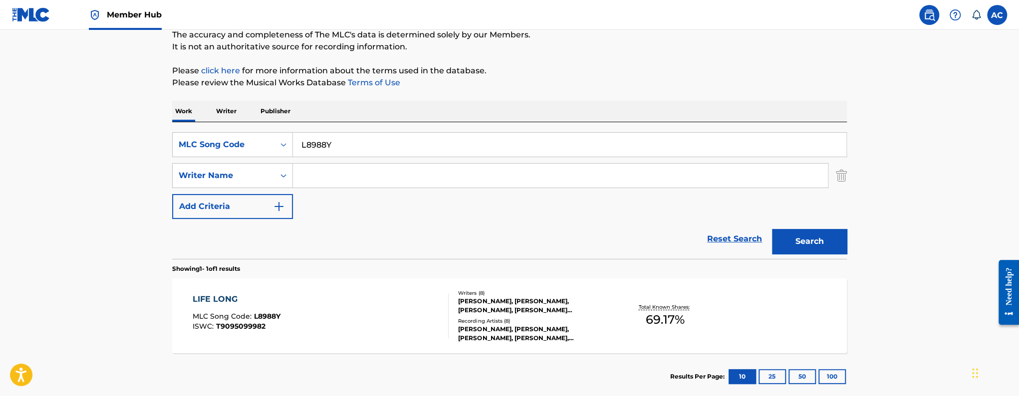
click at [331, 326] on div "LIFE LONG MLC Song Code : L8988Y ISWC : T9095099982" at bounding box center [321, 316] width 257 height 45
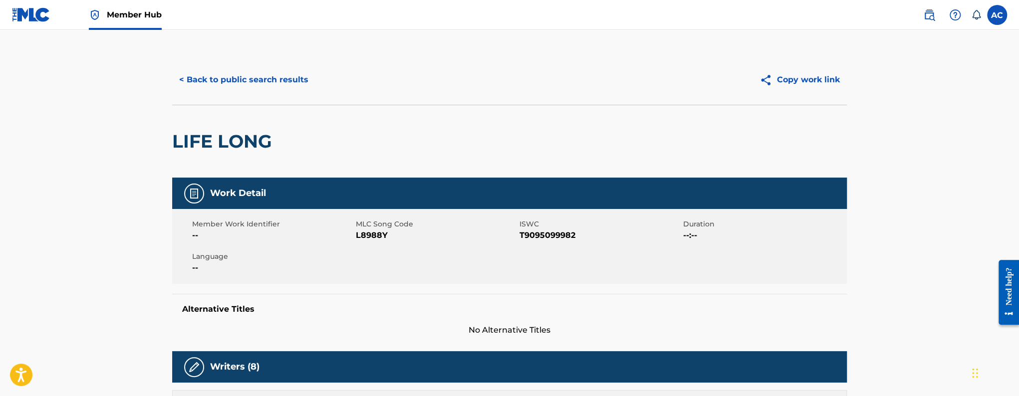
click at [230, 147] on h2 "LIFE LONG" at bounding box center [224, 141] width 105 height 22
copy div "LIFE LONG"
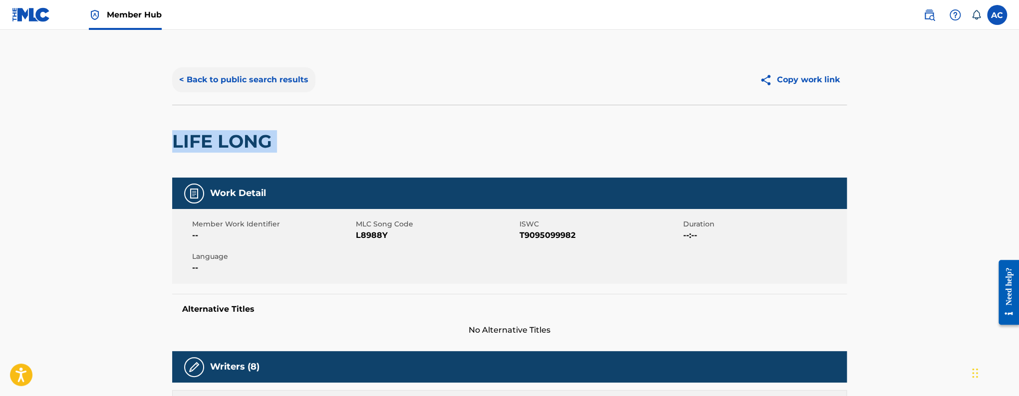
click at [253, 81] on button "< Back to public search results" at bounding box center [243, 79] width 143 height 25
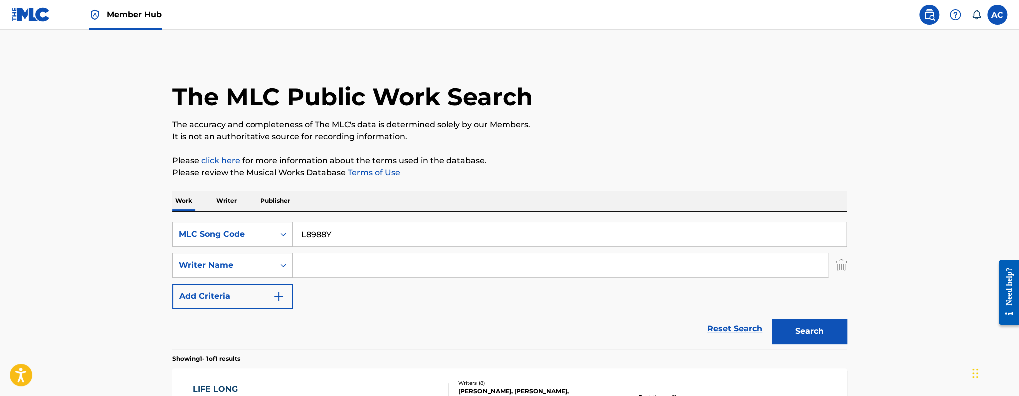
scroll to position [90, 0]
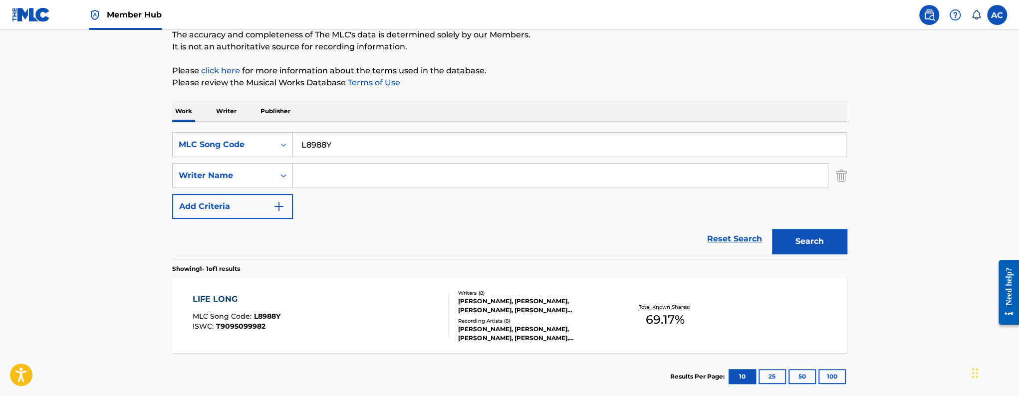
click at [317, 154] on input "L8988Y" at bounding box center [570, 145] width 554 height 24
paste input "KC0XI9"
type input "KC0XI9"
click at [772, 229] on button "Search" at bounding box center [809, 241] width 75 height 25
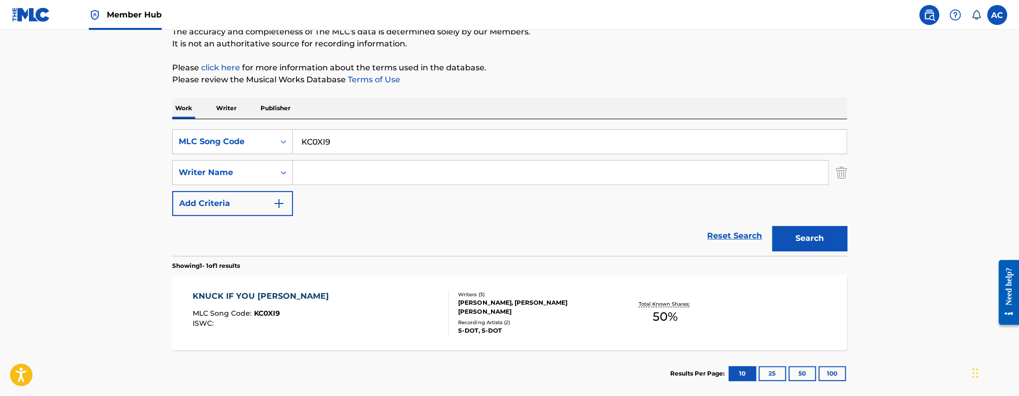
scroll to position [94, 0]
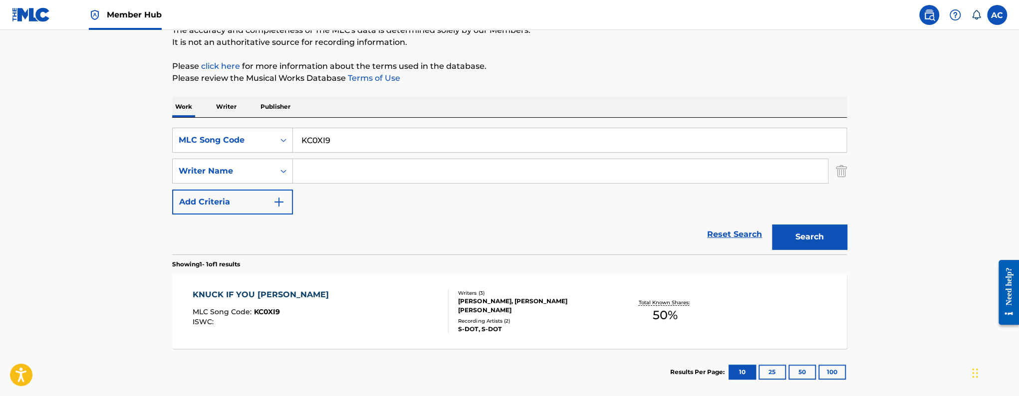
click at [352, 293] on div "KNUCK IF YOU BUCK MLC Song Code : KC0XI9 ISWC :" at bounding box center [321, 311] width 257 height 45
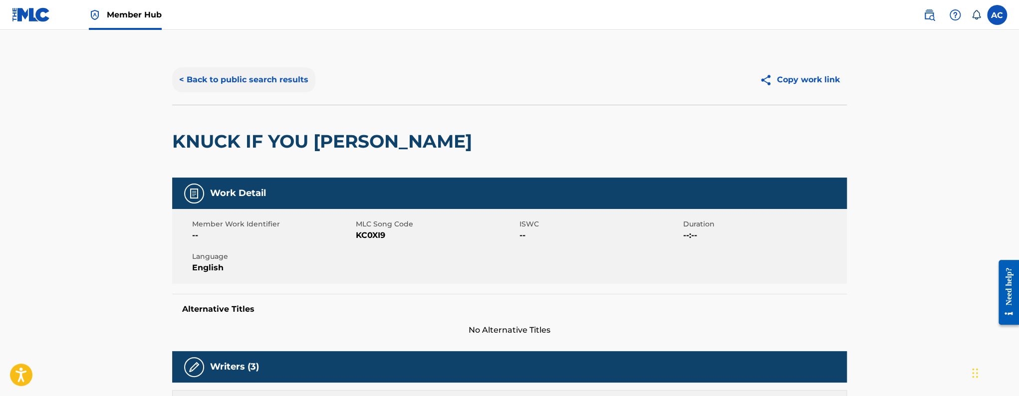
click at [289, 78] on button "< Back to public search results" at bounding box center [243, 79] width 143 height 25
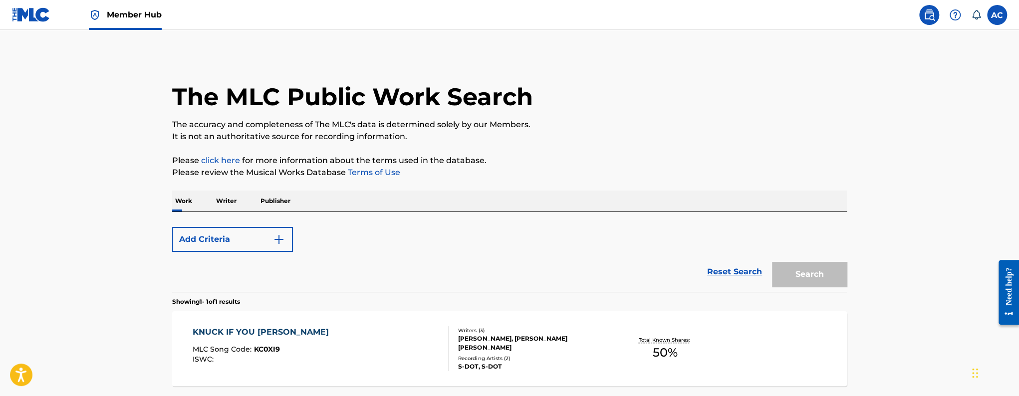
scroll to position [90, 0]
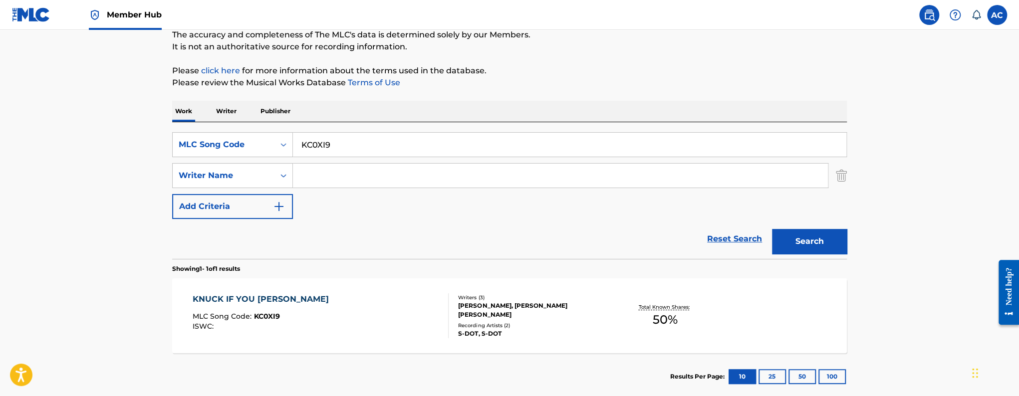
click at [323, 141] on input "KC0XI9" at bounding box center [570, 145] width 554 height 24
paste input "DN"
click at [772, 229] on button "Search" at bounding box center [809, 241] width 75 height 25
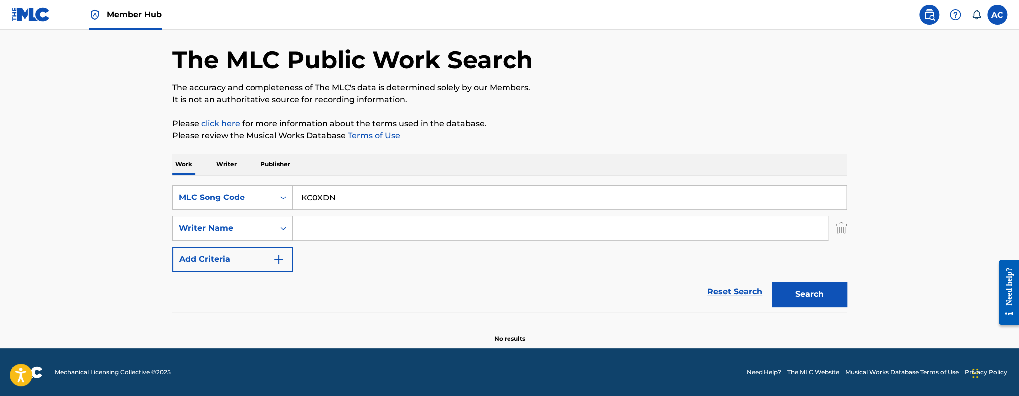
scroll to position [37, 0]
click at [330, 200] on input "KC0XDN" at bounding box center [570, 198] width 554 height 24
paste input "I9"
type input "KC0XI9"
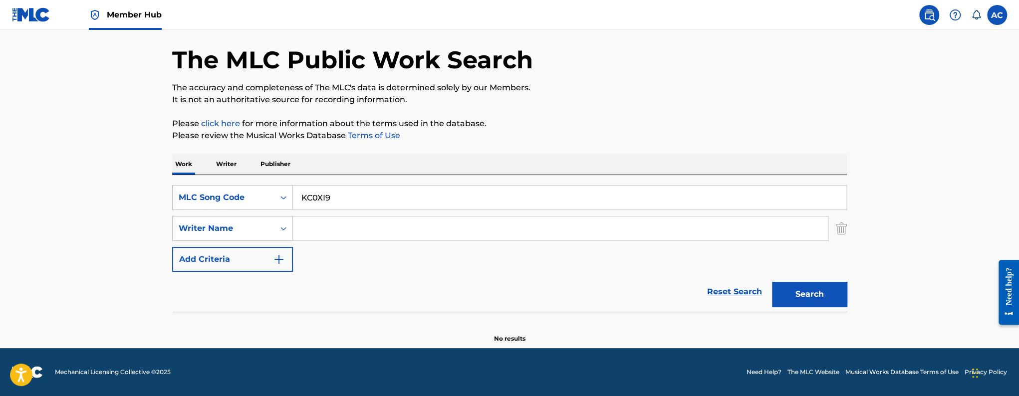
click at [772, 282] on button "Search" at bounding box center [809, 294] width 75 height 25
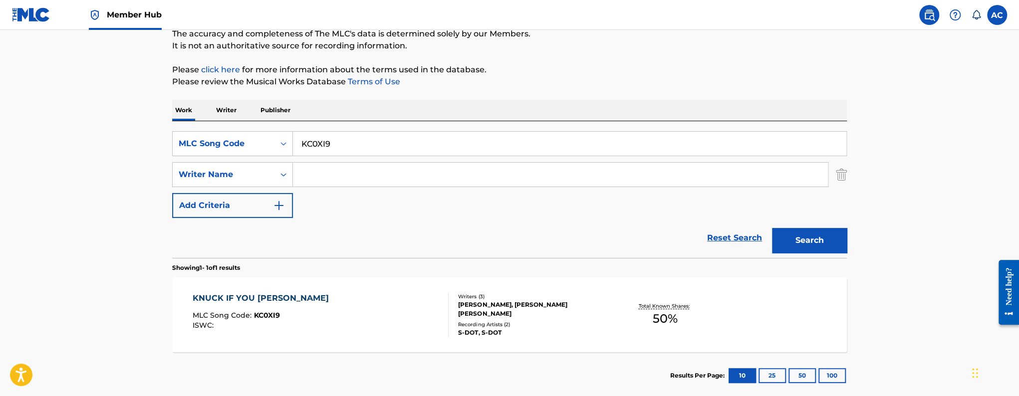
scroll to position [91, 0]
click at [304, 320] on div "KNUCK IF YOU BUCK MLC Song Code : KC0XI9 ISWC :" at bounding box center [321, 314] width 257 height 45
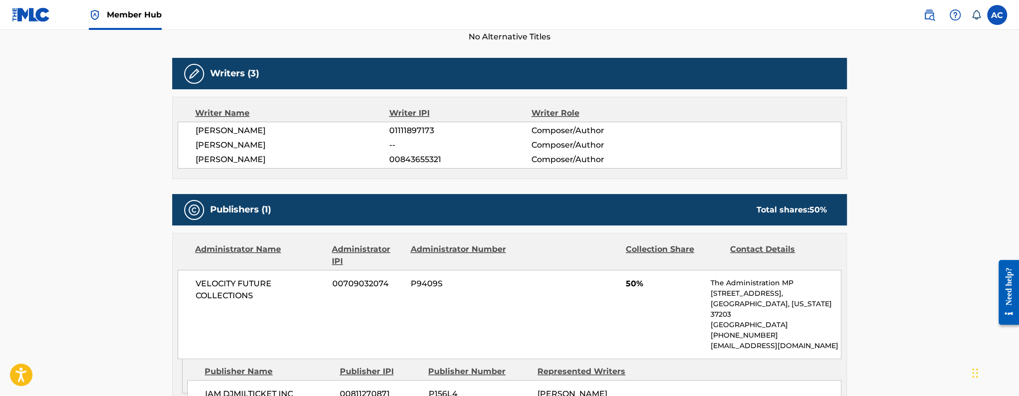
scroll to position [278, 0]
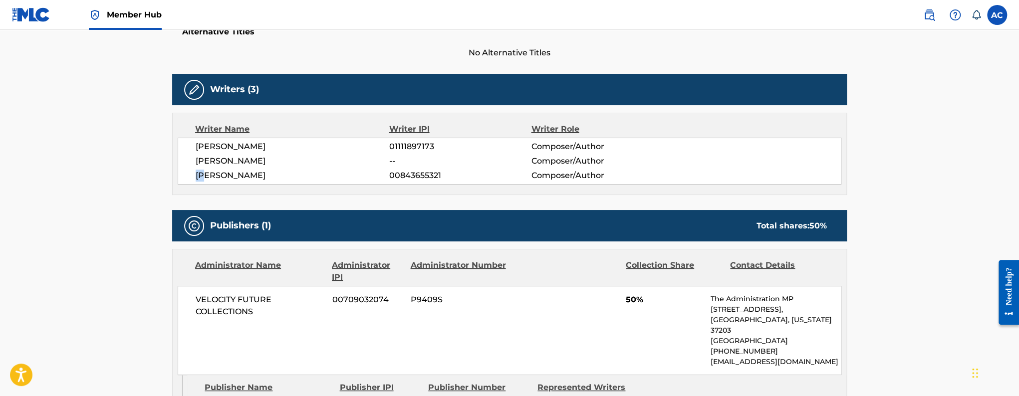
drag, startPoint x: 197, startPoint y: 175, endPoint x: 204, endPoint y: 177, distance: 7.1
click at [204, 177] on span "THOMAS MILHOUSE" at bounding box center [293, 176] width 194 height 12
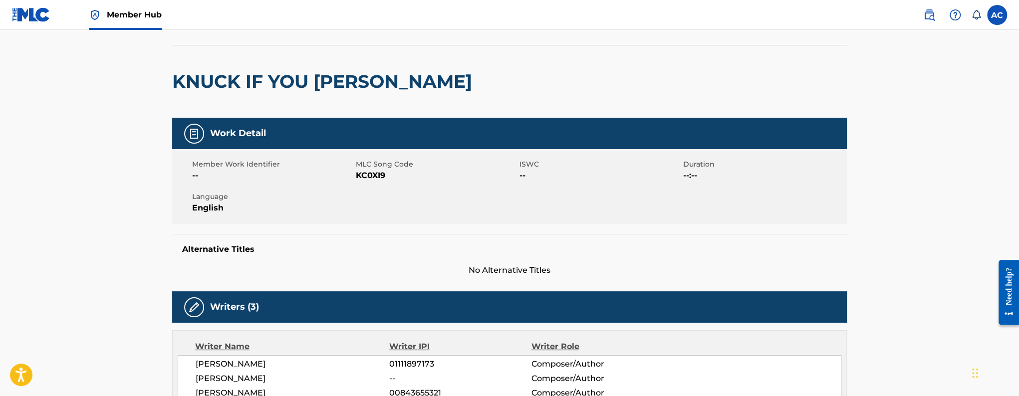
click at [264, 84] on h2 "KNUCK IF YOU BUCK" at bounding box center [324, 81] width 305 height 22
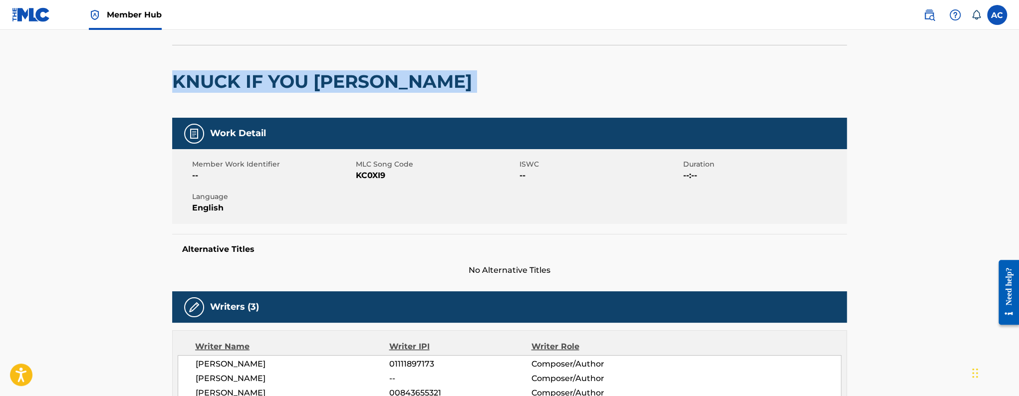
click at [264, 84] on h2 "KNUCK IF YOU BUCK" at bounding box center [324, 81] width 305 height 22
copy div "KNUCK IF YOU BUCK"
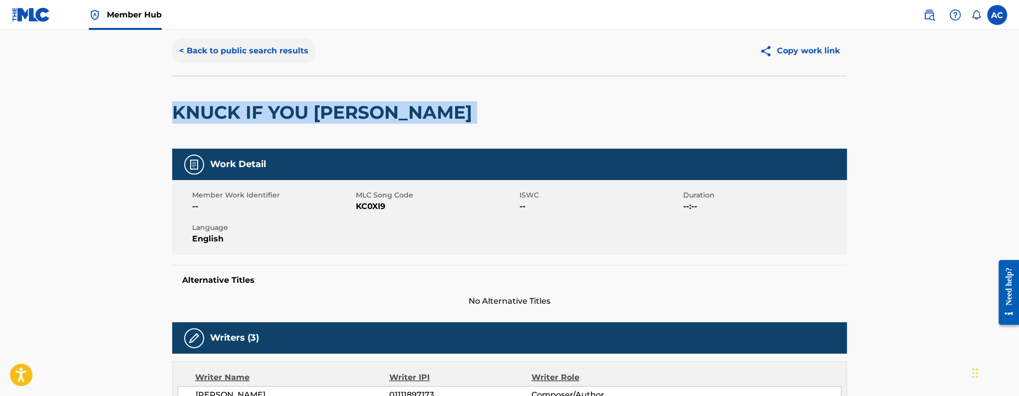
scroll to position [0, 0]
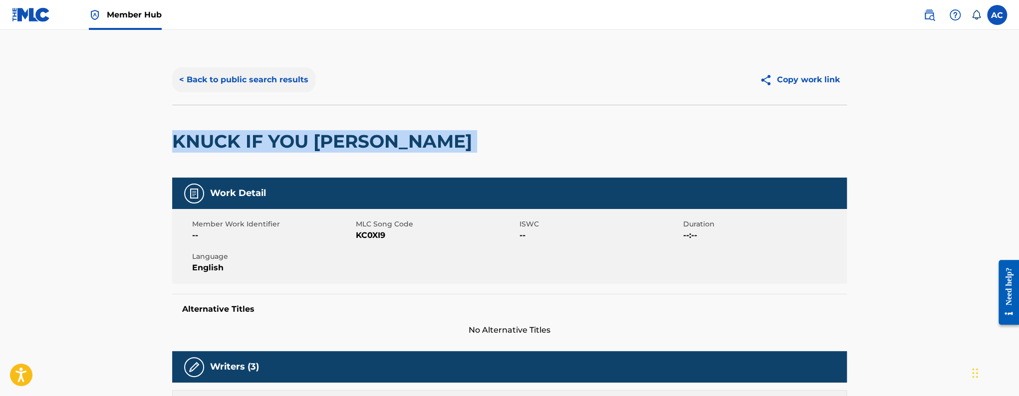
click at [236, 74] on button "< Back to public search results" at bounding box center [243, 79] width 143 height 25
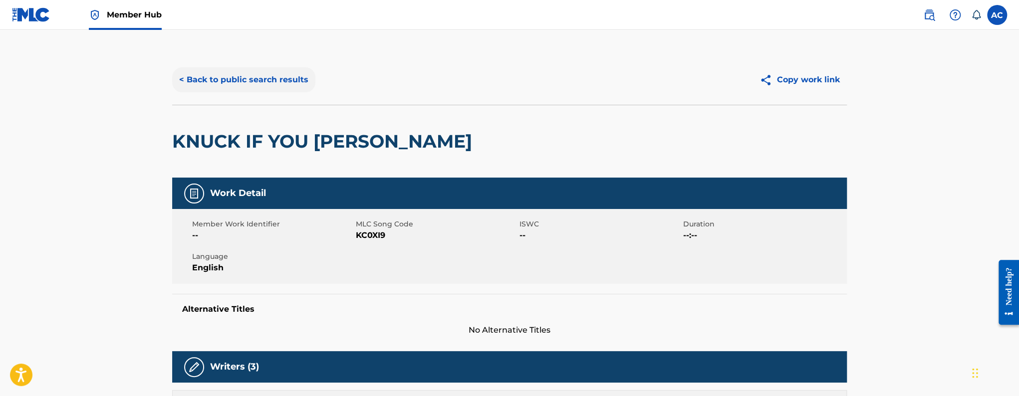
scroll to position [90, 0]
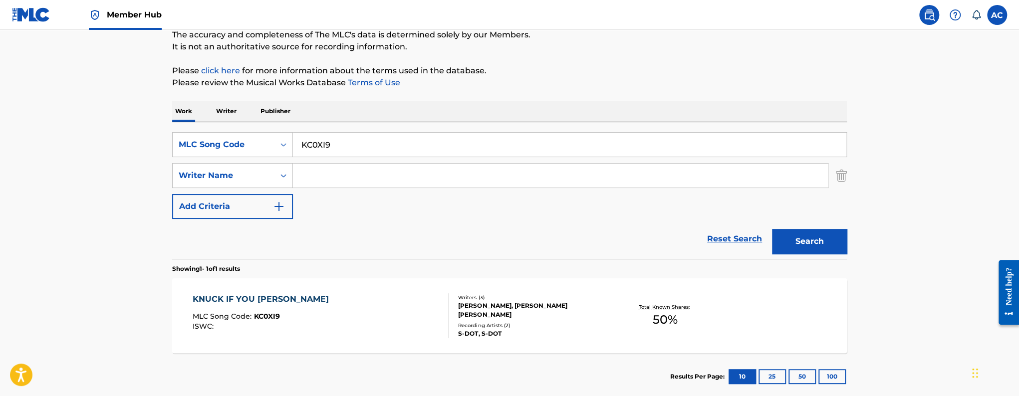
click at [334, 138] on input "KC0XI9" at bounding box center [570, 145] width 554 height 24
paste input "DB1XMY"
type input "DB1XMY"
click at [772, 229] on button "Search" at bounding box center [809, 241] width 75 height 25
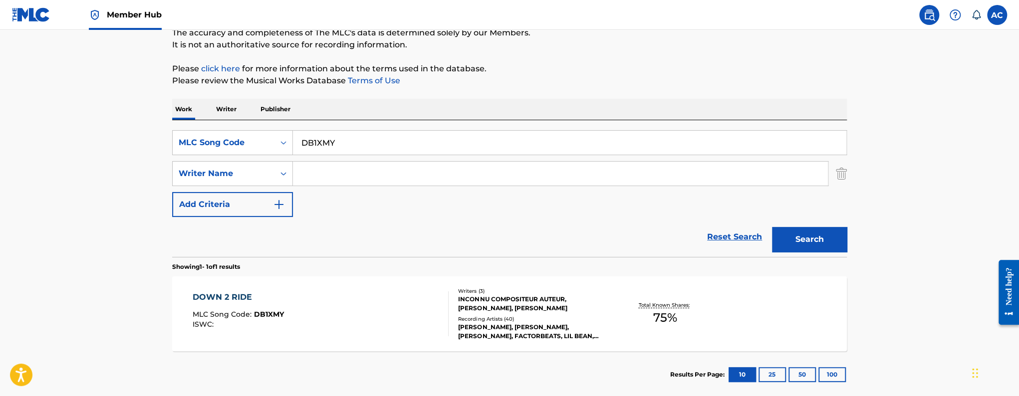
scroll to position [94, 0]
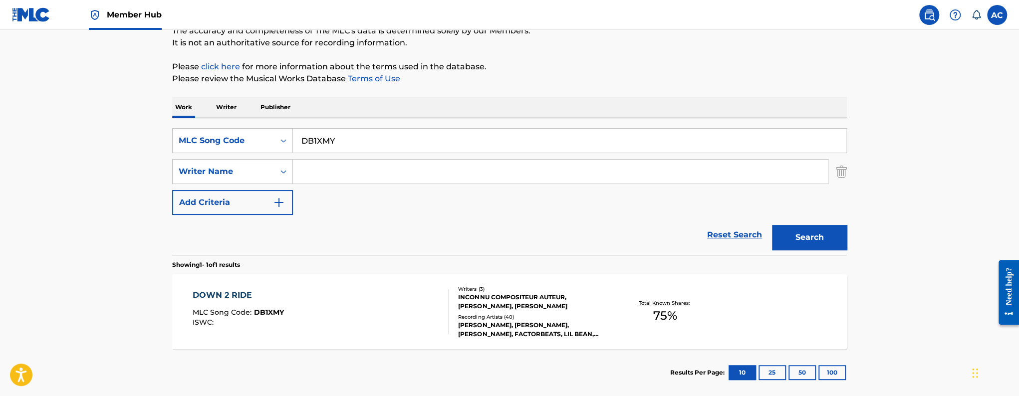
click at [350, 298] on div "DOWN 2 RIDE MLC Song Code : DB1XMY ISWC :" at bounding box center [321, 312] width 257 height 45
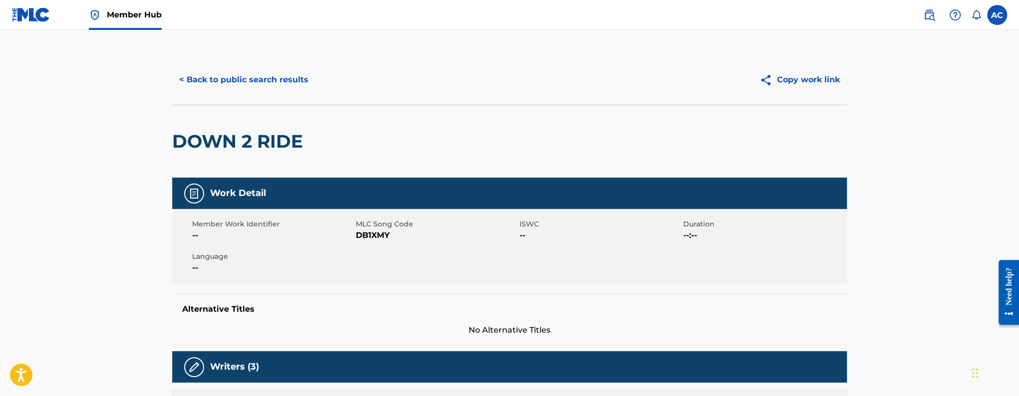
click at [206, 154] on div "DOWN 2 RIDE" at bounding box center [240, 141] width 136 height 72
click at [209, 140] on h2 "DOWN 2 RIDE" at bounding box center [240, 141] width 136 height 22
copy div "DOWN 2 RIDE"
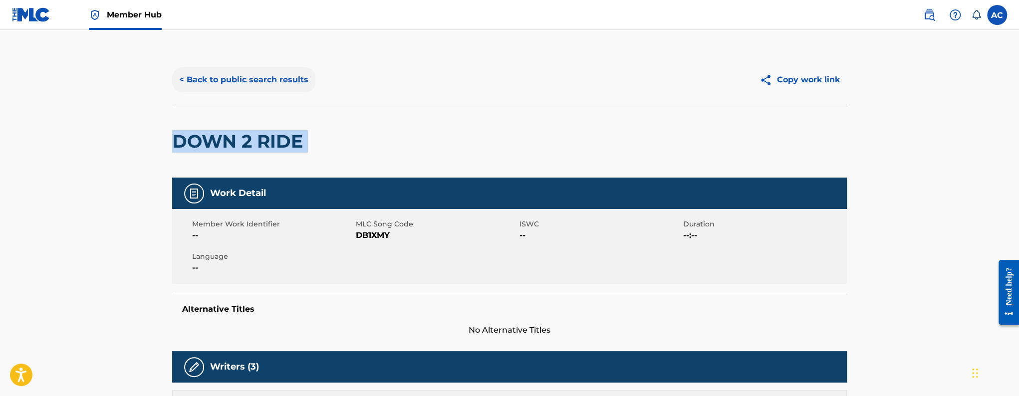
click at [224, 81] on button "< Back to public search results" at bounding box center [243, 79] width 143 height 25
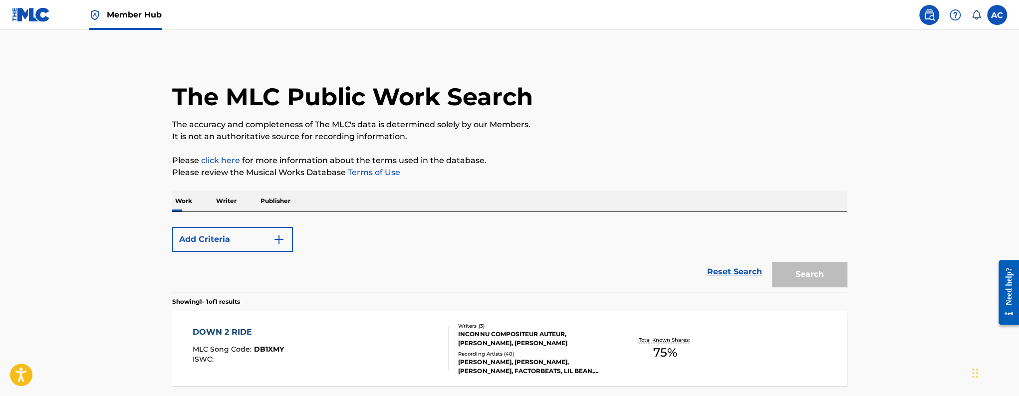
scroll to position [90, 0]
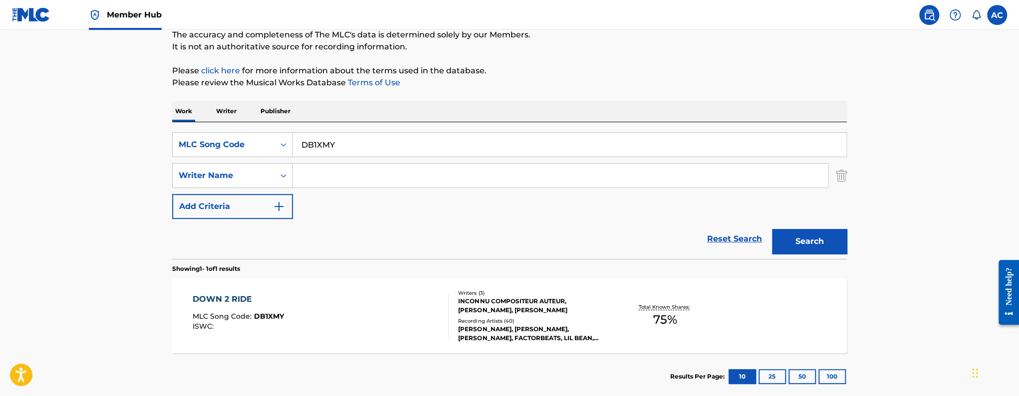
click at [308, 143] on input "DB1XMY" at bounding box center [570, 145] width 554 height 24
paste input "P44L2"
type input "DP44L2"
click at [772, 229] on button "Search" at bounding box center [809, 241] width 75 height 25
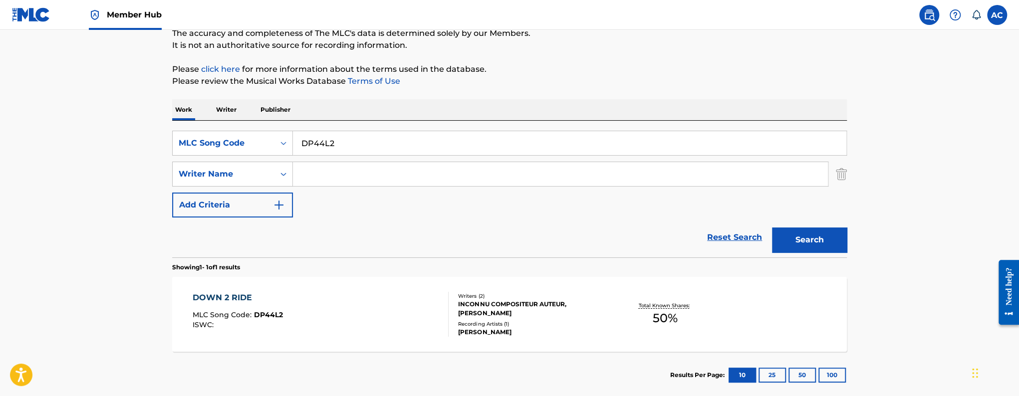
scroll to position [93, 0]
click at [417, 300] on div "DOWN 2 RIDE MLC Song Code : DP44L2 ISWC :" at bounding box center [321, 313] width 257 height 45
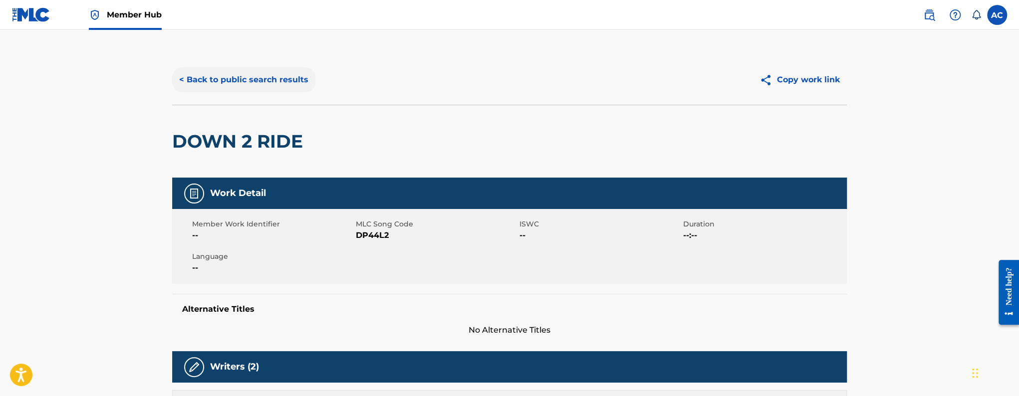
click at [271, 78] on button "< Back to public search results" at bounding box center [243, 79] width 143 height 25
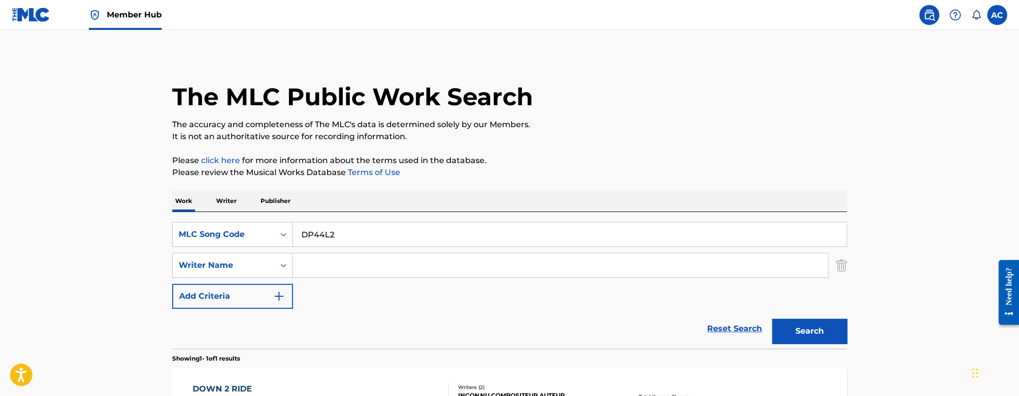
scroll to position [90, 0]
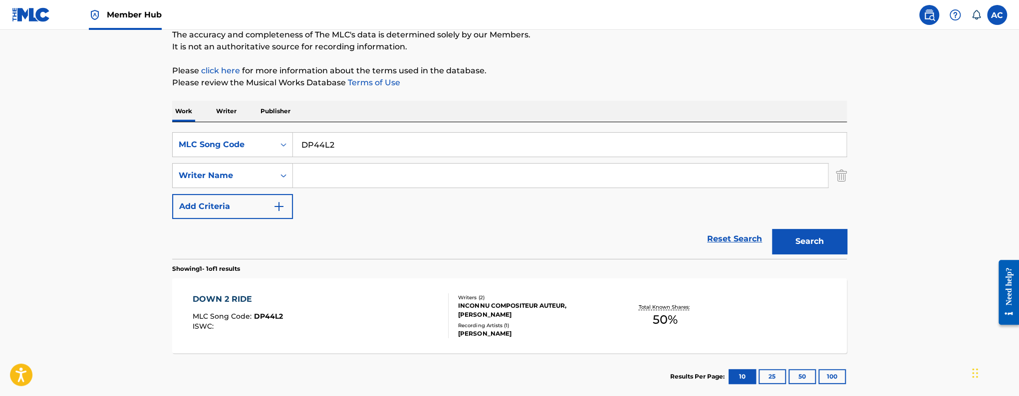
click at [313, 138] on input "DP44L2" at bounding box center [570, 145] width 554 height 24
paste input "I28WQX"
type input "I28WQX"
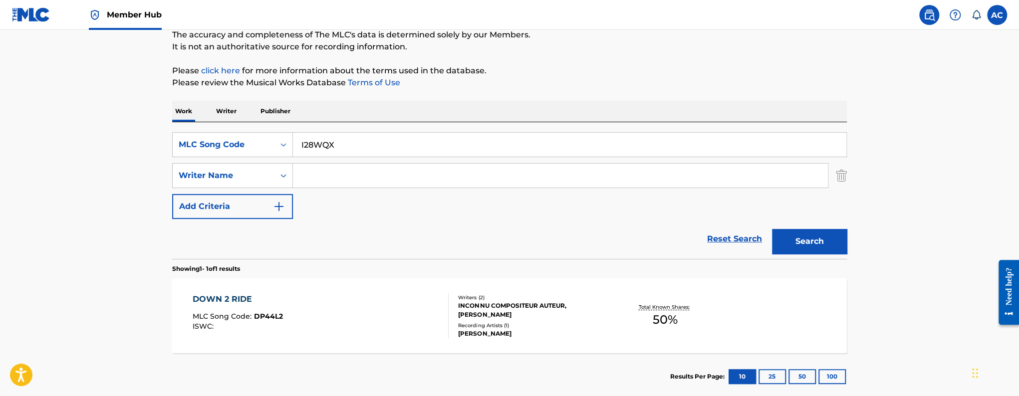
click at [772, 229] on button "Search" at bounding box center [809, 241] width 75 height 25
click at [196, 302] on div "I WISH" at bounding box center [238, 300] width 91 height 12
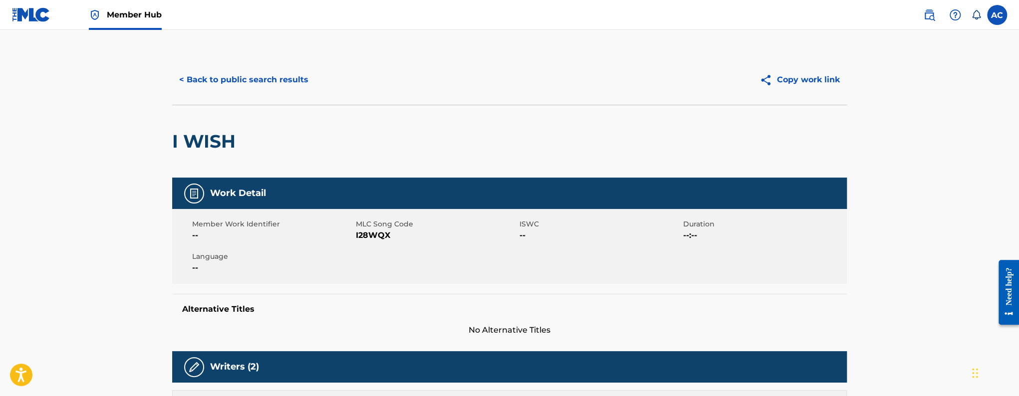
click at [209, 156] on div "I WISH" at bounding box center [206, 141] width 68 height 72
click at [209, 154] on div "I WISH" at bounding box center [206, 141] width 68 height 72
click at [209, 147] on h2 "I WISH" at bounding box center [206, 141] width 68 height 22
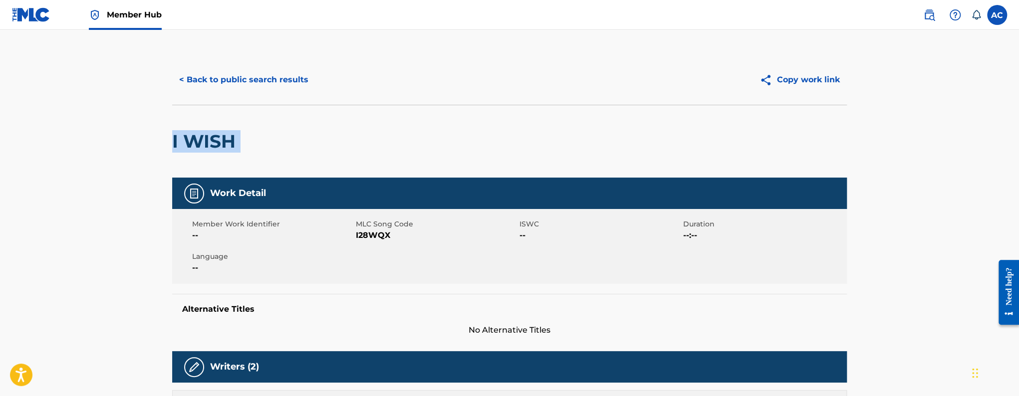
copy div "I WISH"
click at [275, 76] on button "< Back to public search results" at bounding box center [243, 79] width 143 height 25
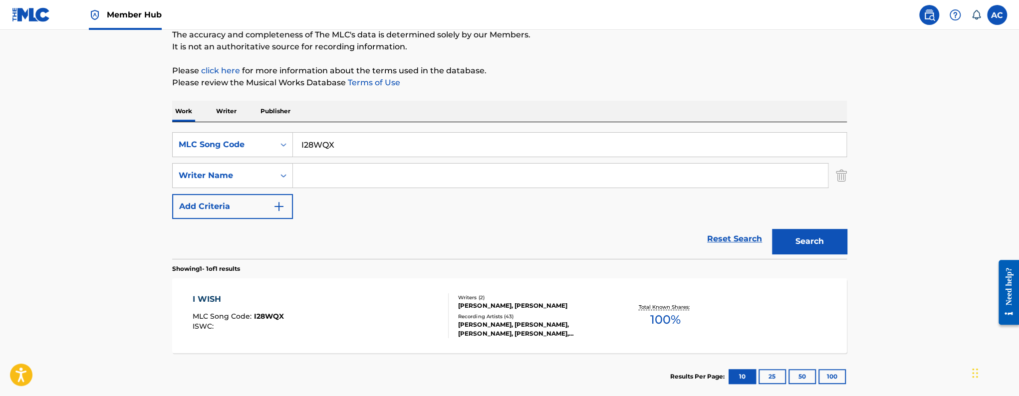
click at [335, 150] on input "I28WQX" at bounding box center [570, 145] width 554 height 24
click at [772, 229] on button "Search" at bounding box center [809, 241] width 75 height 25
click at [281, 312] on span "I28WQX" at bounding box center [269, 316] width 30 height 9
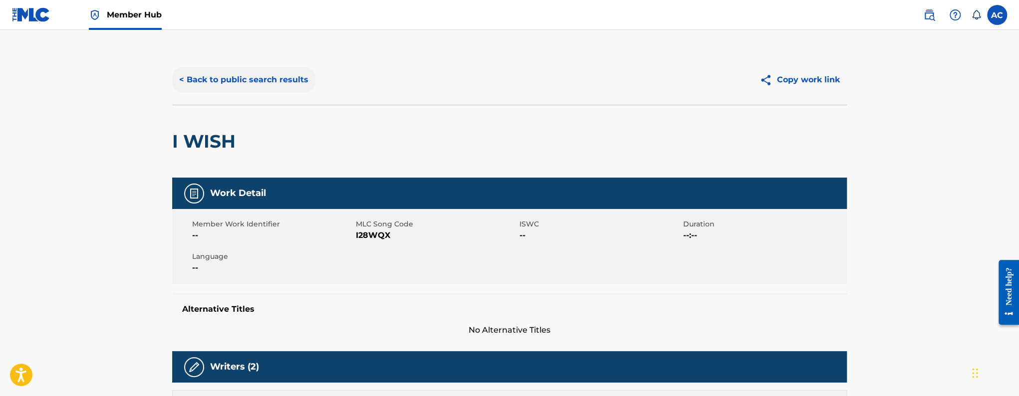
click at [214, 88] on button "< Back to public search results" at bounding box center [243, 79] width 143 height 25
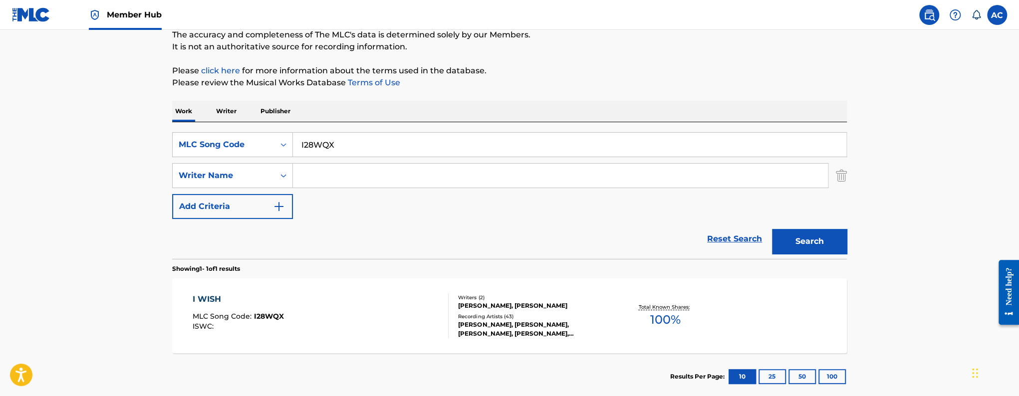
click at [332, 143] on input "I28WQX" at bounding box center [570, 145] width 554 height 24
paste input "C2LRY"
type input "IC2LRY"
click at [772, 229] on button "Search" at bounding box center [809, 241] width 75 height 25
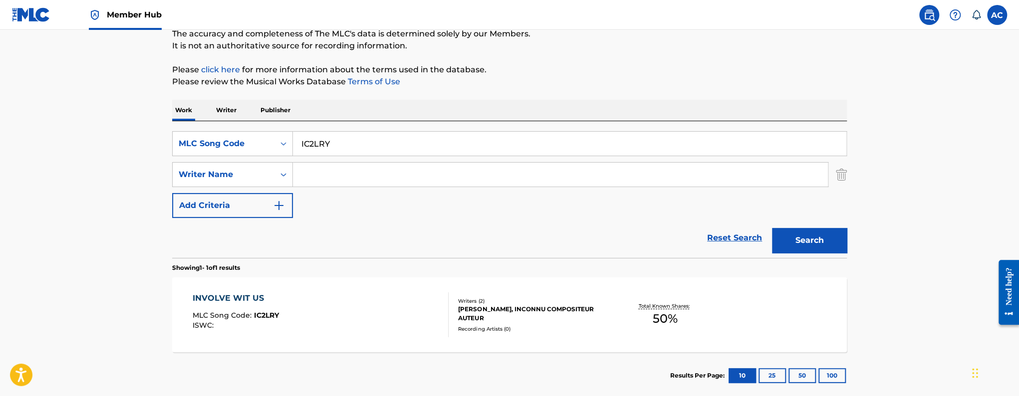
scroll to position [91, 0]
click at [328, 290] on div "INVOLVE WIT US MLC Song Code : IC2LRY ISWC : Writers ( 2 ) JASON SMITH, INCONNU…" at bounding box center [509, 314] width 675 height 75
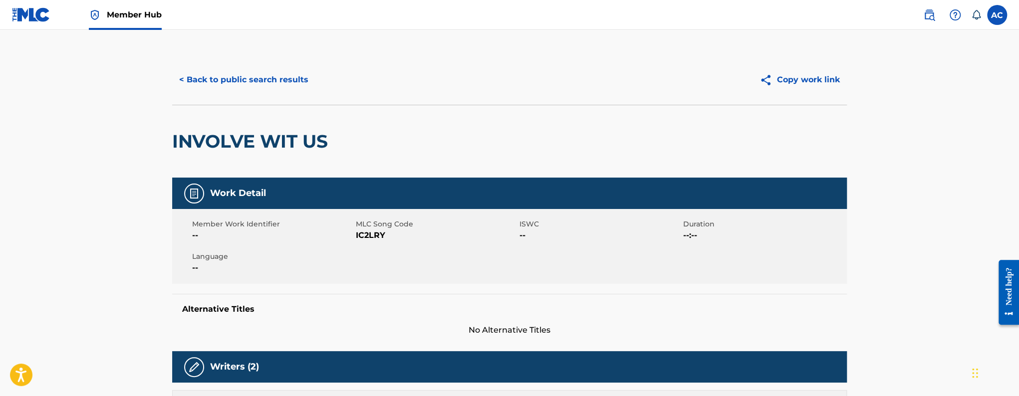
click at [301, 142] on h2 "INVOLVE WIT US" at bounding box center [252, 141] width 161 height 22
copy div "INVOLVE WIT US"
click at [293, 85] on button "< Back to public search results" at bounding box center [243, 79] width 143 height 25
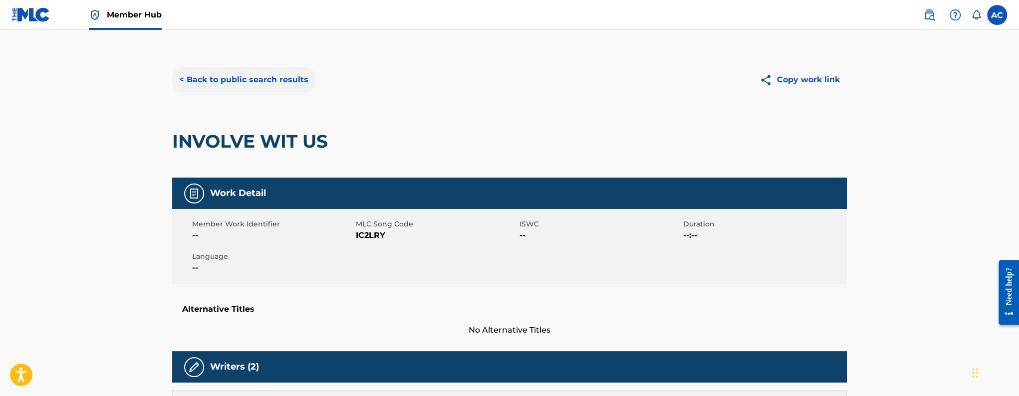
scroll to position [90, 0]
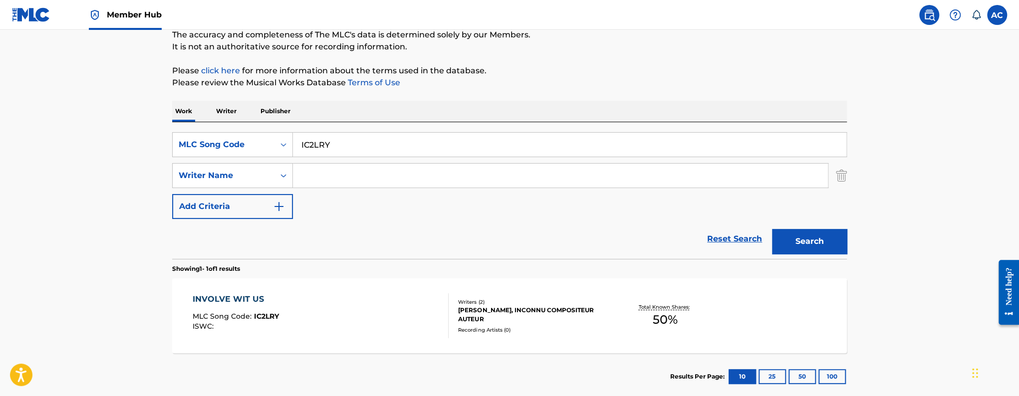
click at [318, 140] on input "IC2LRY" at bounding box center [570, 145] width 554 height 24
paste input "15RD"
type input "IC15RD"
click at [772, 229] on button "Search" at bounding box center [809, 241] width 75 height 25
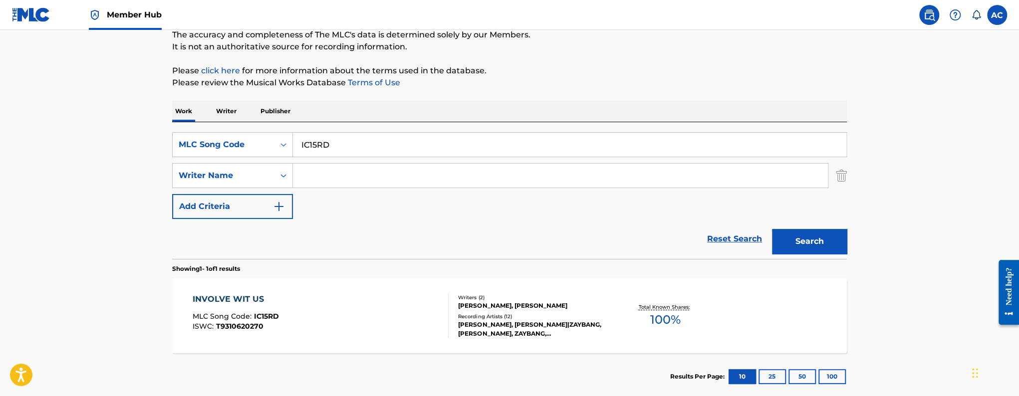
click at [415, 320] on div "INVOLVE WIT US MLC Song Code : IC15RD ISWC : T9310620270" at bounding box center [321, 316] width 257 height 45
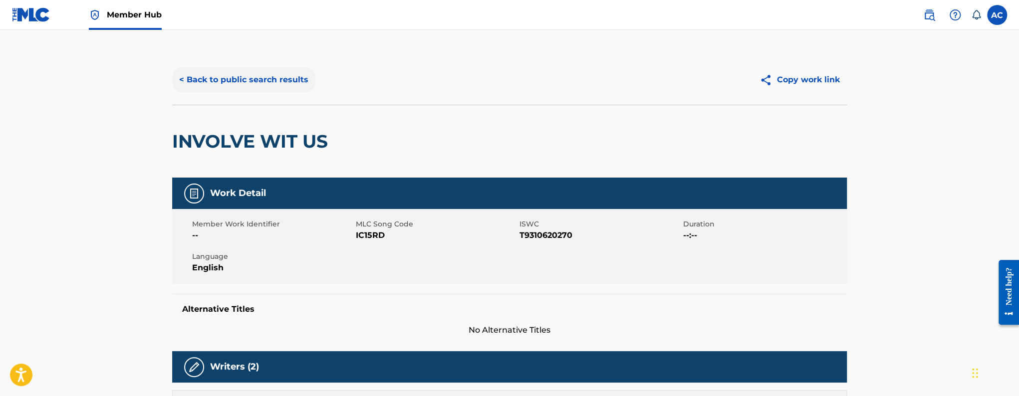
click at [275, 87] on button "< Back to public search results" at bounding box center [243, 79] width 143 height 25
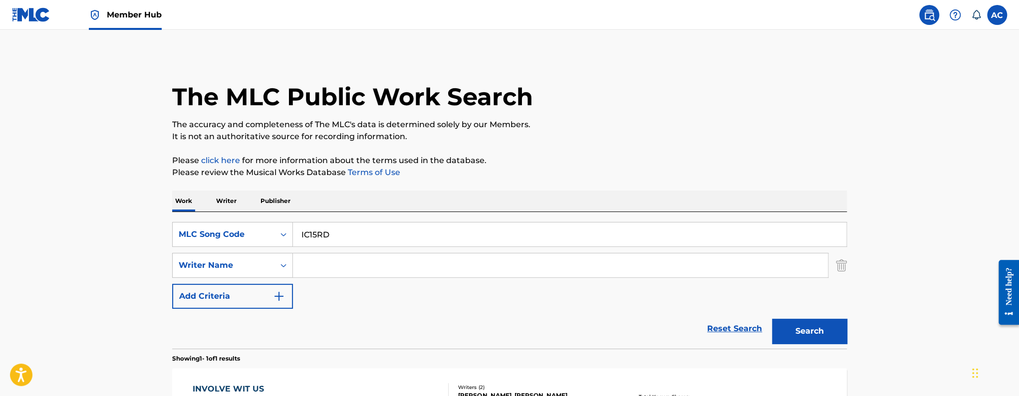
scroll to position [90, 0]
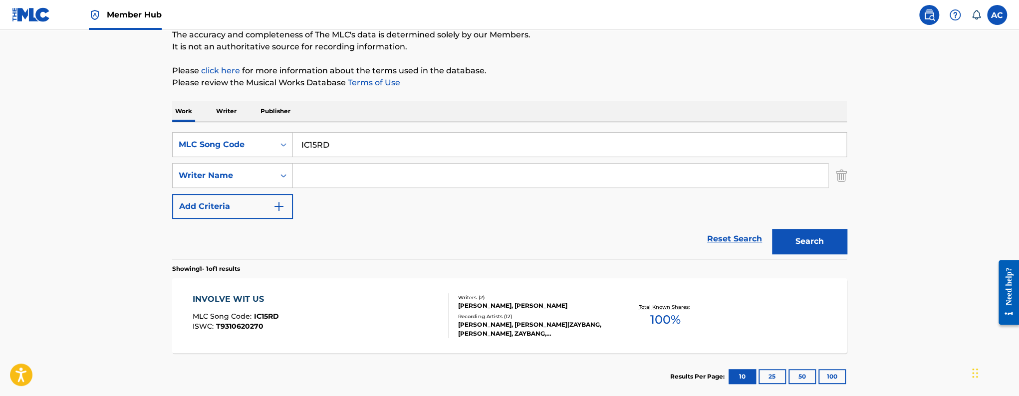
click at [314, 144] on input "IC15RD" at bounding box center [570, 145] width 554 height 24
paste input "LB2W07"
type input "LB2W07"
click at [772, 229] on button "Search" at bounding box center [809, 241] width 75 height 25
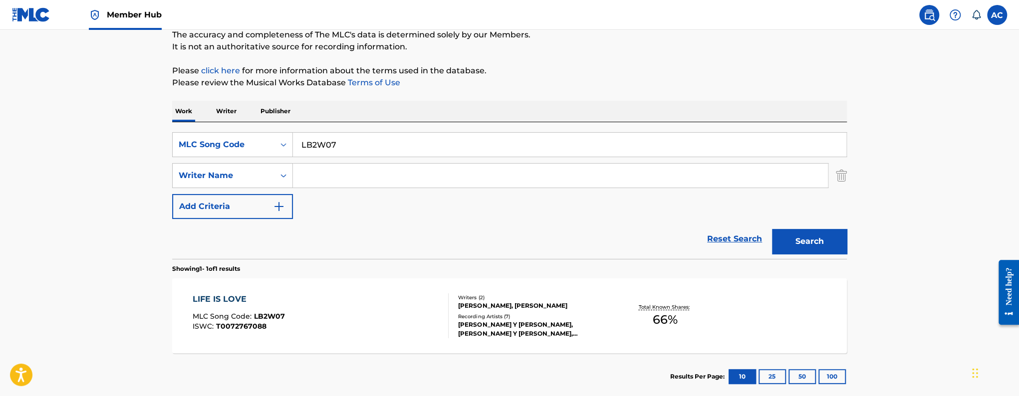
click at [322, 318] on div "LIFE IS LOVE MLC Song Code : LB2W07 ISWC : T0072767088" at bounding box center [321, 316] width 257 height 45
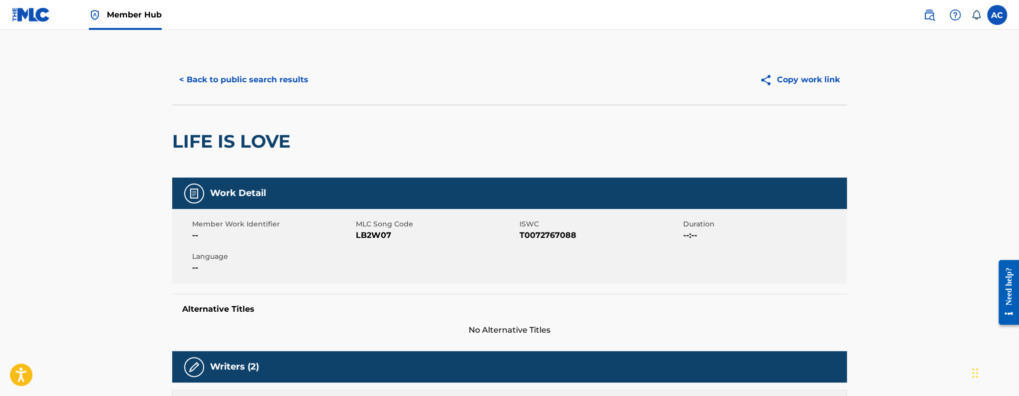
click at [369, 239] on span "LB2W07" at bounding box center [436, 236] width 161 height 12
click at [100, 21] on link "Member Hub" at bounding box center [125, 14] width 73 height 29
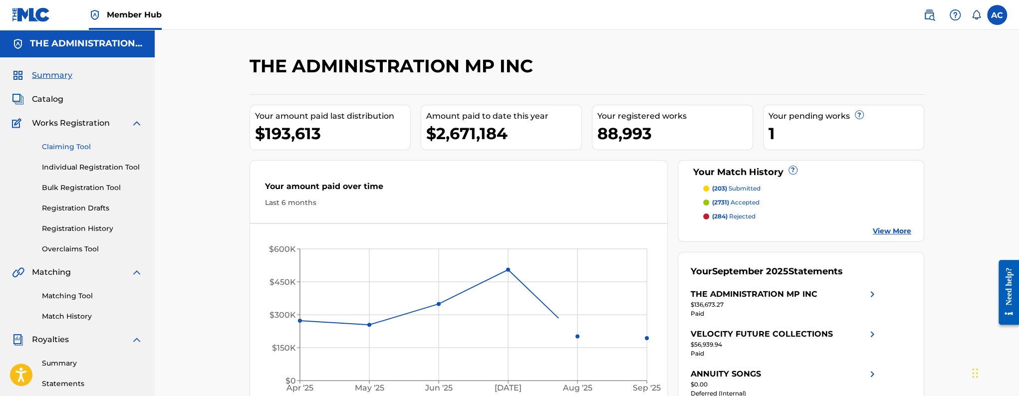
click at [88, 145] on link "Claiming Tool" at bounding box center [92, 147] width 101 height 10
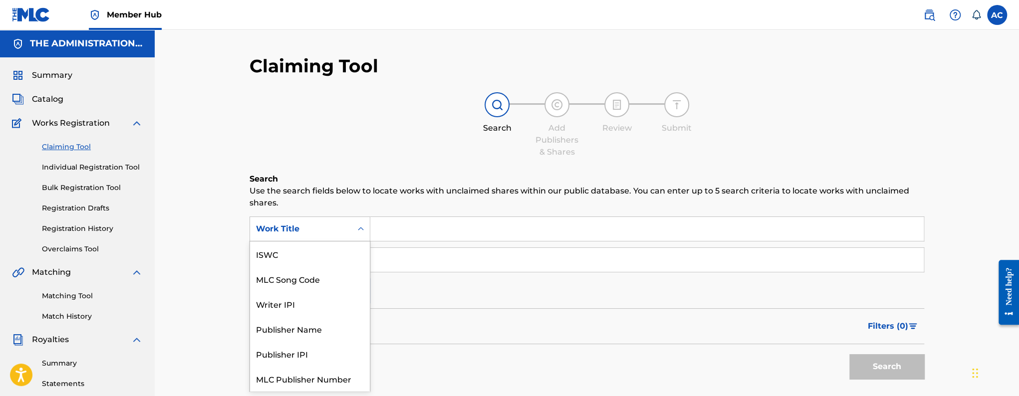
click at [347, 223] on div "Work Title" at bounding box center [301, 229] width 102 height 19
click at [322, 262] on div "MLC Song Code" at bounding box center [310, 254] width 120 height 25
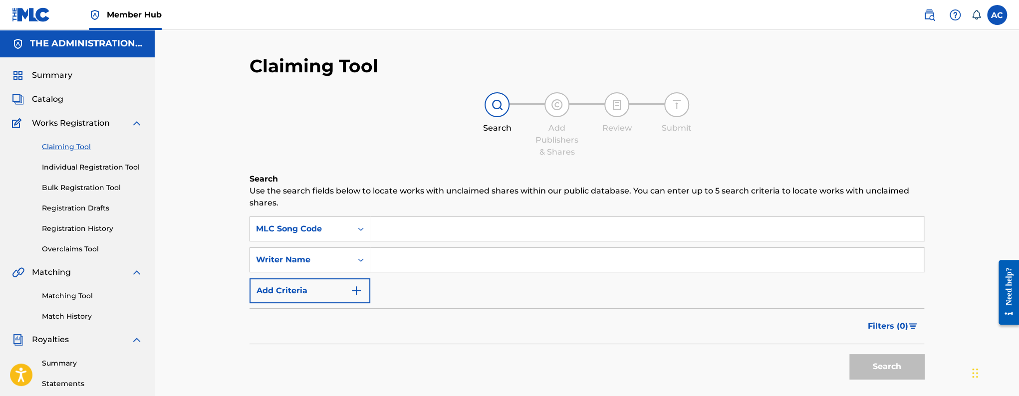
click at [397, 234] on input "Search Form" at bounding box center [647, 229] width 554 height 24
paste input "LB2W07"
click at [422, 227] on input "LB2W07" at bounding box center [647, 229] width 554 height 24
type input "LB2W07"
click at [881, 368] on button "Search" at bounding box center [887, 366] width 75 height 25
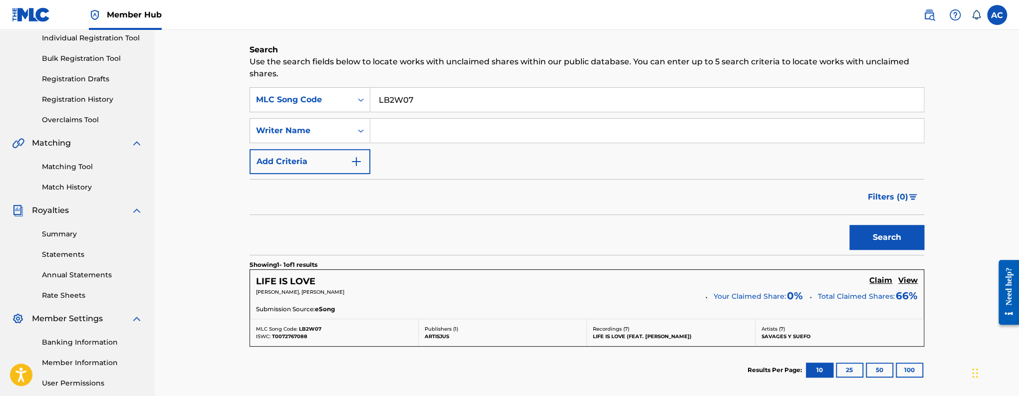
scroll to position [174, 0]
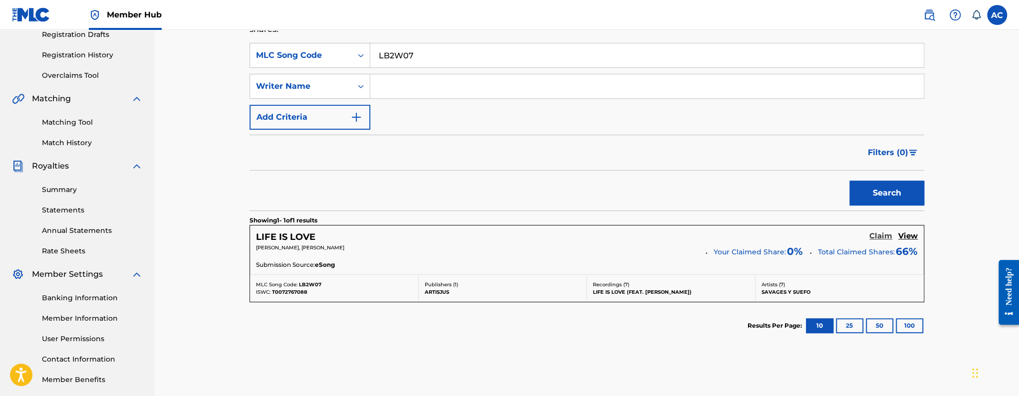
click at [887, 235] on h5 "Claim" at bounding box center [881, 236] width 23 height 9
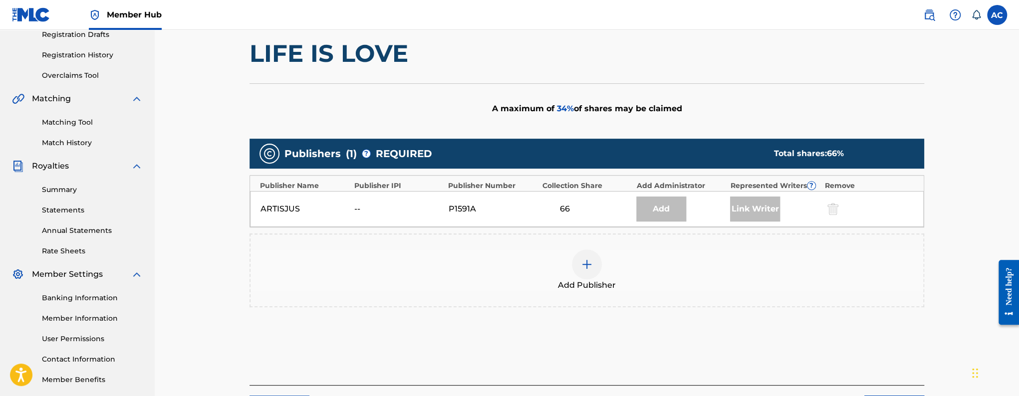
click at [587, 263] on img at bounding box center [587, 265] width 12 height 12
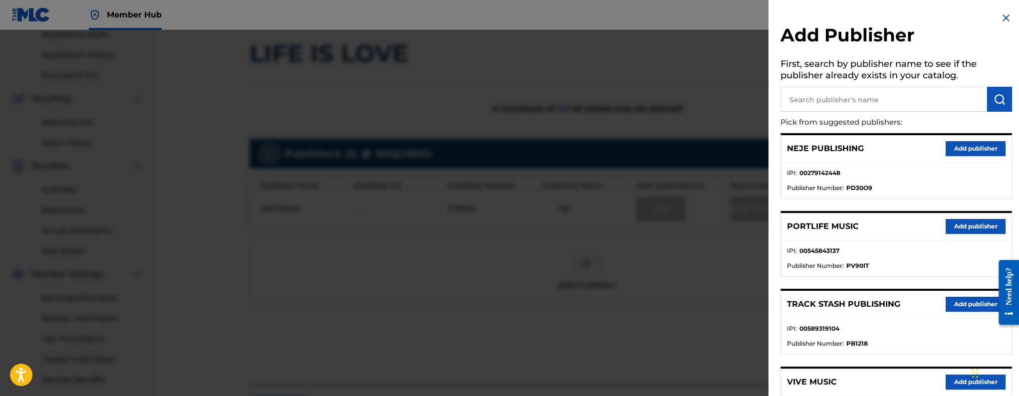
click at [833, 104] on input "text" at bounding box center [884, 99] width 207 height 25
paste input "Velocity Future Collections"
type input "Velocity Future Collections"
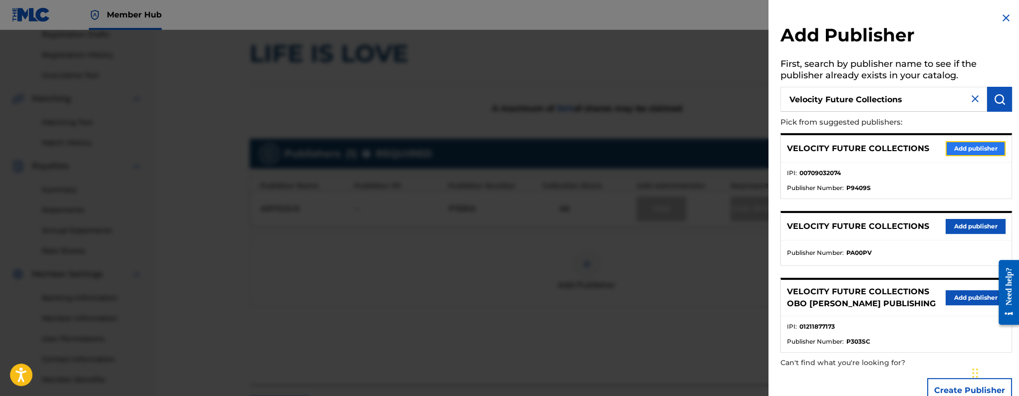
click at [958, 149] on button "Add publisher" at bounding box center [976, 148] width 60 height 15
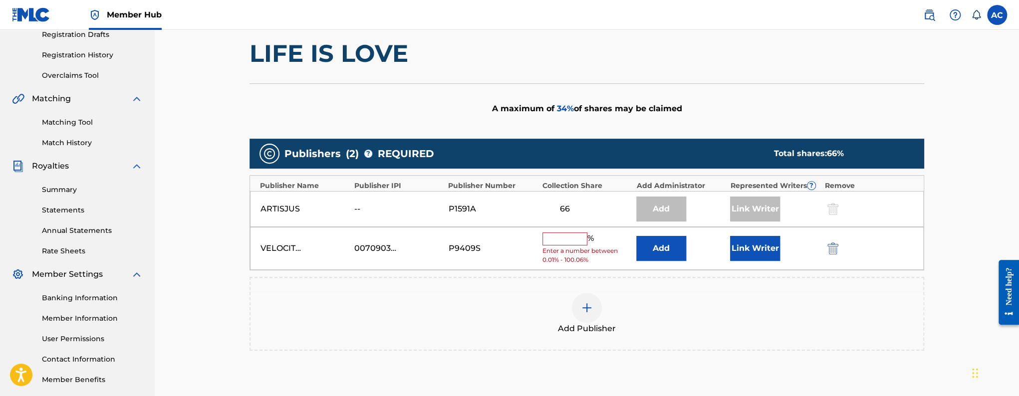
click at [574, 243] on input "text" at bounding box center [565, 239] width 45 height 13
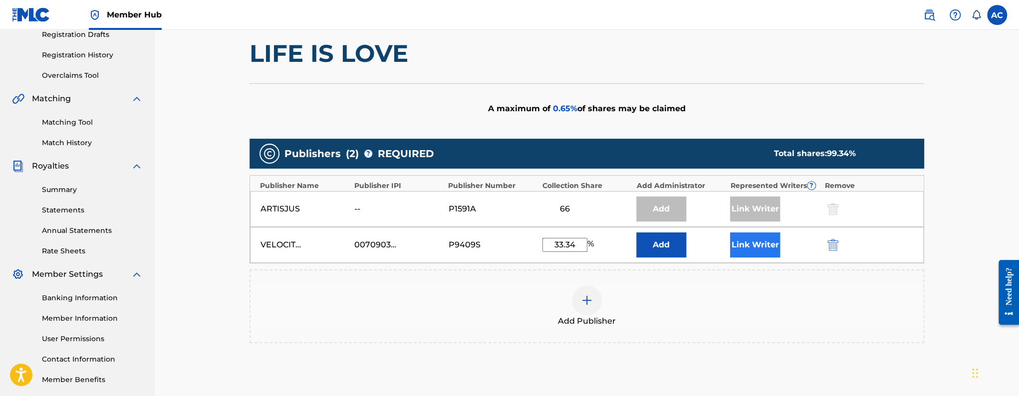
type input "33.34"
click at [766, 243] on button "Link Writer" at bounding box center [755, 245] width 50 height 25
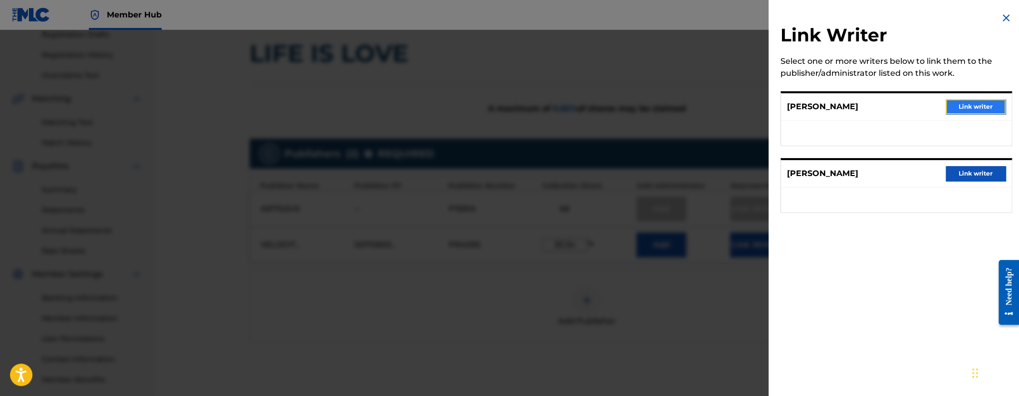
click at [948, 105] on button "Link writer" at bounding box center [976, 106] width 60 height 15
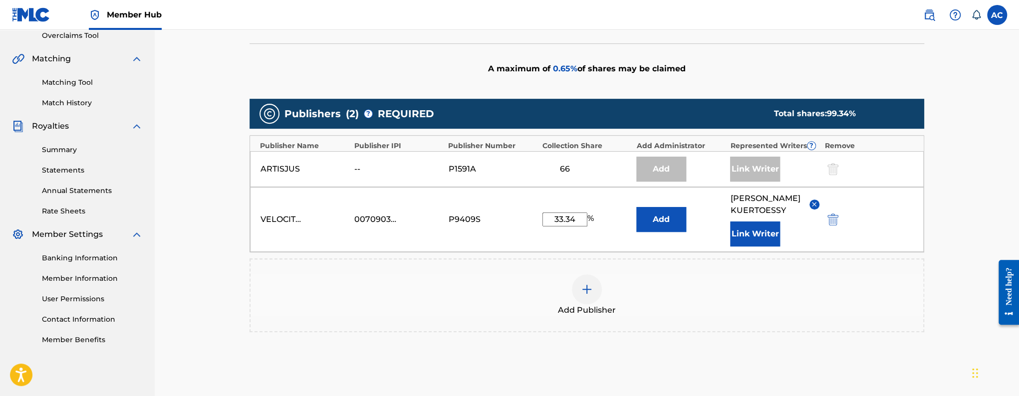
scroll to position [310, 0]
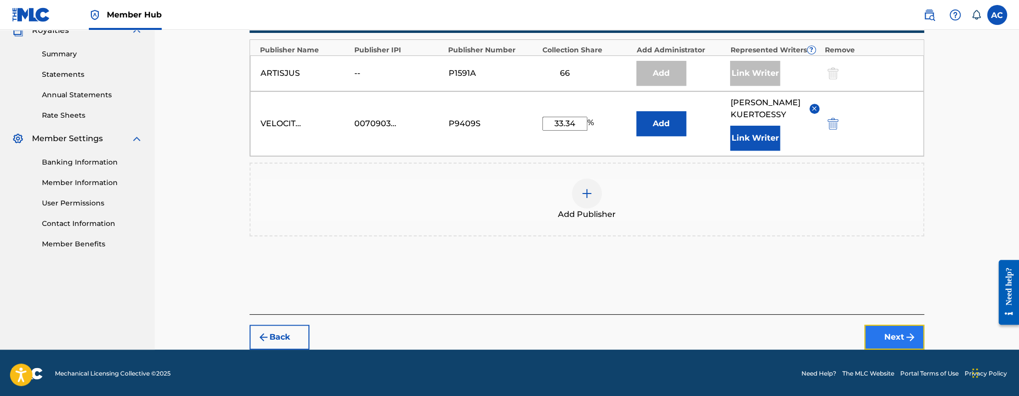
click at [897, 328] on button "Next" at bounding box center [895, 337] width 60 height 25
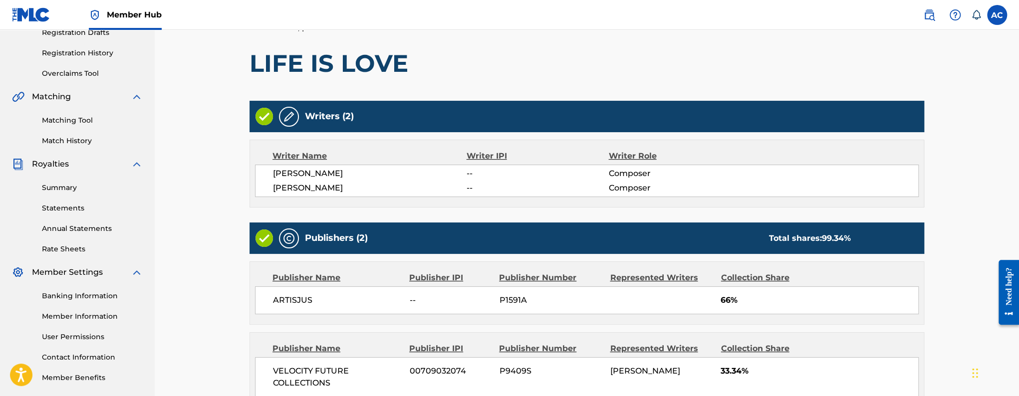
scroll to position [284, 0]
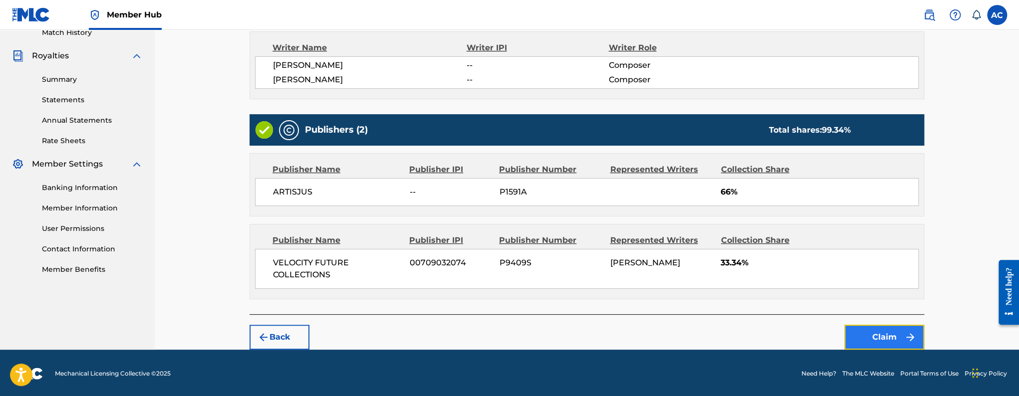
click at [890, 331] on button "Claim" at bounding box center [885, 337] width 80 height 25
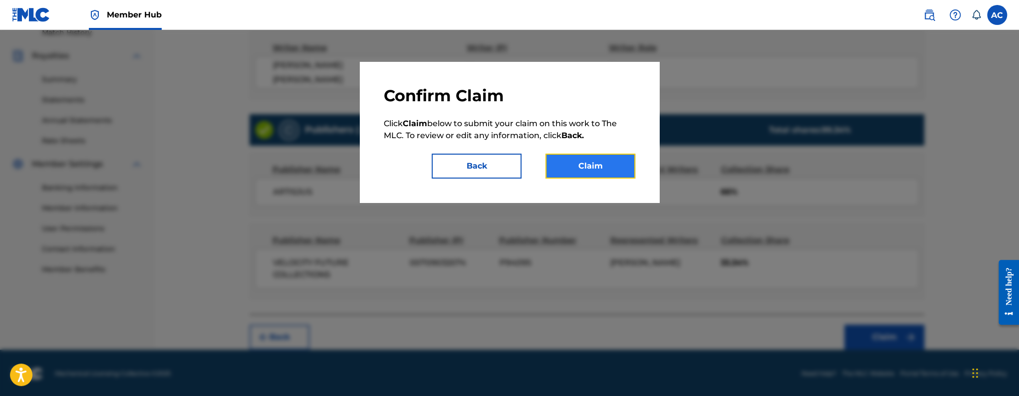
click at [601, 172] on button "Claim" at bounding box center [591, 166] width 90 height 25
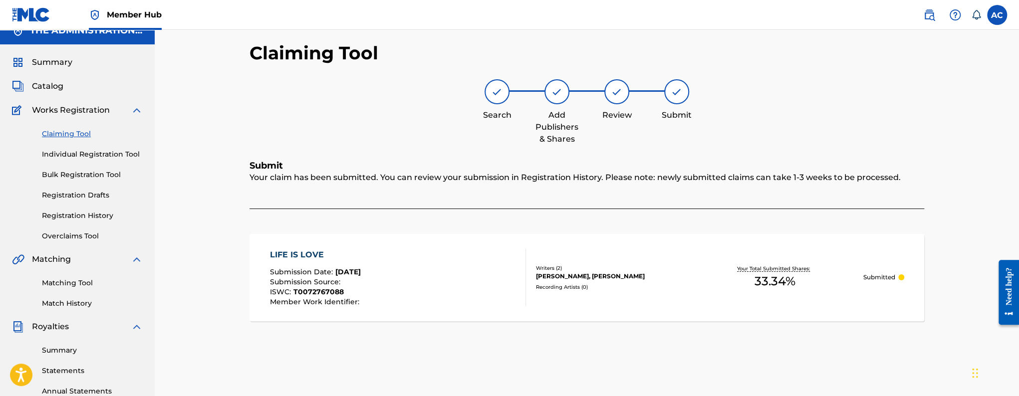
scroll to position [0, 0]
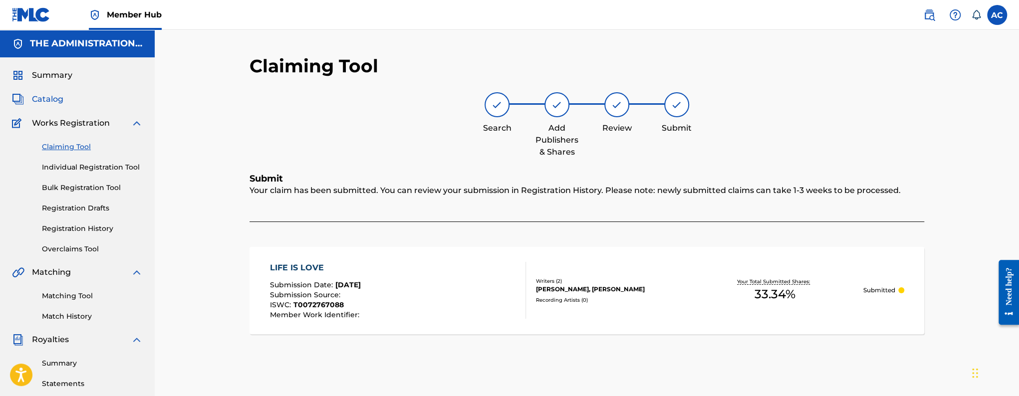
click at [36, 101] on span "Catalog" at bounding box center [47, 99] width 31 height 12
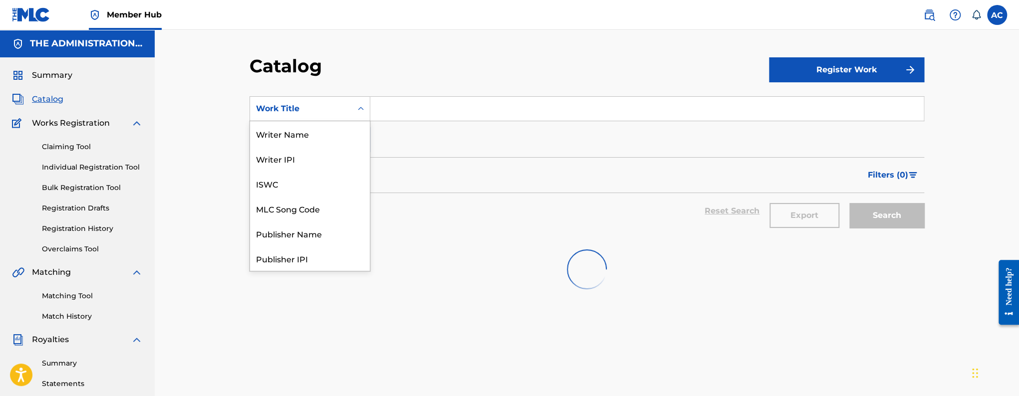
click at [360, 116] on div "Search Form" at bounding box center [361, 109] width 18 height 18
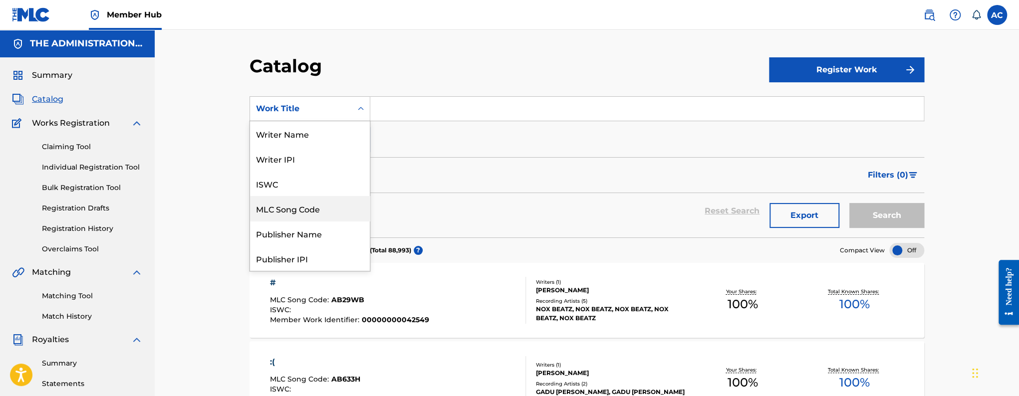
click at [311, 205] on div "MLC Song Code" at bounding box center [310, 208] width 120 height 25
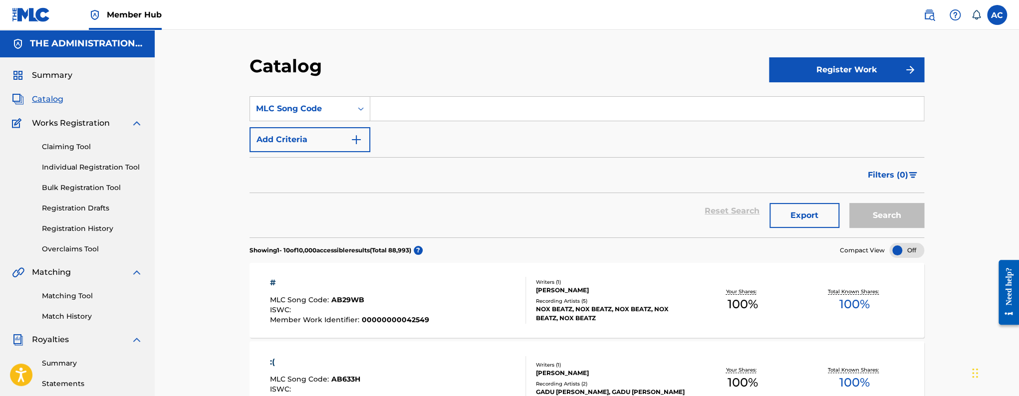
click at [389, 107] on input "Search Form" at bounding box center [647, 109] width 554 height 24
paste input "KC0XI9"
type input "KC0XI9"
click at [850, 203] on button "Search" at bounding box center [887, 215] width 75 height 25
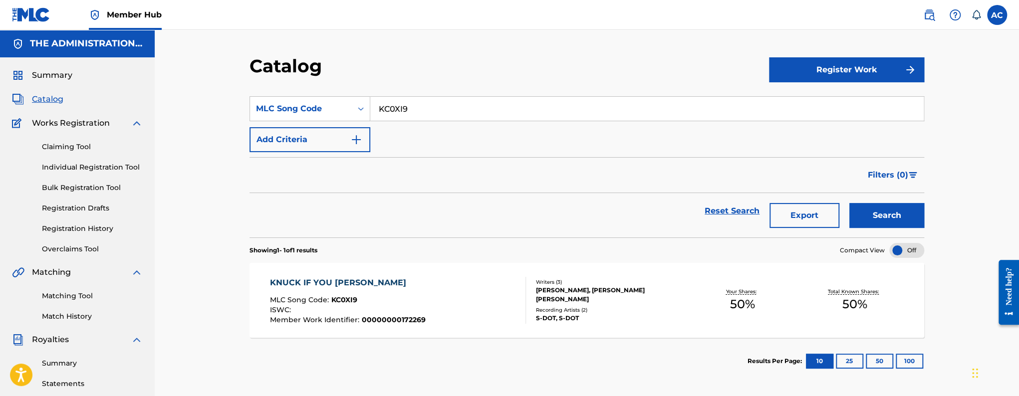
click at [417, 302] on div "MLC Song Code : KC0XI9" at bounding box center [348, 302] width 156 height 10
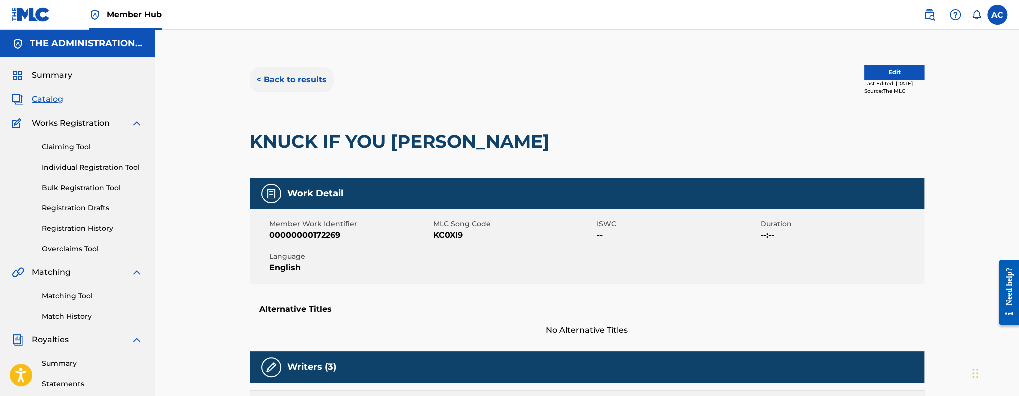
click at [303, 73] on button "< Back to results" at bounding box center [292, 79] width 84 height 25
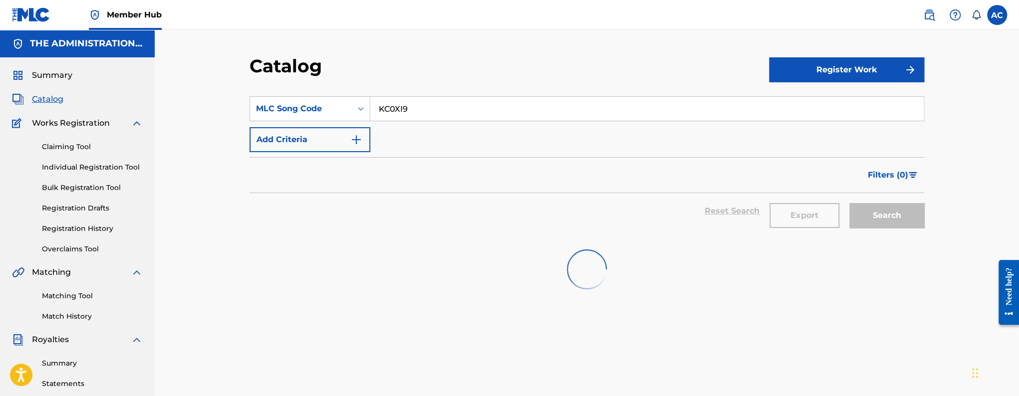
click at [380, 104] on input "KC0XI9" at bounding box center [647, 109] width 554 height 24
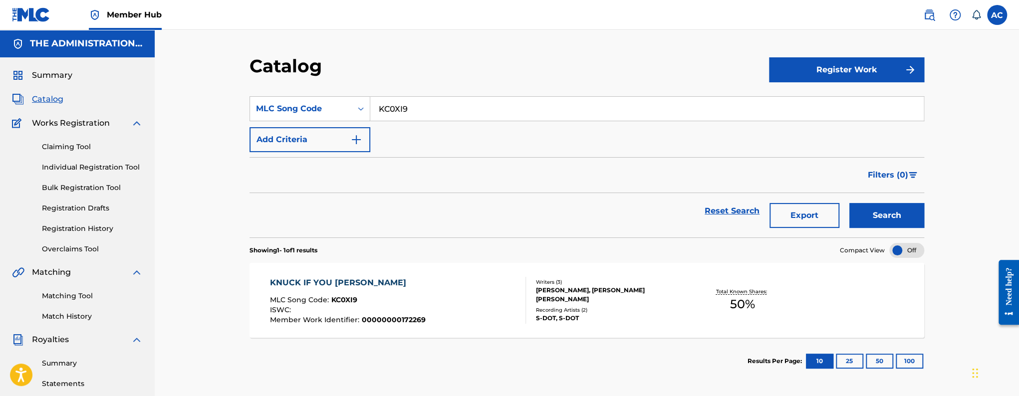
click at [380, 104] on input "KC0XI9" at bounding box center [647, 109] width 554 height 24
paste input "GB63LC"
type input "GB63LC"
click at [850, 203] on button "Search" at bounding box center [887, 215] width 75 height 25
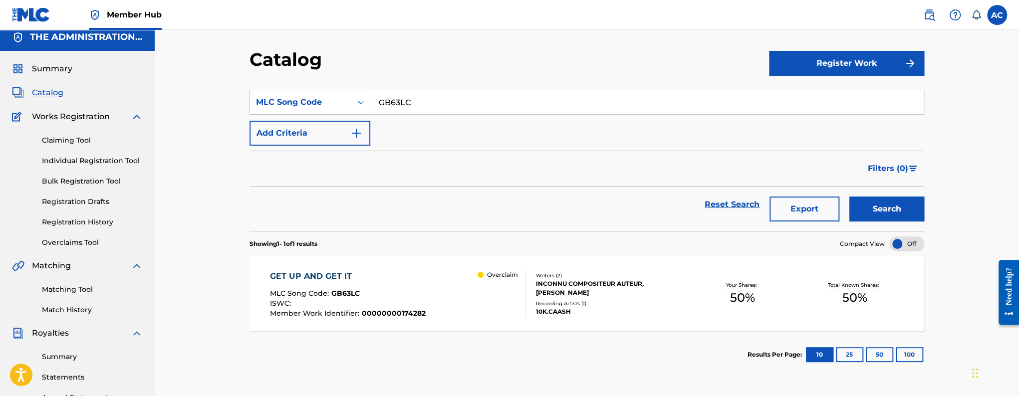
scroll to position [7, 0]
click at [509, 276] on p "Overclaim" at bounding box center [502, 274] width 31 height 9
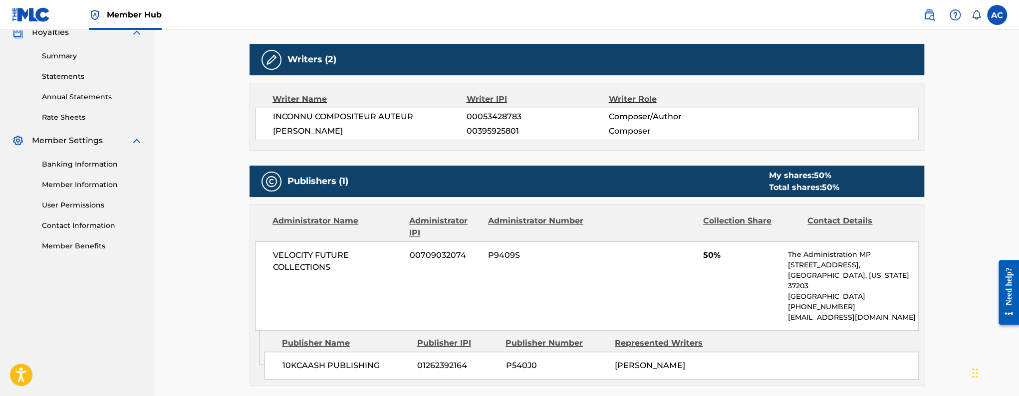
scroll to position [274, 0]
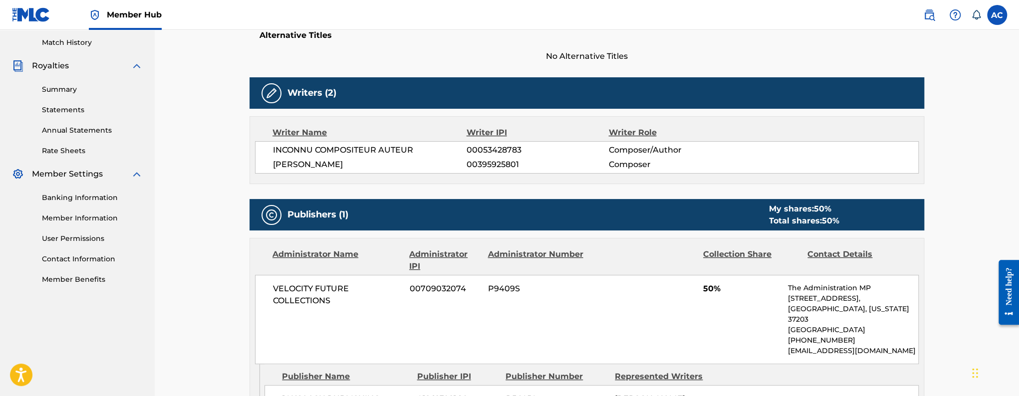
click at [301, 163] on span "TREYVON BRITT" at bounding box center [370, 165] width 194 height 12
copy div "TREYVON BRITT"
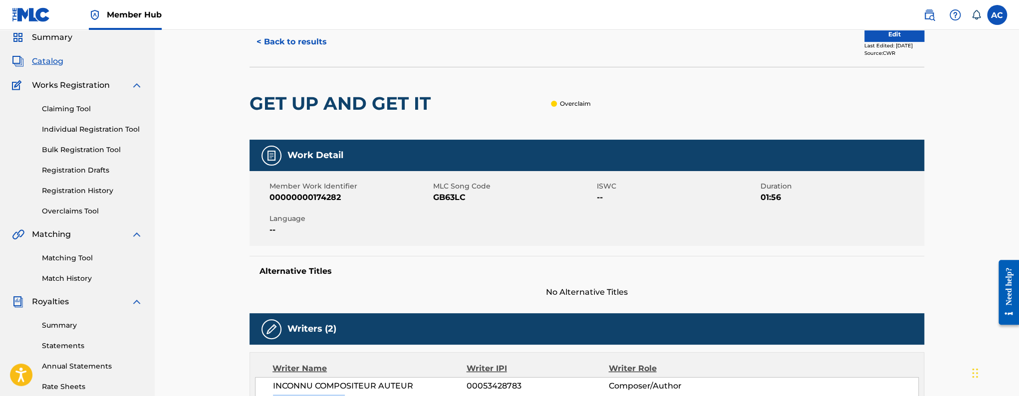
scroll to position [39, 0]
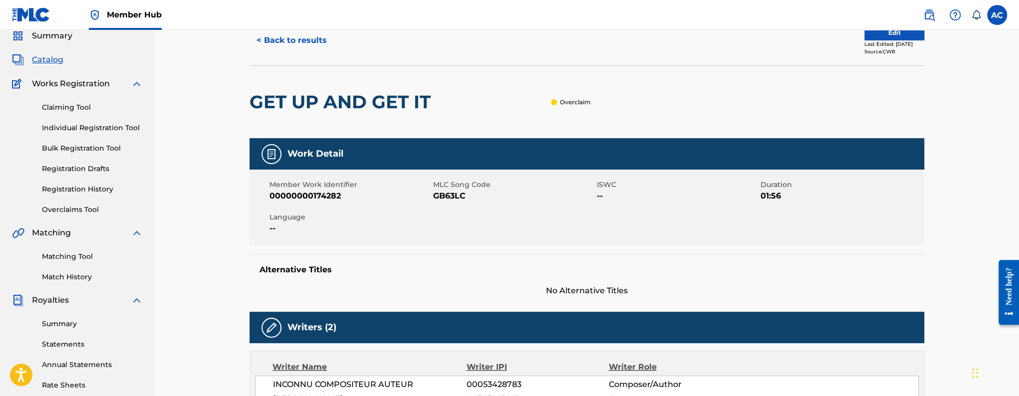
click at [323, 94] on h2 "GET UP AND GET IT" at bounding box center [343, 102] width 186 height 22
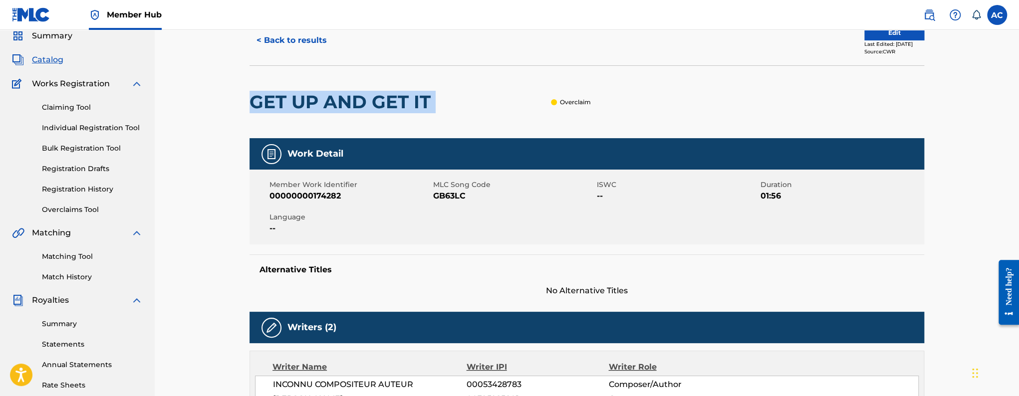
click at [323, 94] on h2 "GET UP AND GET IT" at bounding box center [343, 102] width 186 height 22
copy div "GET UP AND GET IT"
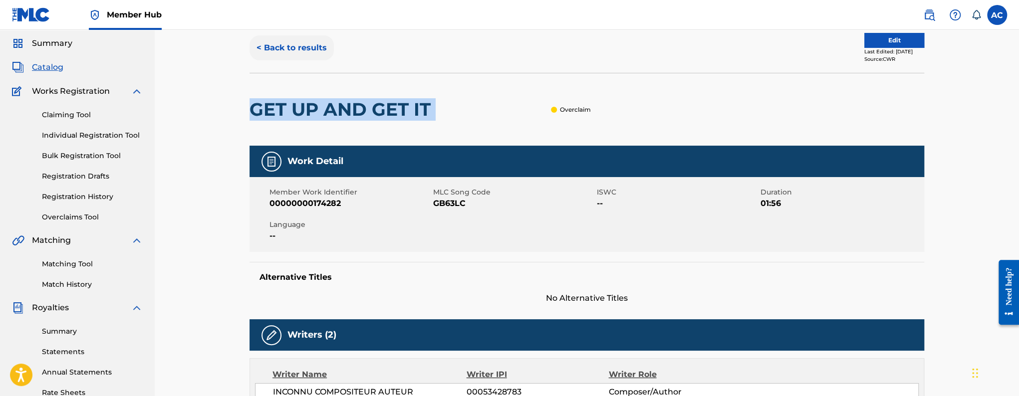
scroll to position [0, 0]
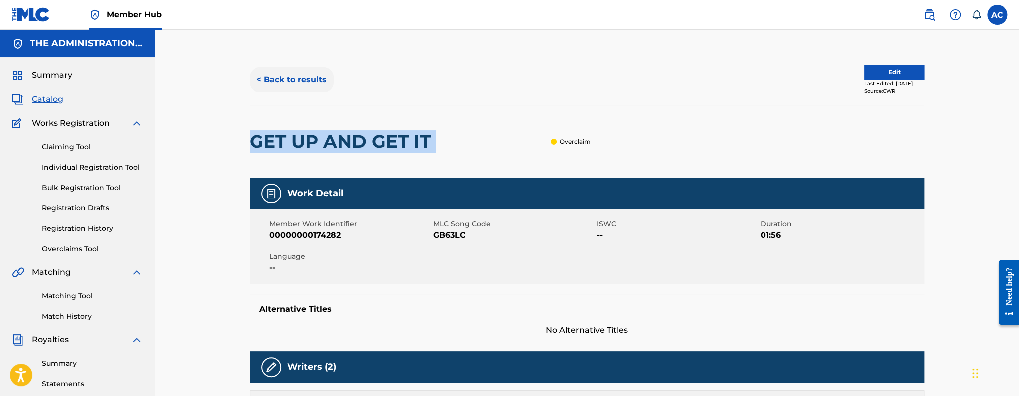
click at [281, 85] on button "< Back to results" at bounding box center [292, 79] width 84 height 25
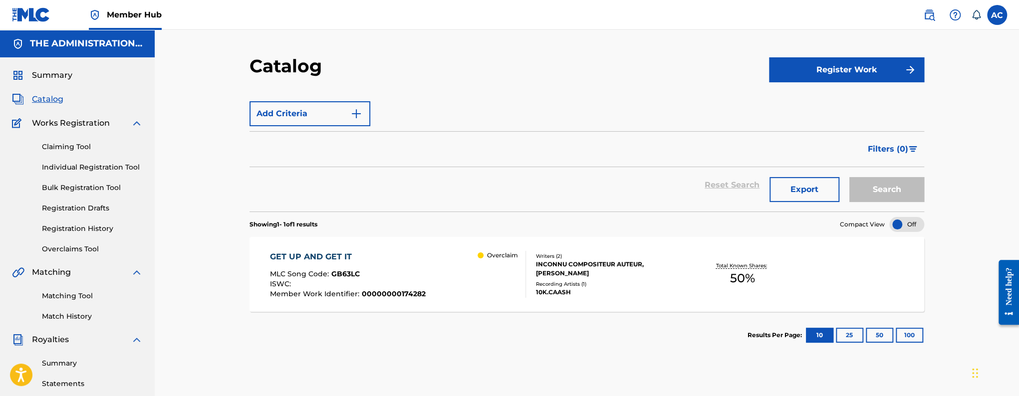
scroll to position [7, 0]
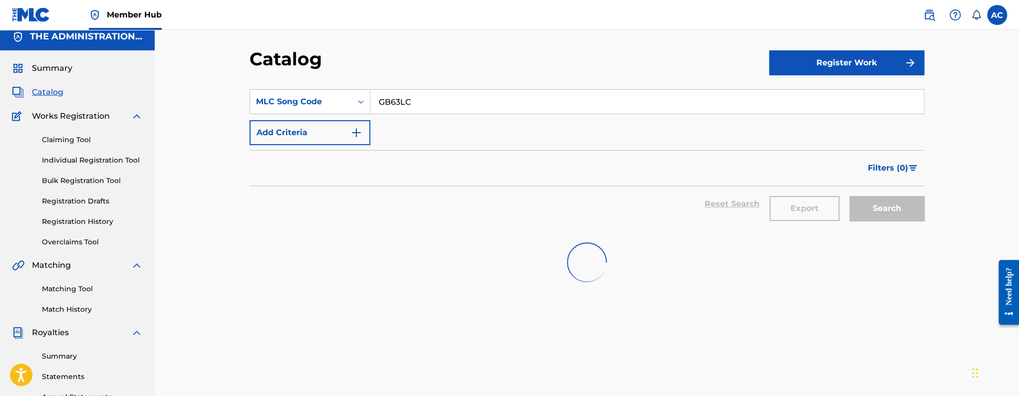
click at [394, 100] on input "GB63LC" at bounding box center [647, 102] width 554 height 24
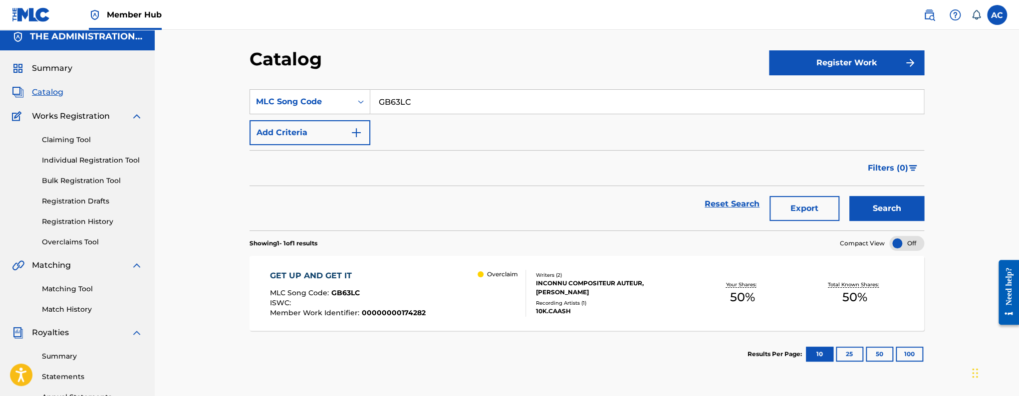
click at [388, 103] on input "GB63LC" at bounding box center [647, 102] width 554 height 24
click at [850, 196] on button "Search" at bounding box center [887, 208] width 75 height 25
click at [400, 101] on input "GB63LC" at bounding box center [647, 102] width 554 height 24
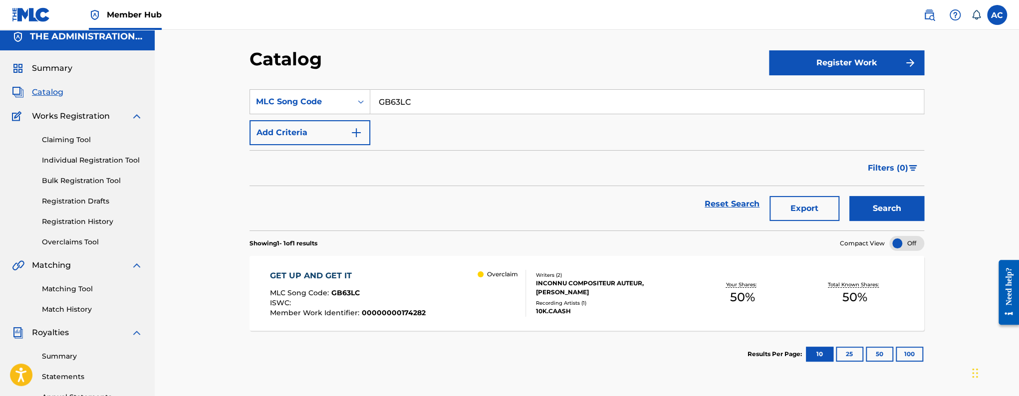
click at [850, 196] on button "Search" at bounding box center [887, 208] width 75 height 25
click at [397, 290] on div "MLC Song Code : GB63LC" at bounding box center [348, 295] width 156 height 10
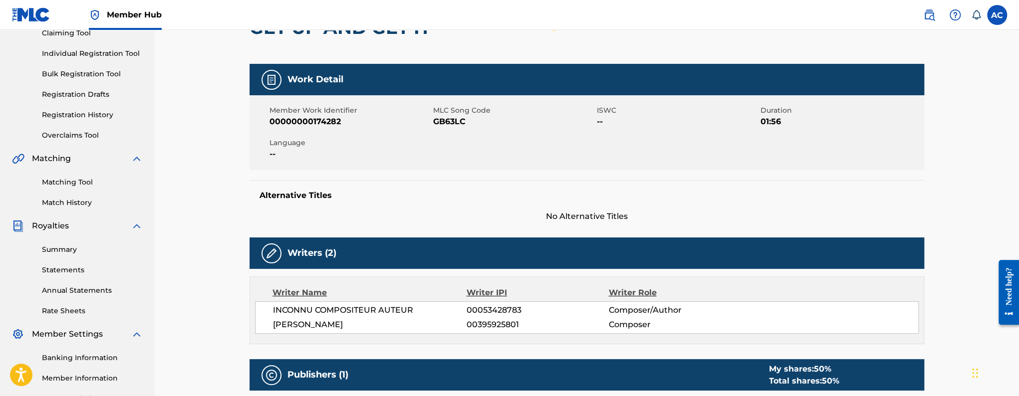
scroll to position [122, 0]
